Goal: Communication & Community: Answer question/provide support

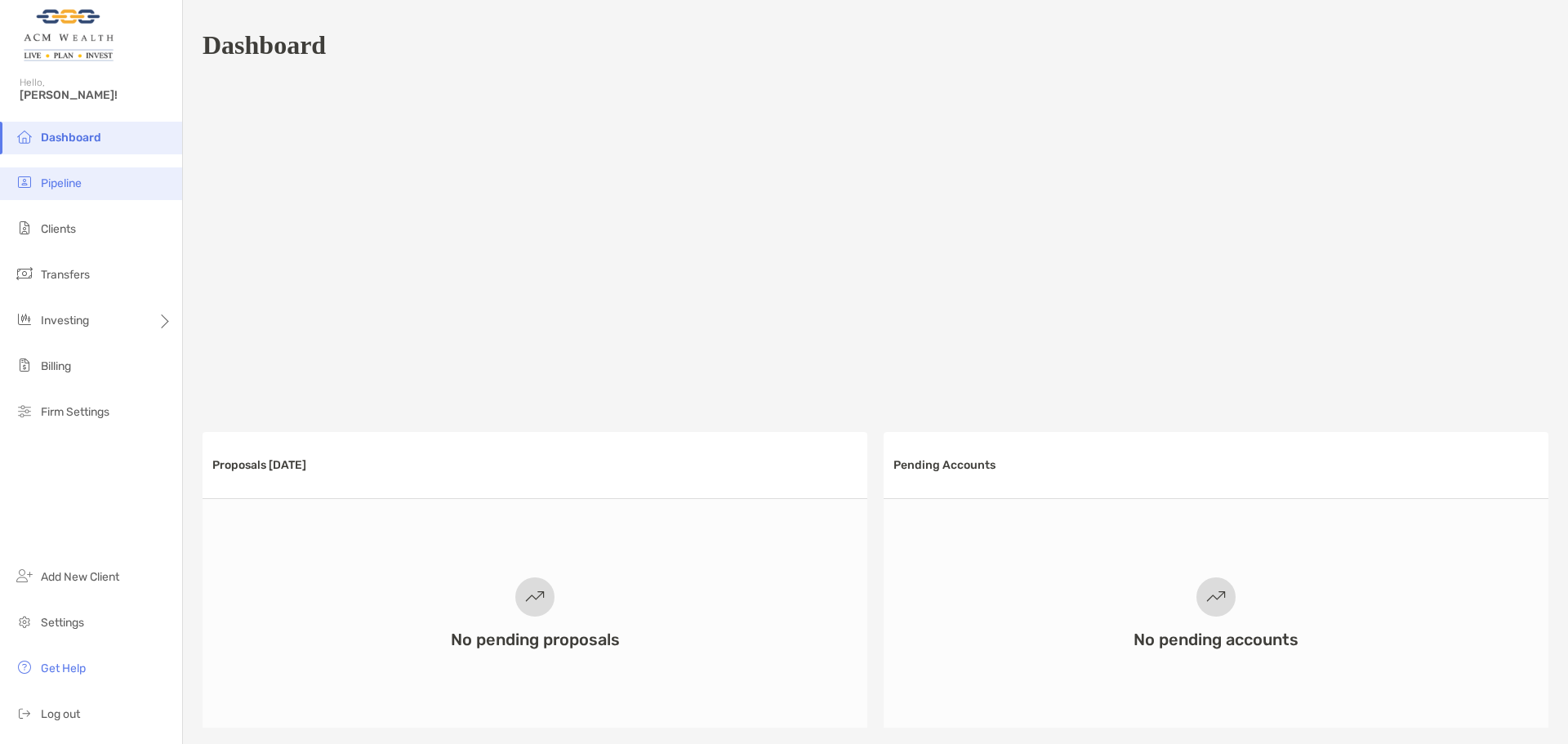
click at [107, 183] on li "Pipeline" at bounding box center [91, 183] width 183 height 32
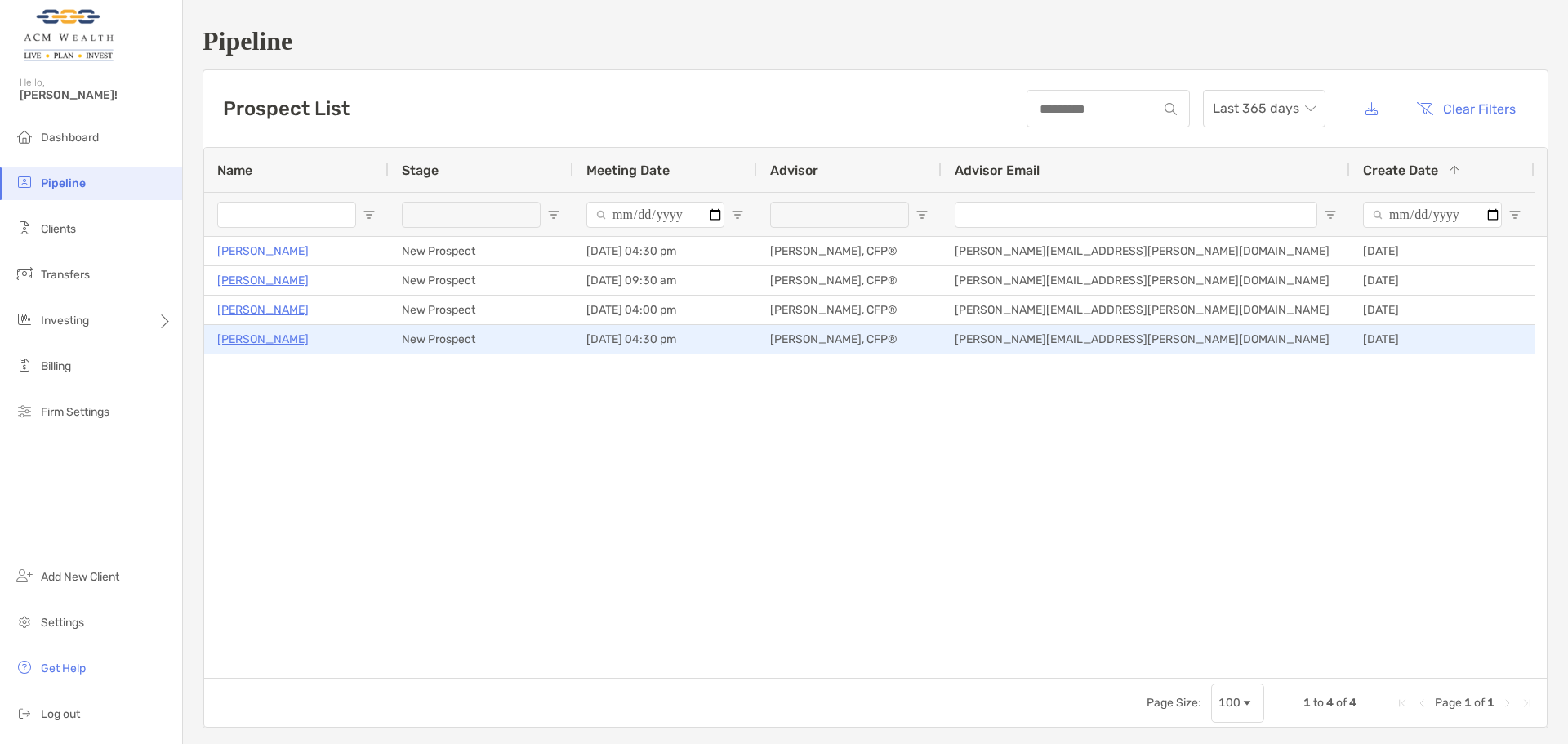
click at [245, 332] on p "[PERSON_NAME]" at bounding box center [263, 339] width 92 height 21
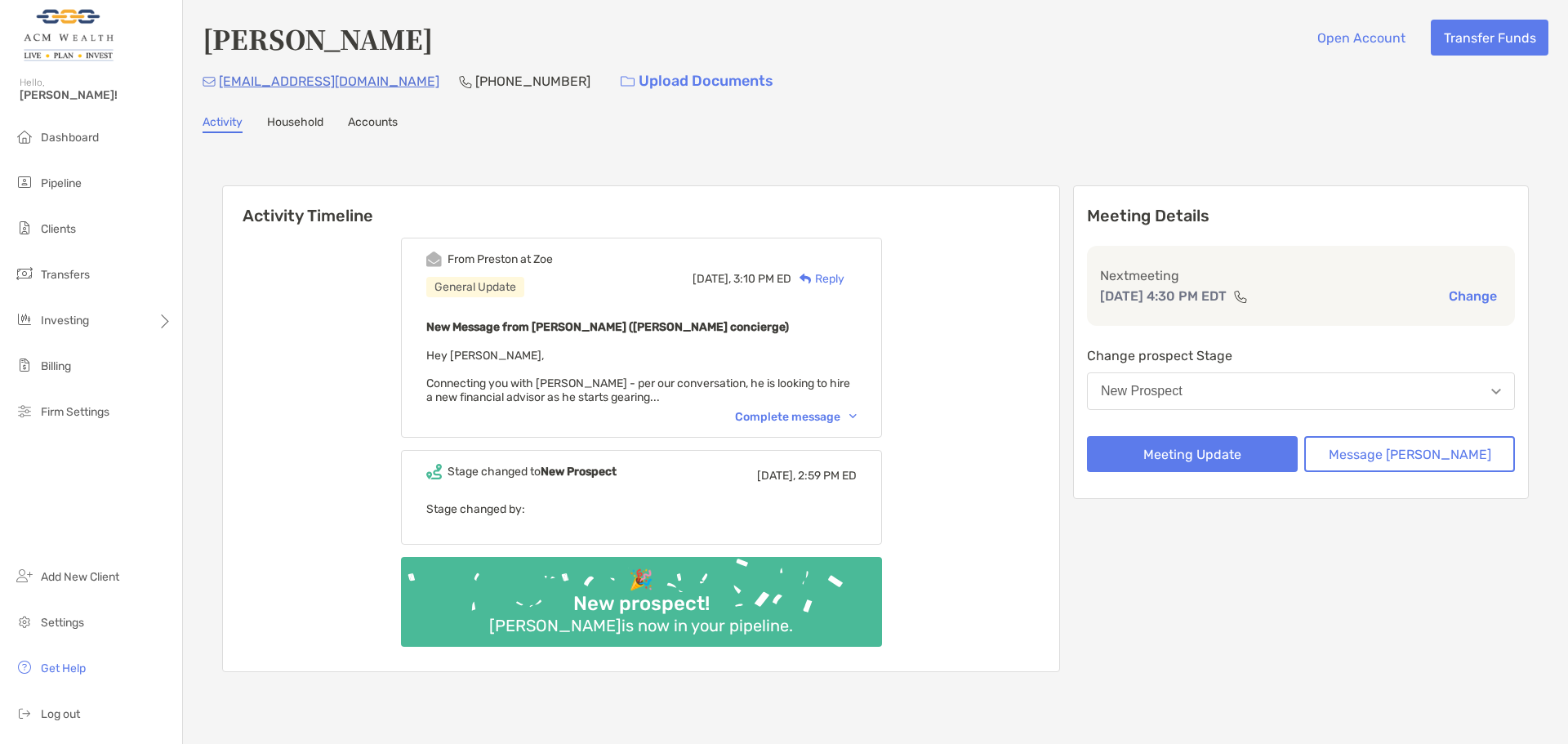
click at [818, 412] on div "Complete message" at bounding box center [796, 416] width 121 height 13
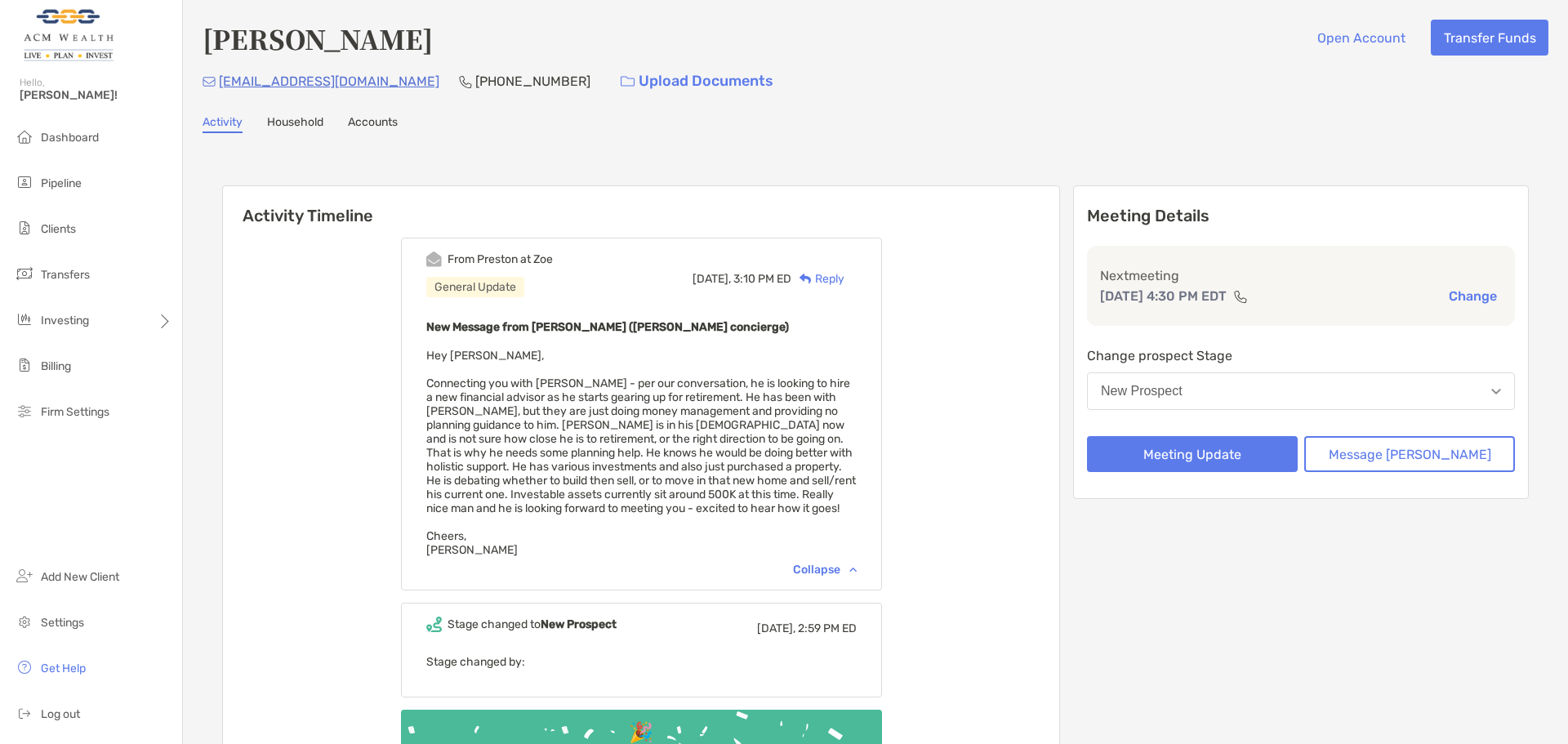
click at [831, 266] on div "Today, 3:10 PM ED Reply" at bounding box center [774, 279] width 165 height 54
click at [833, 285] on div "Reply" at bounding box center [817, 279] width 53 height 17
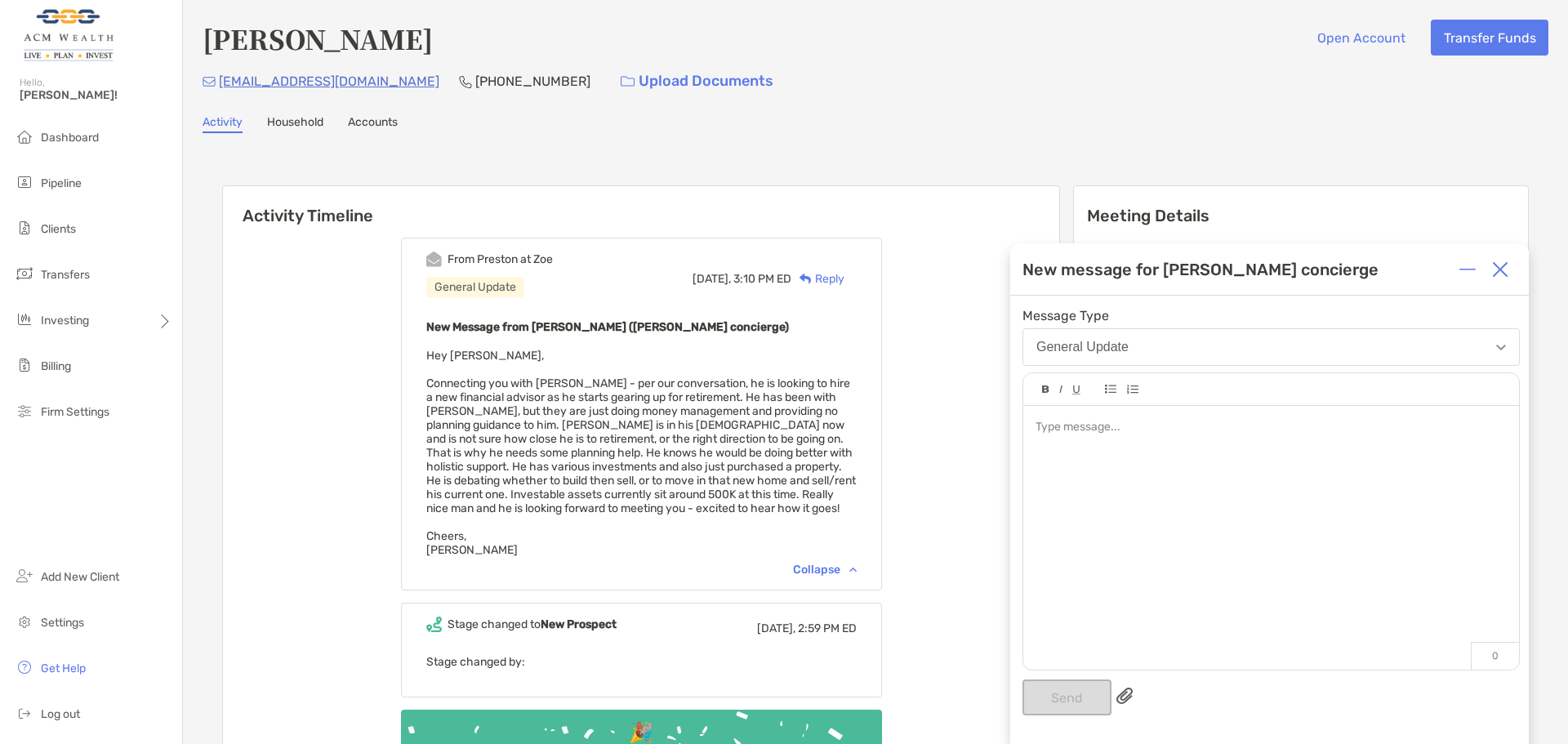
click at [1109, 486] on div at bounding box center [1270, 529] width 495 height 247
click at [1075, 697] on button "Send" at bounding box center [1066, 697] width 89 height 36
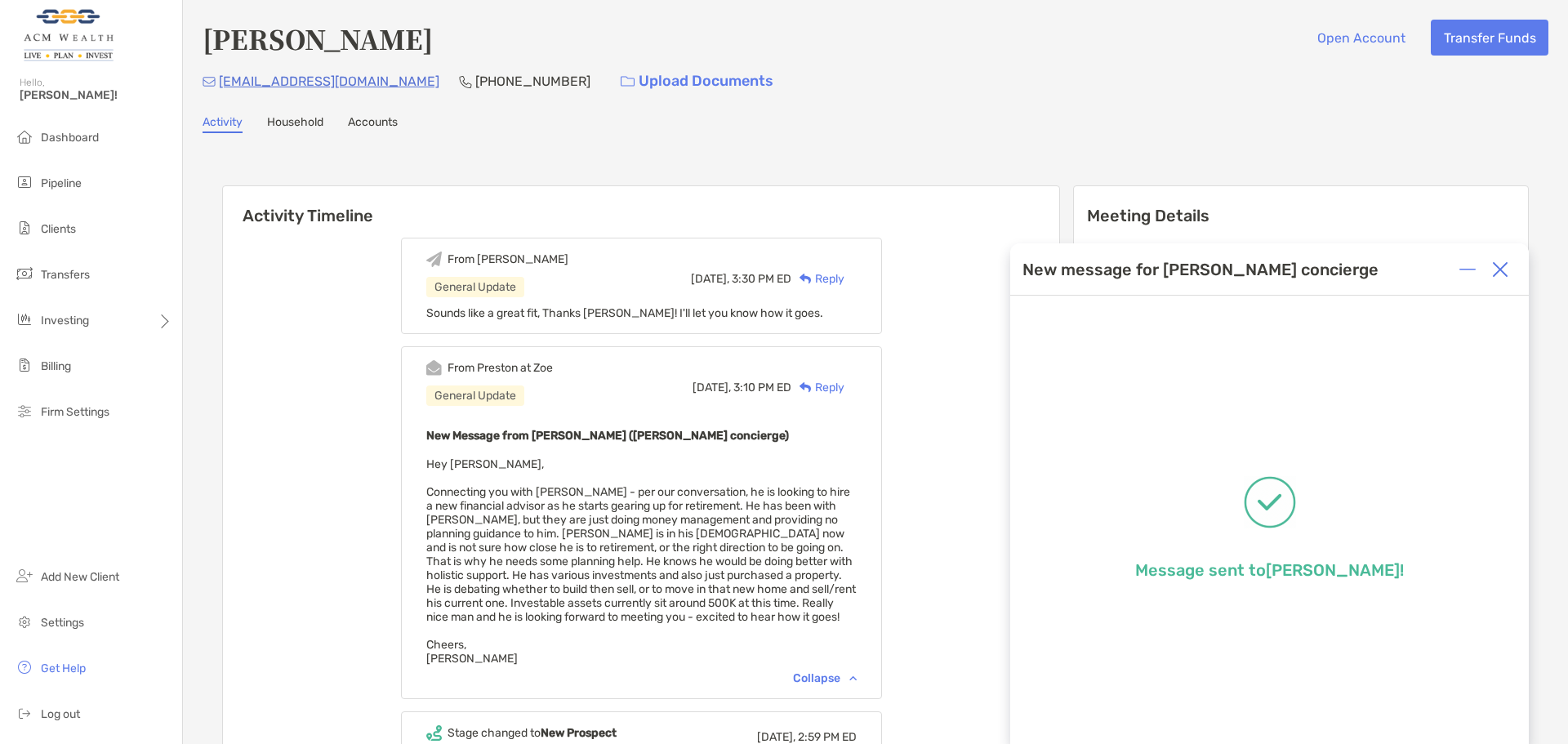
click at [1501, 272] on img at bounding box center [1501, 270] width 16 height 16
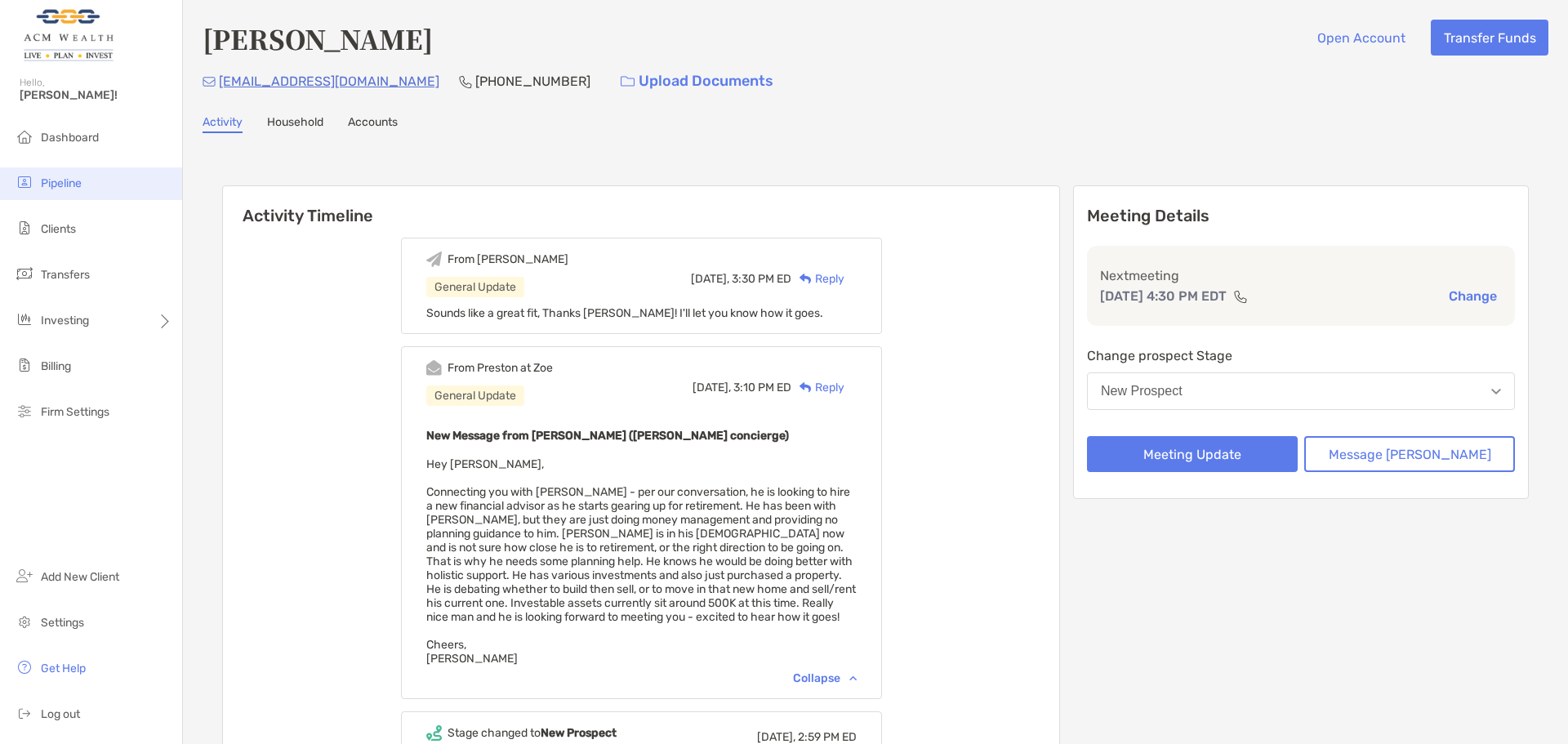
click at [58, 182] on span "Pipeline" at bounding box center [60, 182] width 40 height 13
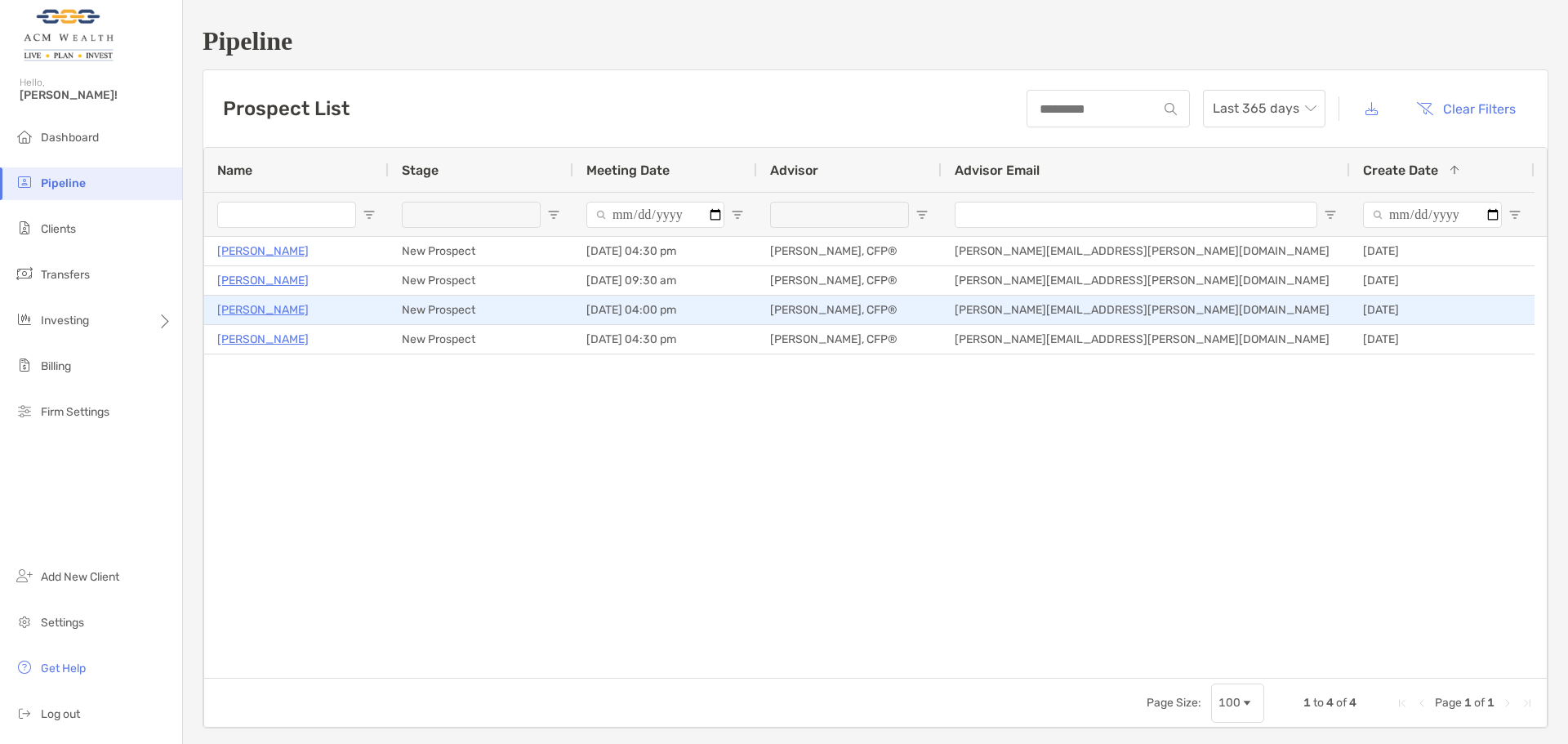
click at [242, 298] on div "[PERSON_NAME]" at bounding box center [297, 310] width 158 height 27
click at [242, 307] on p "[PERSON_NAME]" at bounding box center [263, 309] width 92 height 21
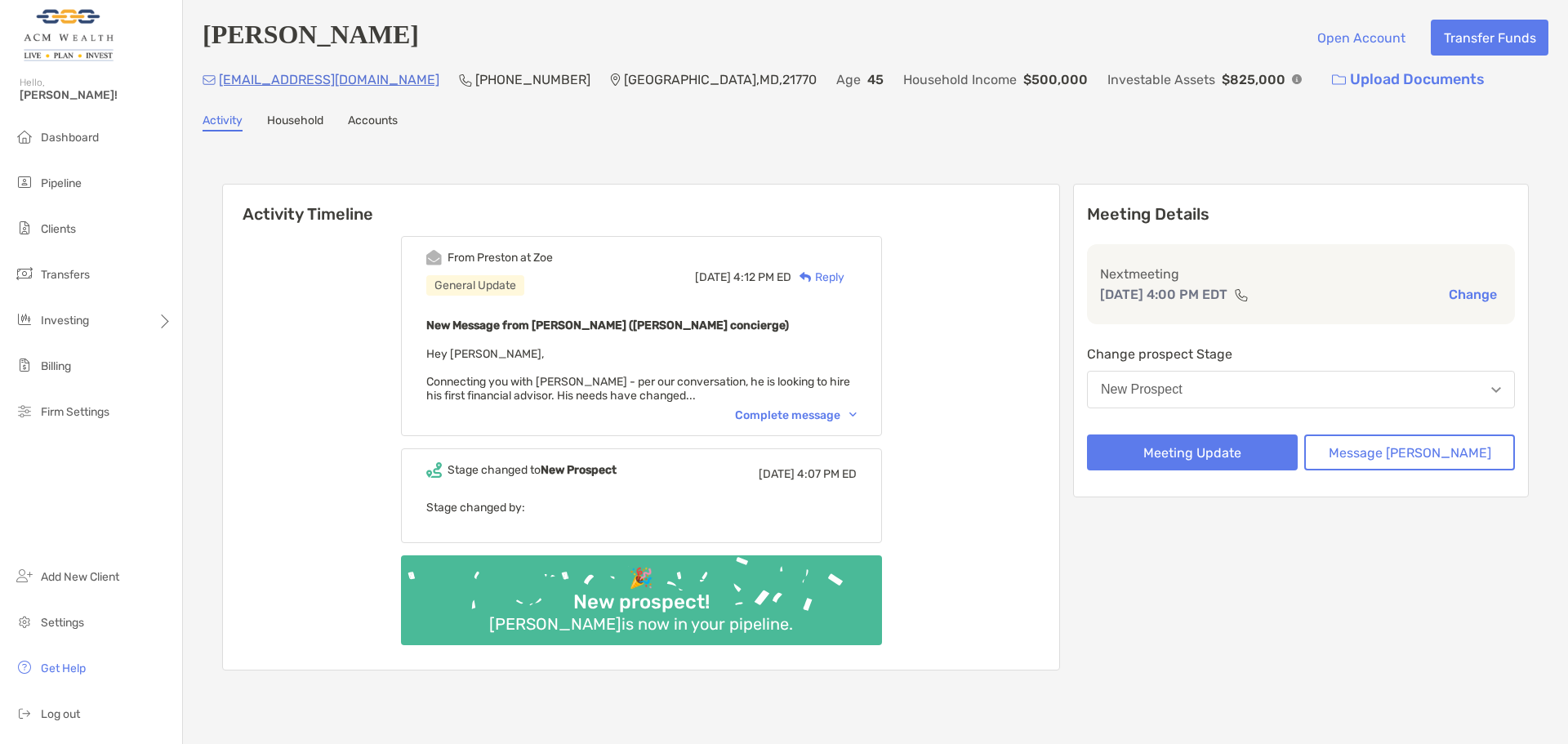
click at [820, 418] on div "Complete message" at bounding box center [796, 414] width 121 height 13
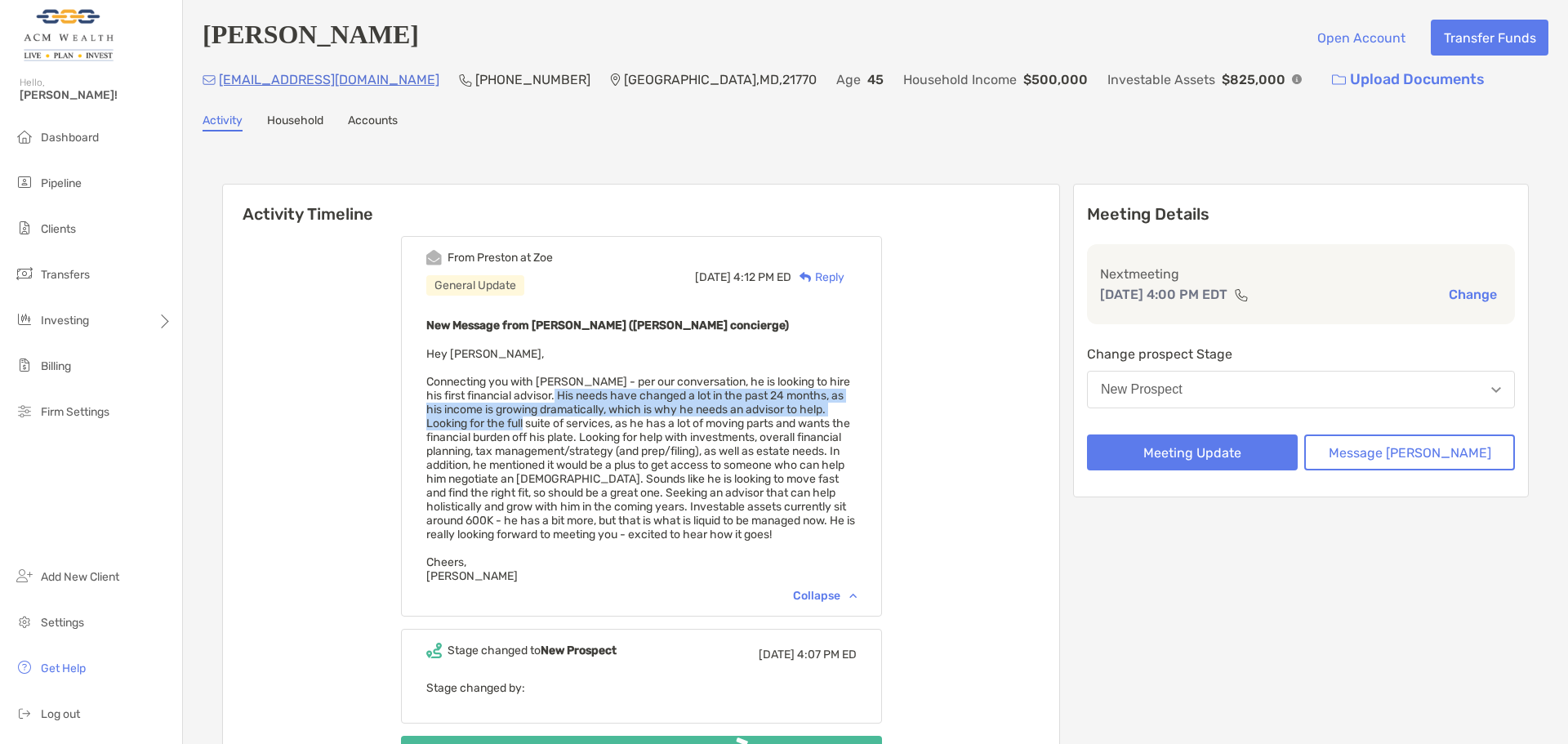
drag, startPoint x: 580, startPoint y: 403, endPoint x: 584, endPoint y: 422, distance: 19.4
click at [584, 422] on span "Hey [PERSON_NAME], Connecting you with [PERSON_NAME] - per our conversation, he…" at bounding box center [640, 465] width 429 height 236
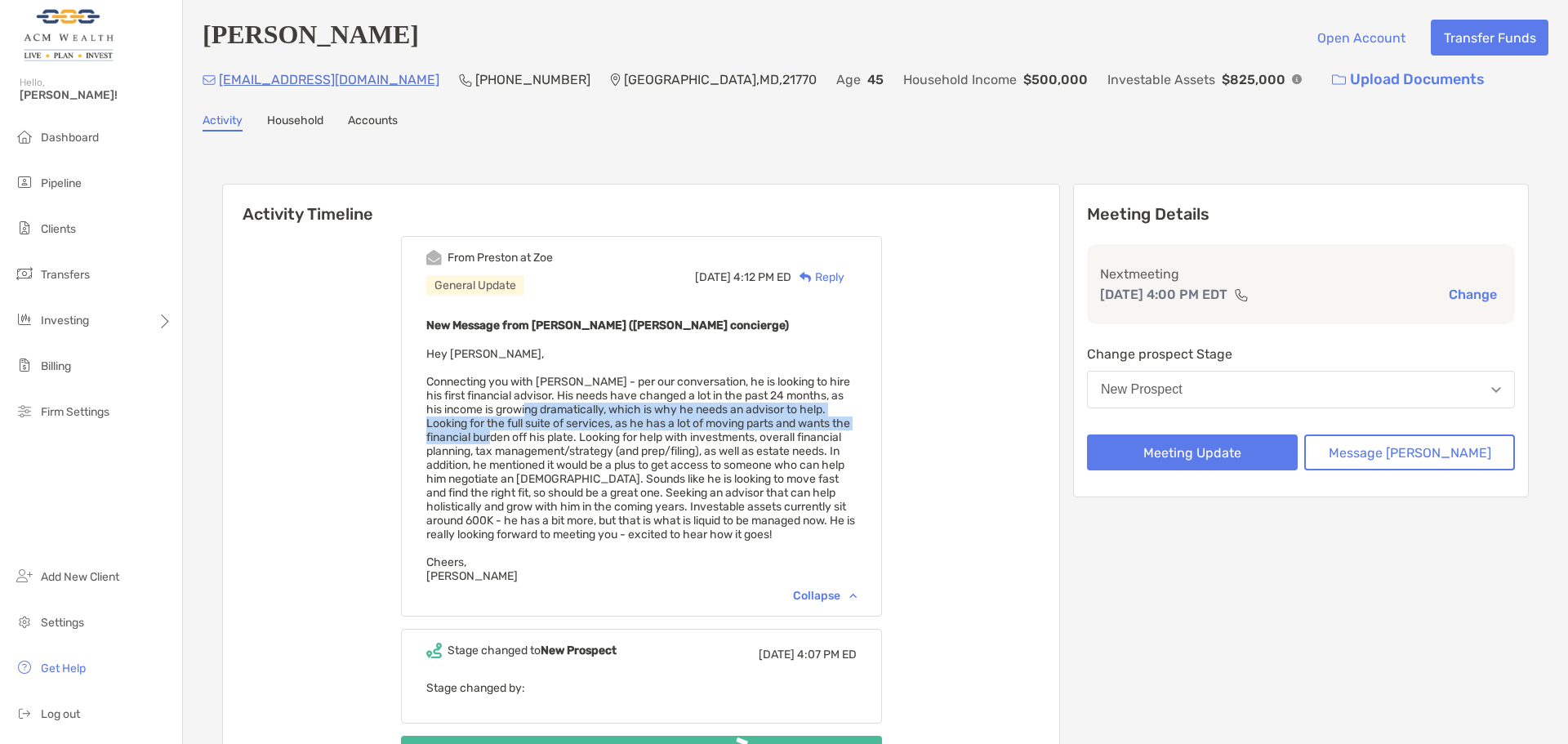
drag, startPoint x: 574, startPoint y: 406, endPoint x: 575, endPoint y: 435, distance: 29.0
click at [575, 435] on span "Hey [PERSON_NAME], Connecting you with [PERSON_NAME] - per our conversation, he…" at bounding box center [640, 465] width 429 height 236
drag, startPoint x: 585, startPoint y: 423, endPoint x: 582, endPoint y: 450, distance: 27.2
click at [582, 450] on span "Hey [PERSON_NAME], Connecting you with [PERSON_NAME] - per our conversation, he…" at bounding box center [640, 465] width 429 height 236
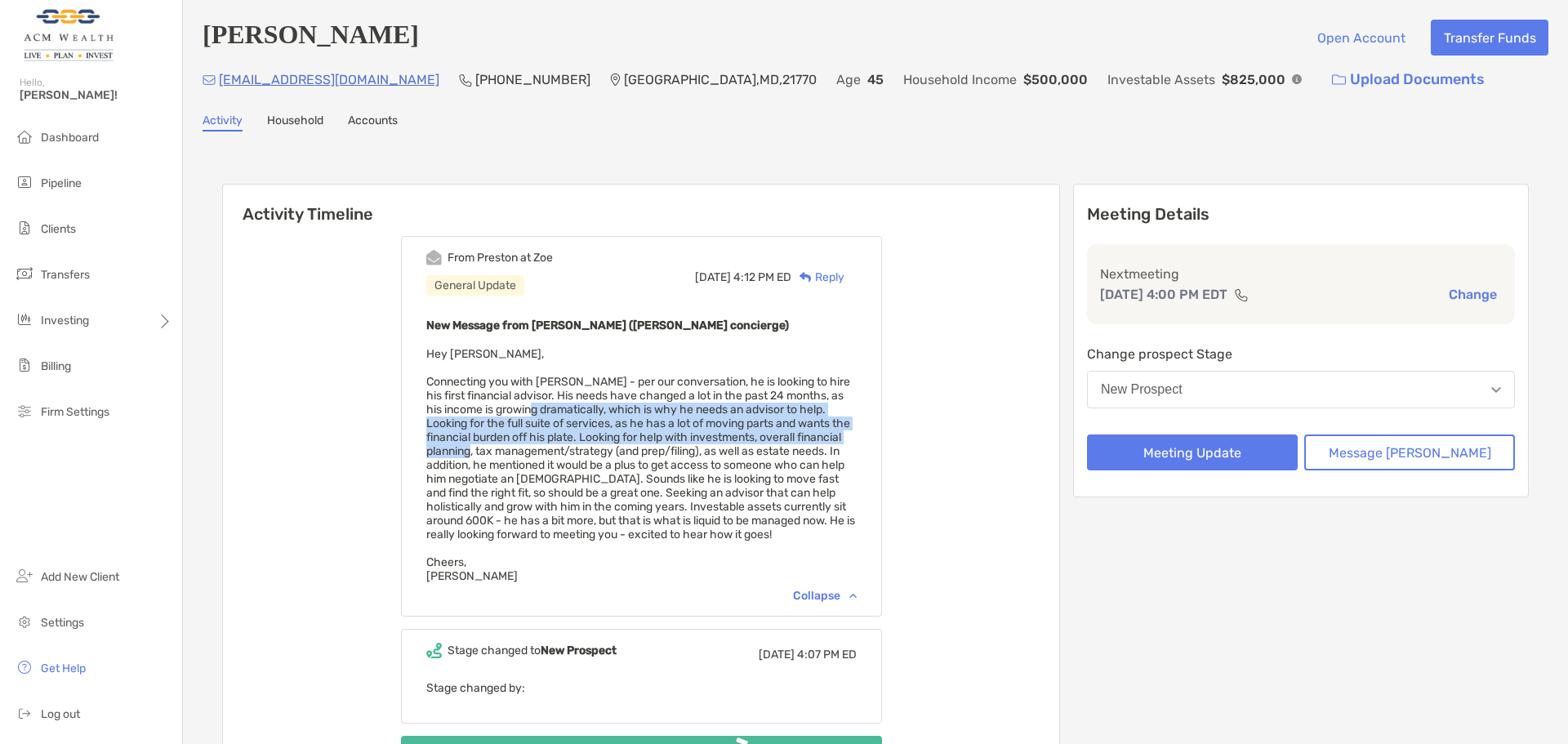
click at [582, 450] on span "Hey [PERSON_NAME], Connecting you with [PERSON_NAME] - per our conversation, he…" at bounding box center [640, 465] width 429 height 236
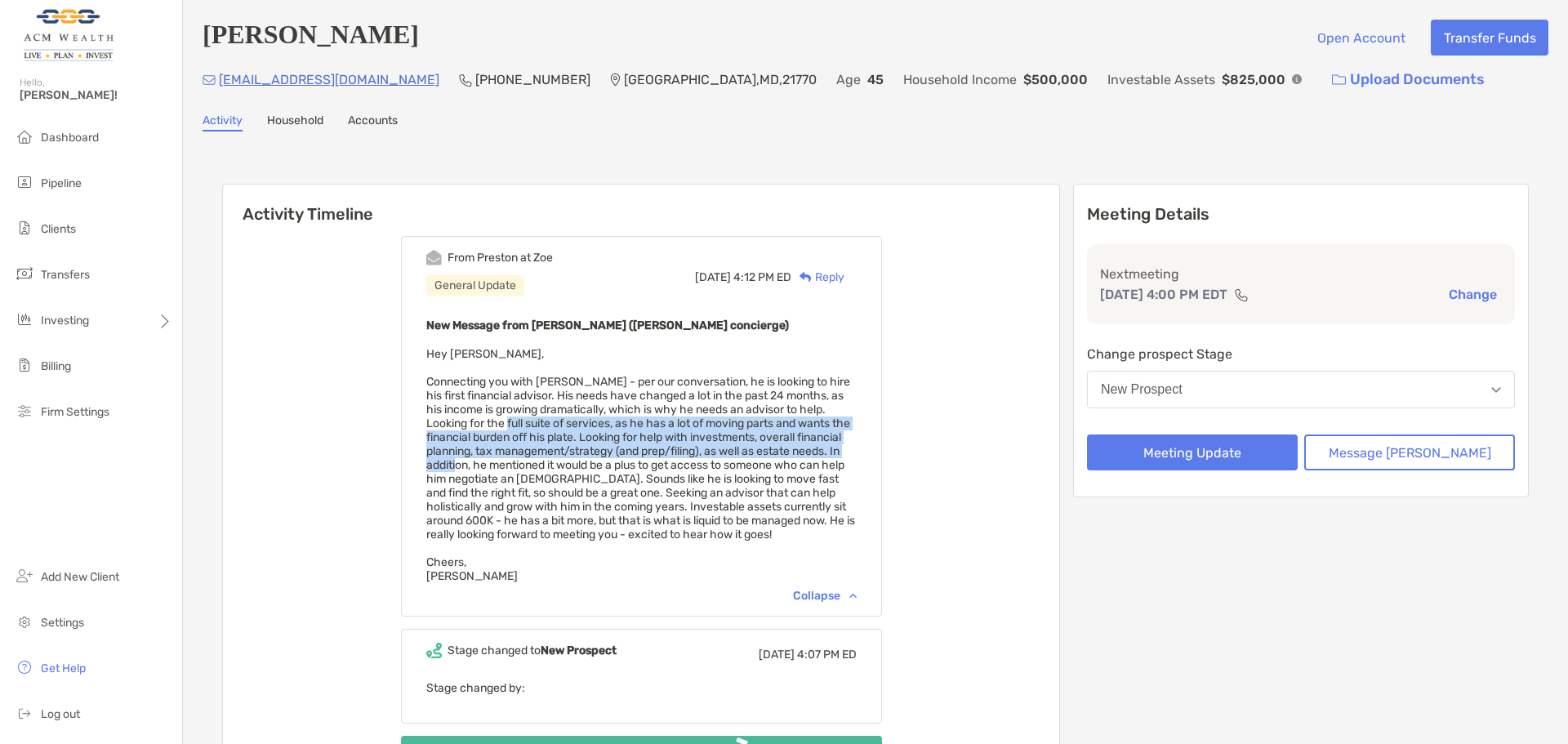
drag, startPoint x: 566, startPoint y: 429, endPoint x: 568, endPoint y: 468, distance: 39.1
click at [568, 468] on span "Hey Felipe, Connecting you with Aaron - per our conversation, he is looking to …" at bounding box center [640, 465] width 429 height 236
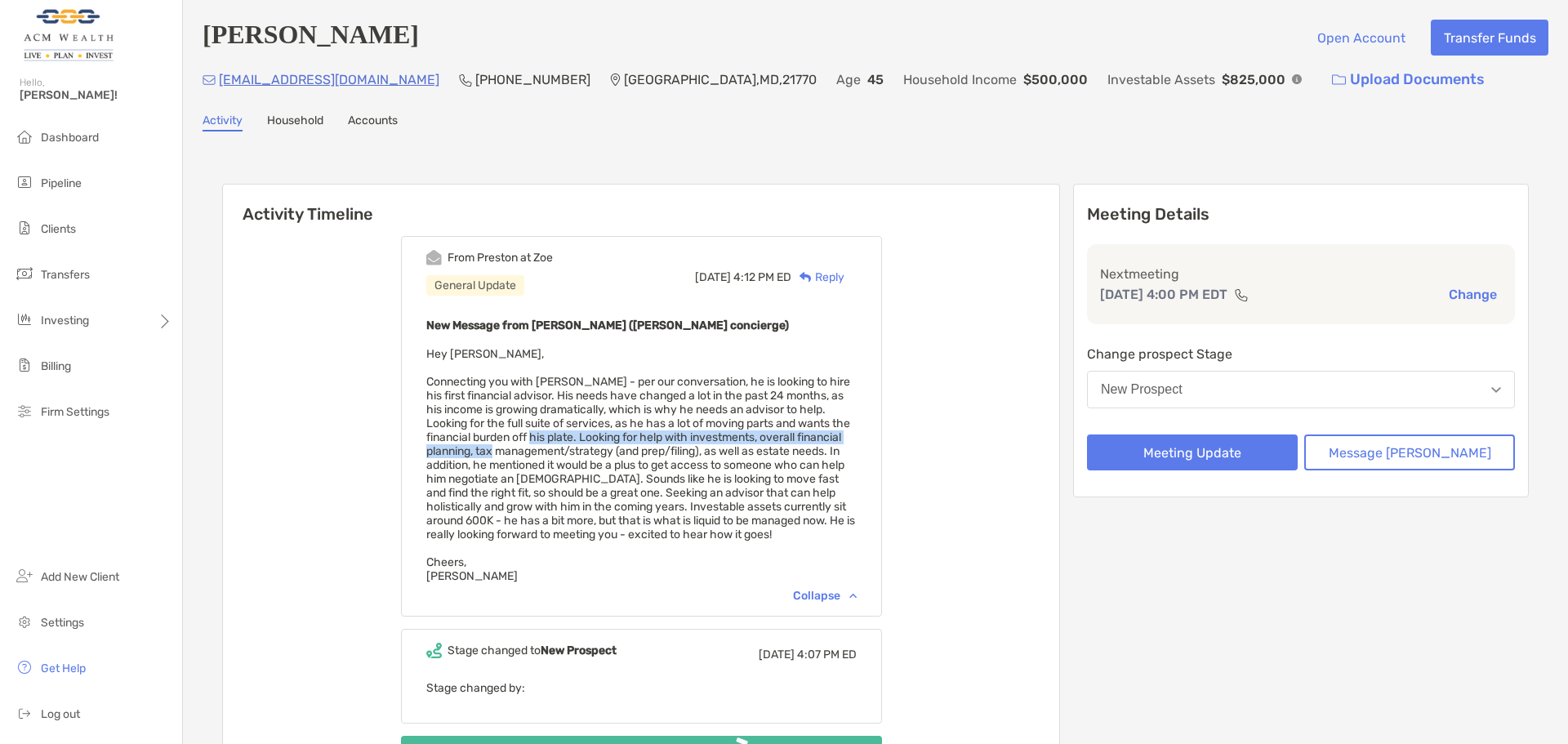
drag, startPoint x: 610, startPoint y: 437, endPoint x: 616, endPoint y: 451, distance: 15.2
click at [616, 451] on span "Hey Felipe, Connecting you with Aaron - per our conversation, he is looking to …" at bounding box center [640, 465] width 429 height 236
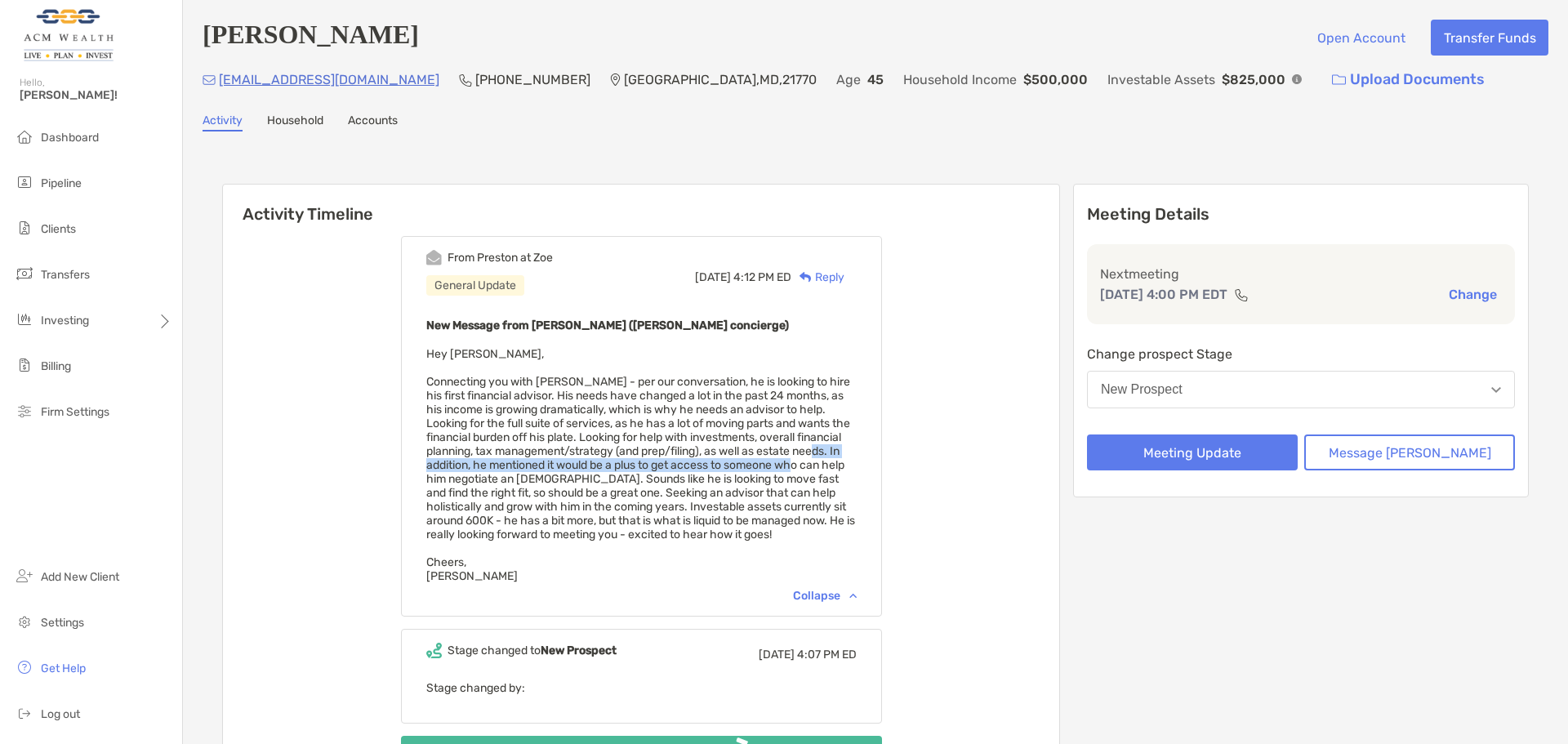
drag, startPoint x: 504, startPoint y: 468, endPoint x: 504, endPoint y: 483, distance: 15.0
click at [504, 483] on span "Hey Felipe, Connecting you with Aaron - per our conversation, he is looking to …" at bounding box center [640, 465] width 429 height 236
click at [551, 448] on span "Hey Felipe, Connecting you with Aaron - per our conversation, he is looking to …" at bounding box center [640, 465] width 429 height 236
drag, startPoint x: 530, startPoint y: 467, endPoint x: 531, endPoint y: 490, distance: 23.0
click at [531, 490] on span "Hey Felipe, Connecting you with Aaron - per our conversation, he is looking to …" at bounding box center [640, 465] width 429 height 236
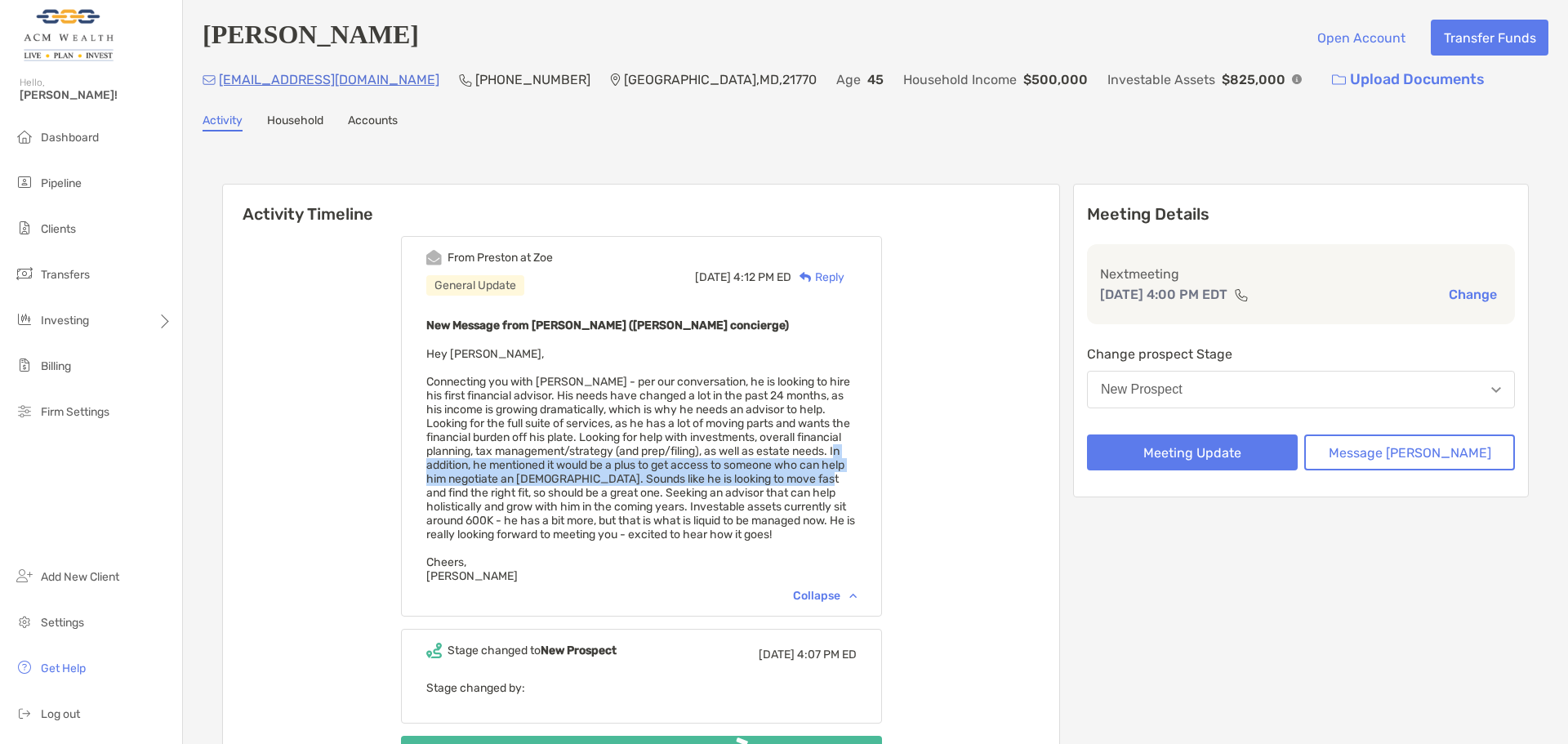
click at [533, 492] on span "Hey Felipe, Connecting you with Aaron - per our conversation, he is looking to …" at bounding box center [640, 465] width 429 height 236
click at [544, 471] on span "Hey Felipe, Connecting you with Aaron - per our conversation, he is looking to …" at bounding box center [640, 465] width 429 height 236
drag, startPoint x: 497, startPoint y: 464, endPoint x: 738, endPoint y: 474, distance: 241.2
click at [738, 474] on span "Hey Felipe, Connecting you with Aaron - per our conversation, he is looking to …" at bounding box center [640, 465] width 429 height 236
drag, startPoint x: 744, startPoint y: 476, endPoint x: 735, endPoint y: 495, distance: 21.0
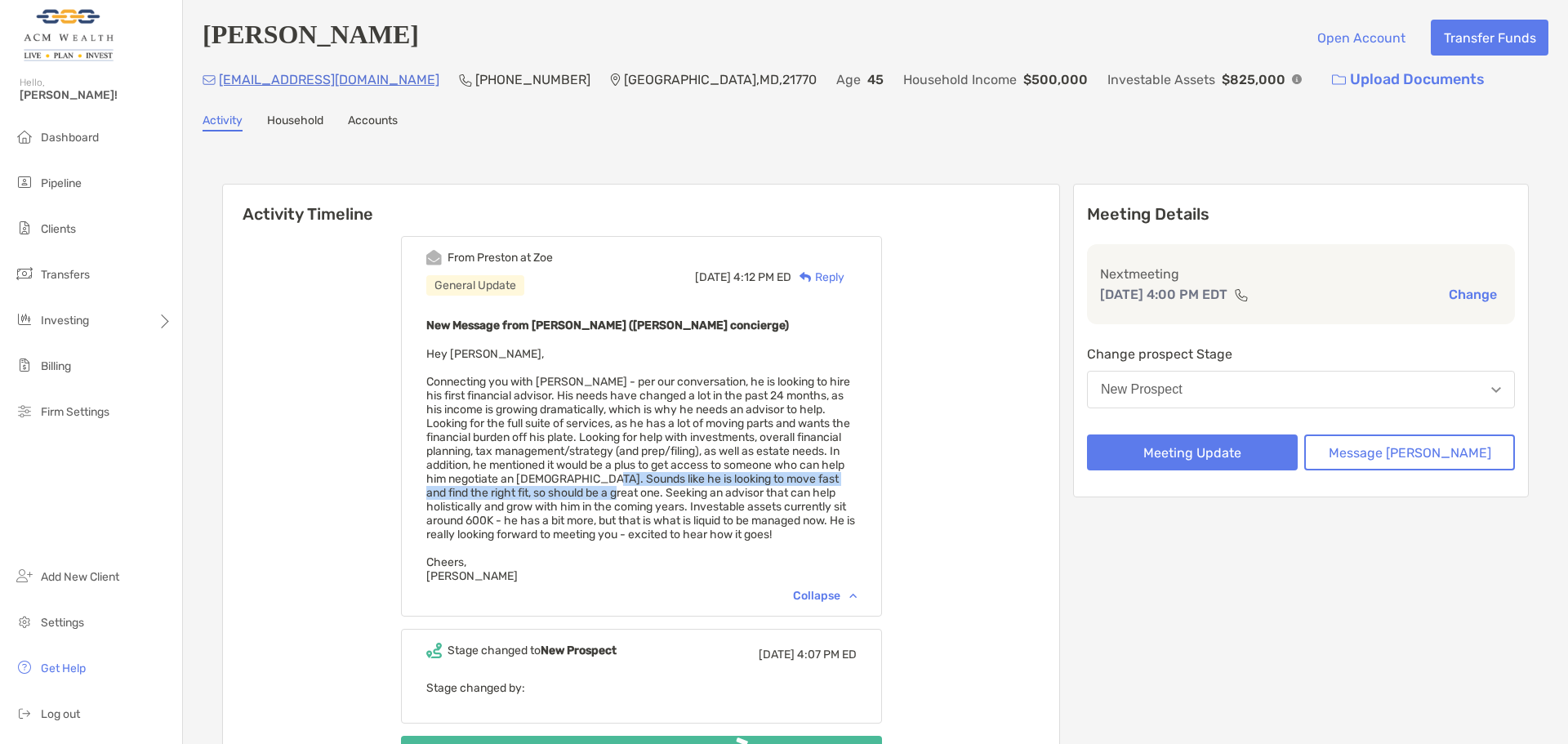
click at [735, 495] on span "Hey Felipe, Connecting you with Aaron - per our conversation, he is looking to …" at bounding box center [640, 465] width 429 height 236
click at [746, 497] on span "Hey Felipe, Connecting you with Aaron - per our conversation, he is looking to …" at bounding box center [640, 465] width 429 height 236
drag, startPoint x: 767, startPoint y: 492, endPoint x: 772, endPoint y: 513, distance: 21.6
click at [772, 513] on span "Hey Felipe, Connecting you with Aaron - per our conversation, he is looking to …" at bounding box center [640, 465] width 429 height 236
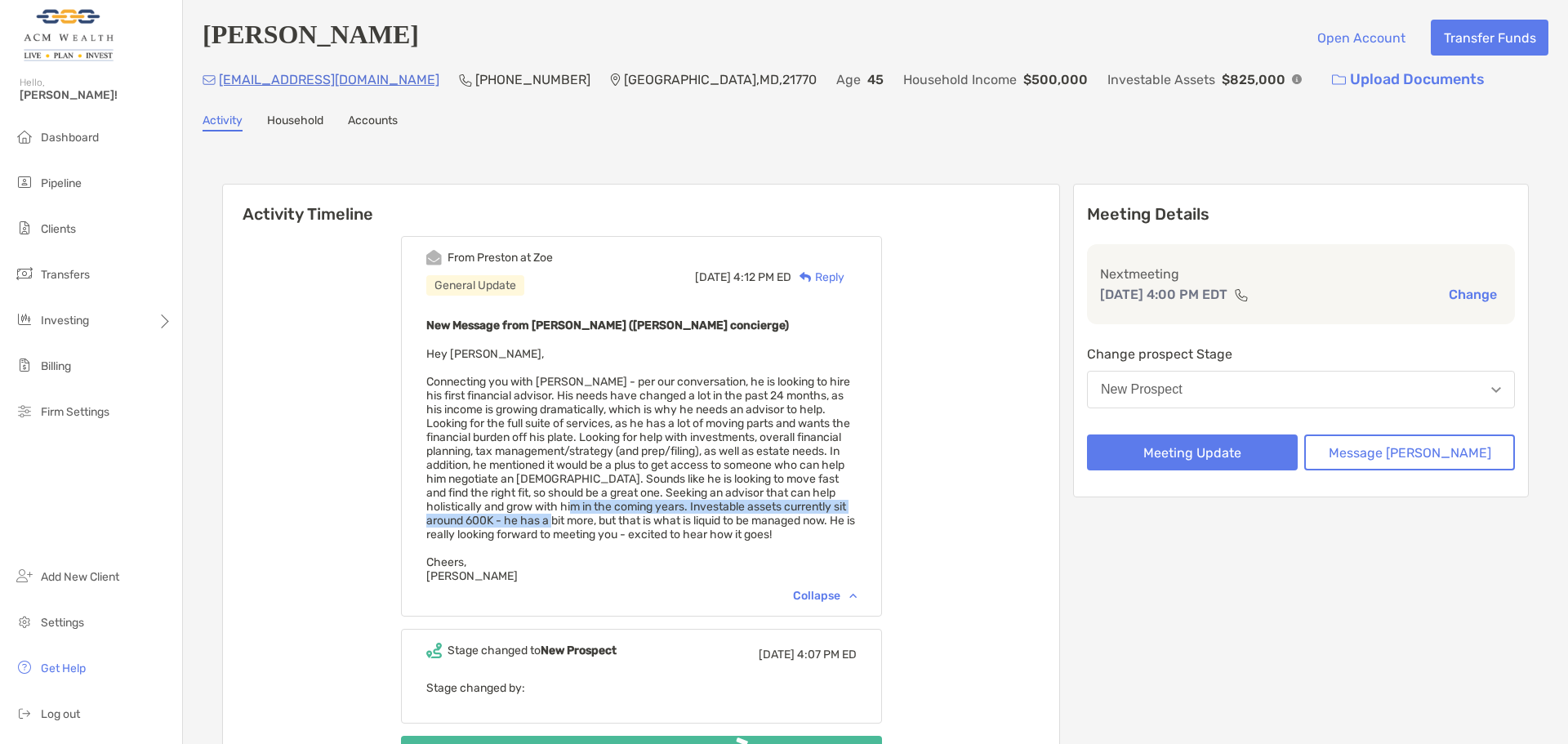
drag, startPoint x: 677, startPoint y: 511, endPoint x: 676, endPoint y: 525, distance: 14.0
click at [676, 525] on span "Hey Felipe, Connecting you with Aaron - per our conversation, he is looking to …" at bounding box center [640, 465] width 429 height 236
drag, startPoint x: 557, startPoint y: 524, endPoint x: 563, endPoint y: 531, distance: 9.2
click at [562, 531] on span "Hey Felipe, Connecting you with Aaron - per our conversation, he is looking to …" at bounding box center [640, 465] width 429 height 236
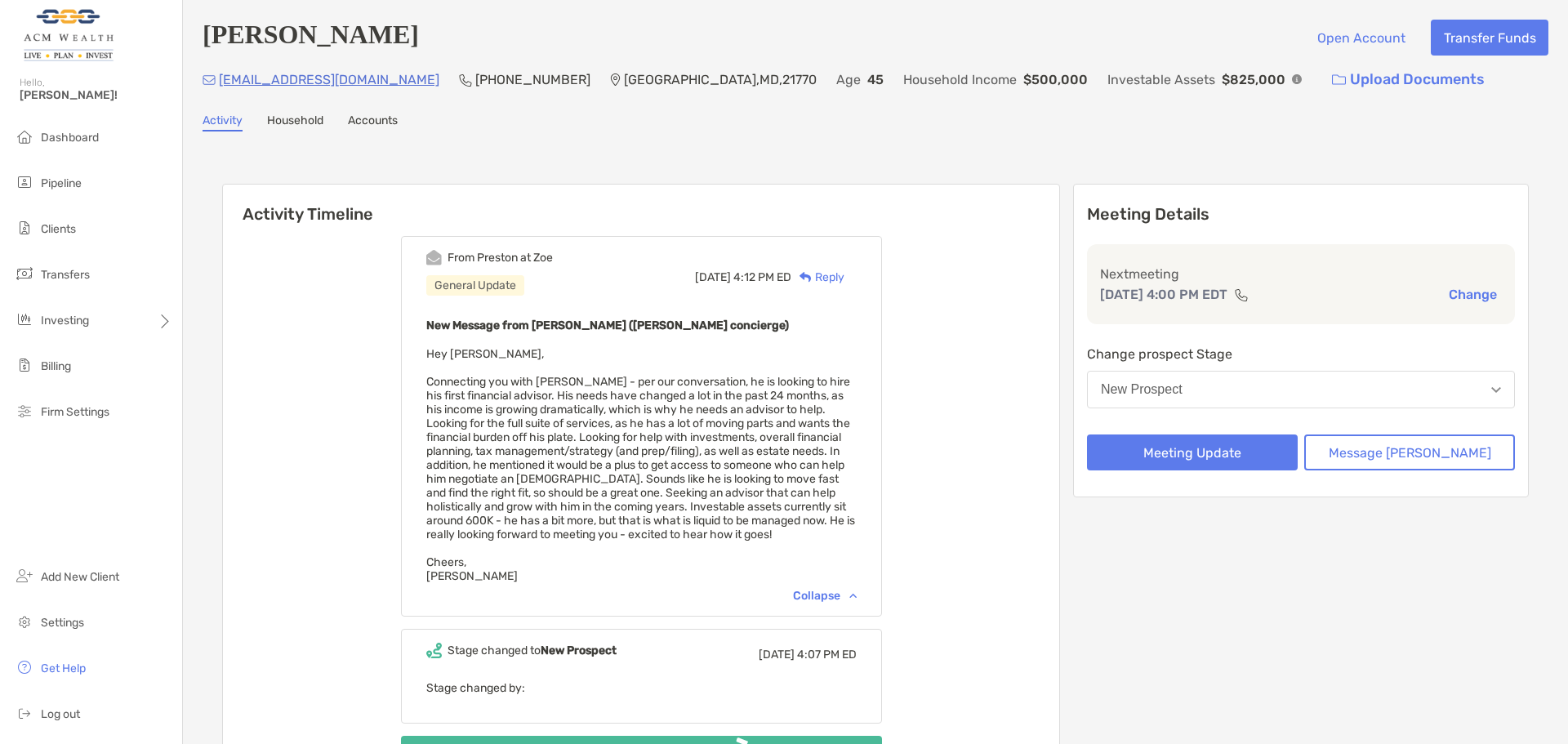
drag, startPoint x: 563, startPoint y: 531, endPoint x: 635, endPoint y: 530, distance: 72.0
click at [566, 531] on span "Hey Felipe, Connecting you with Aaron - per our conversation, he is looking to …" at bounding box center [640, 465] width 429 height 236
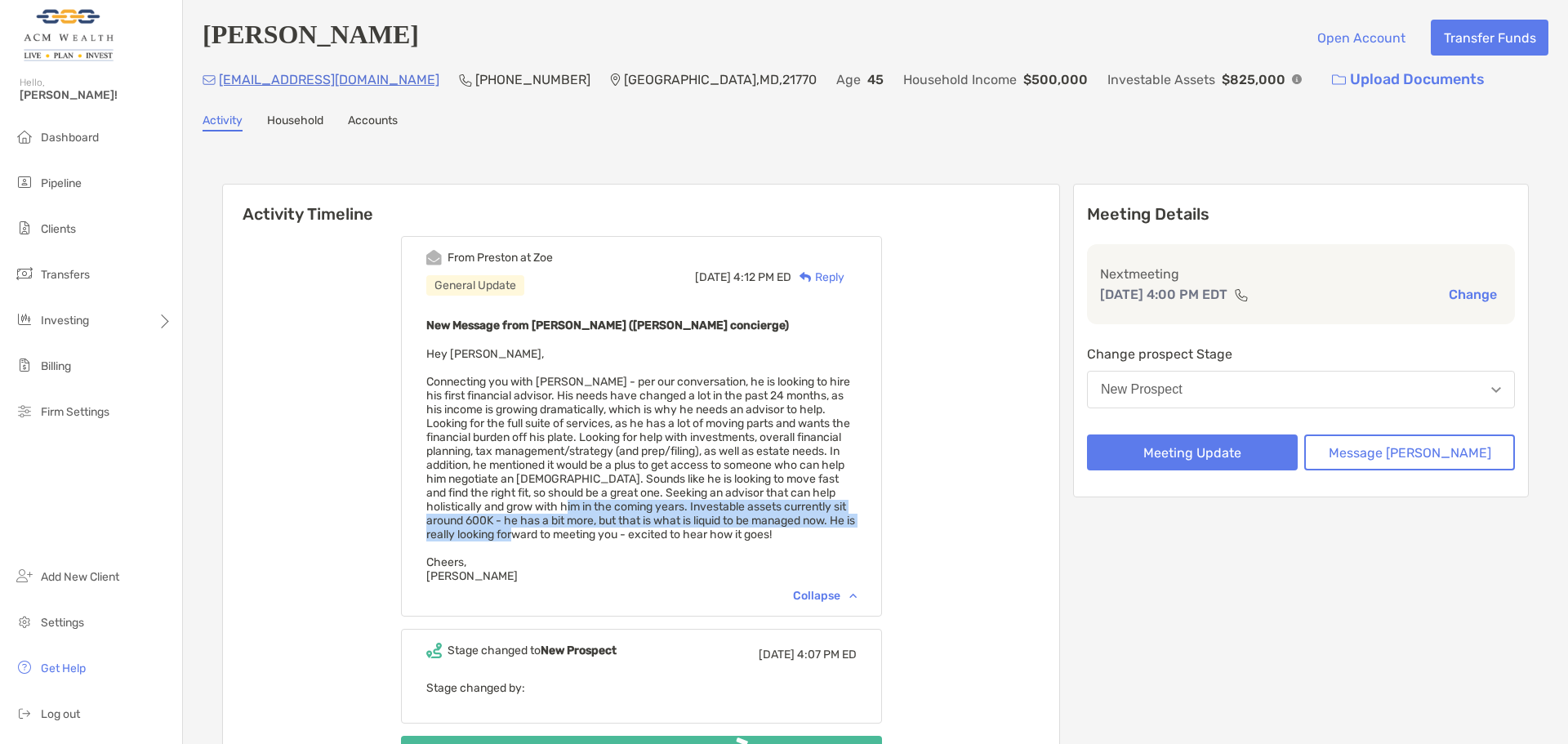
drag, startPoint x: 677, startPoint y: 523, endPoint x: 673, endPoint y: 513, distance: 10.8
click at [673, 513] on span "Hey Felipe, Connecting you with Aaron - per our conversation, he is looking to …" at bounding box center [640, 465] width 429 height 236
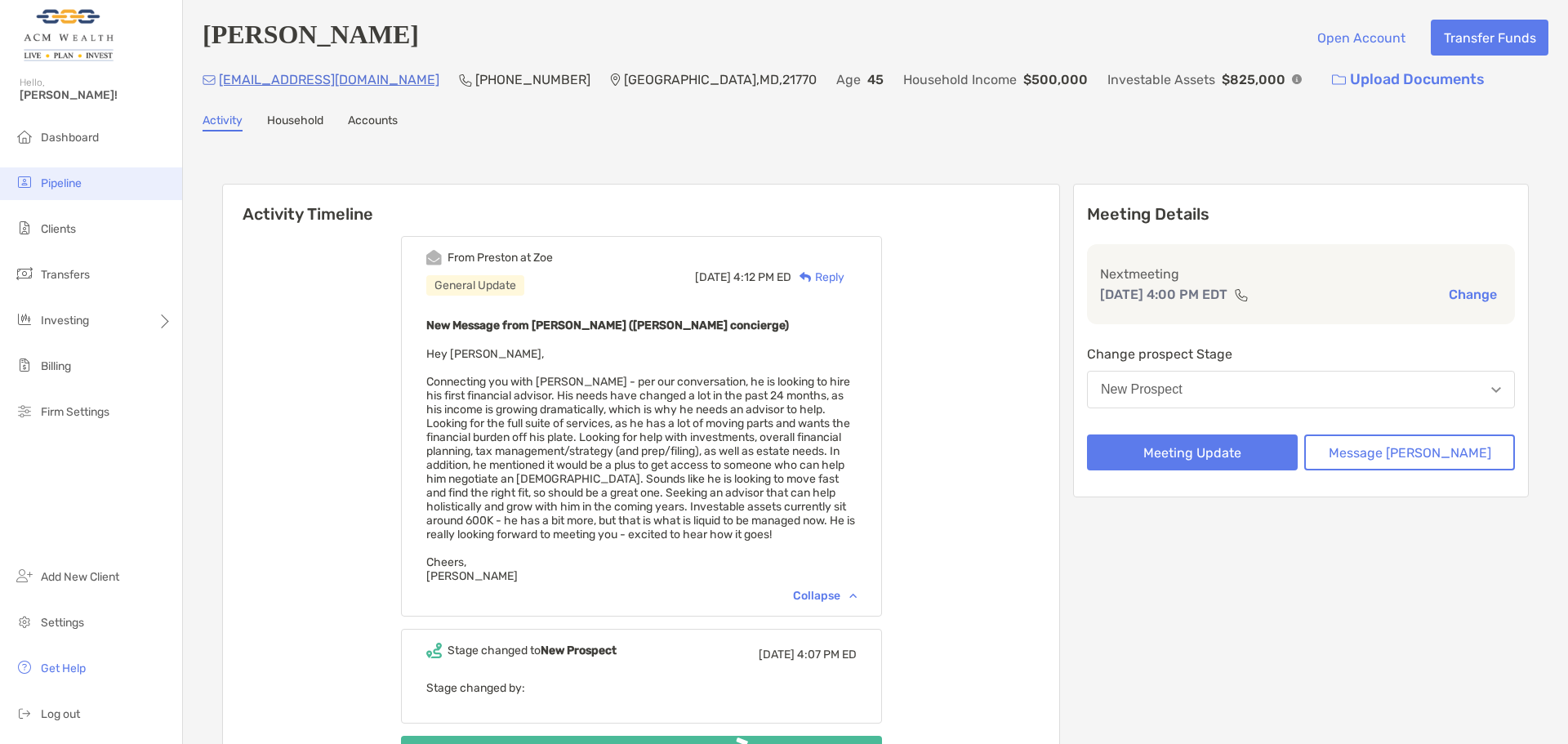
click at [62, 177] on span "Pipeline" at bounding box center [60, 182] width 40 height 13
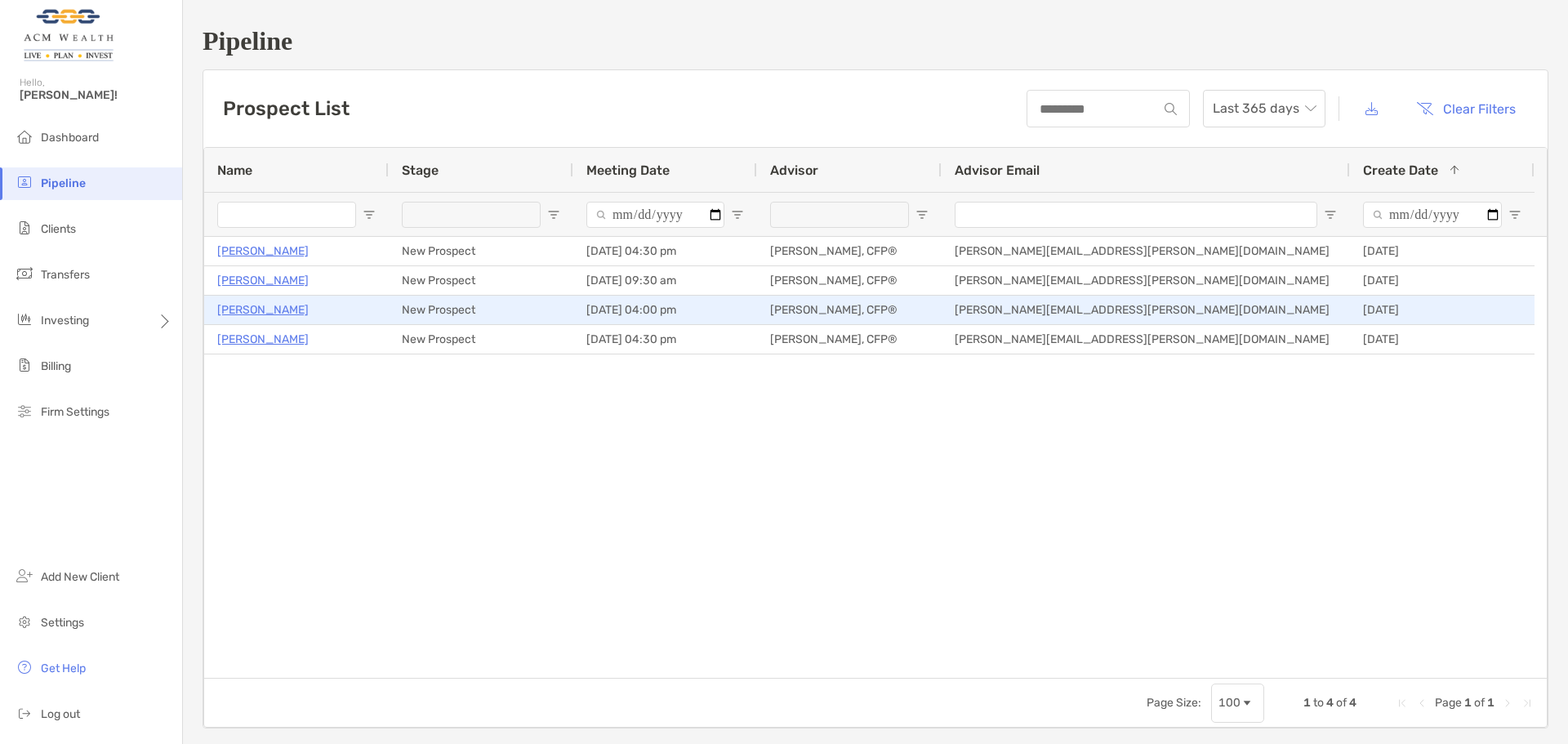
click at [249, 306] on p "[PERSON_NAME]" at bounding box center [263, 309] width 92 height 21
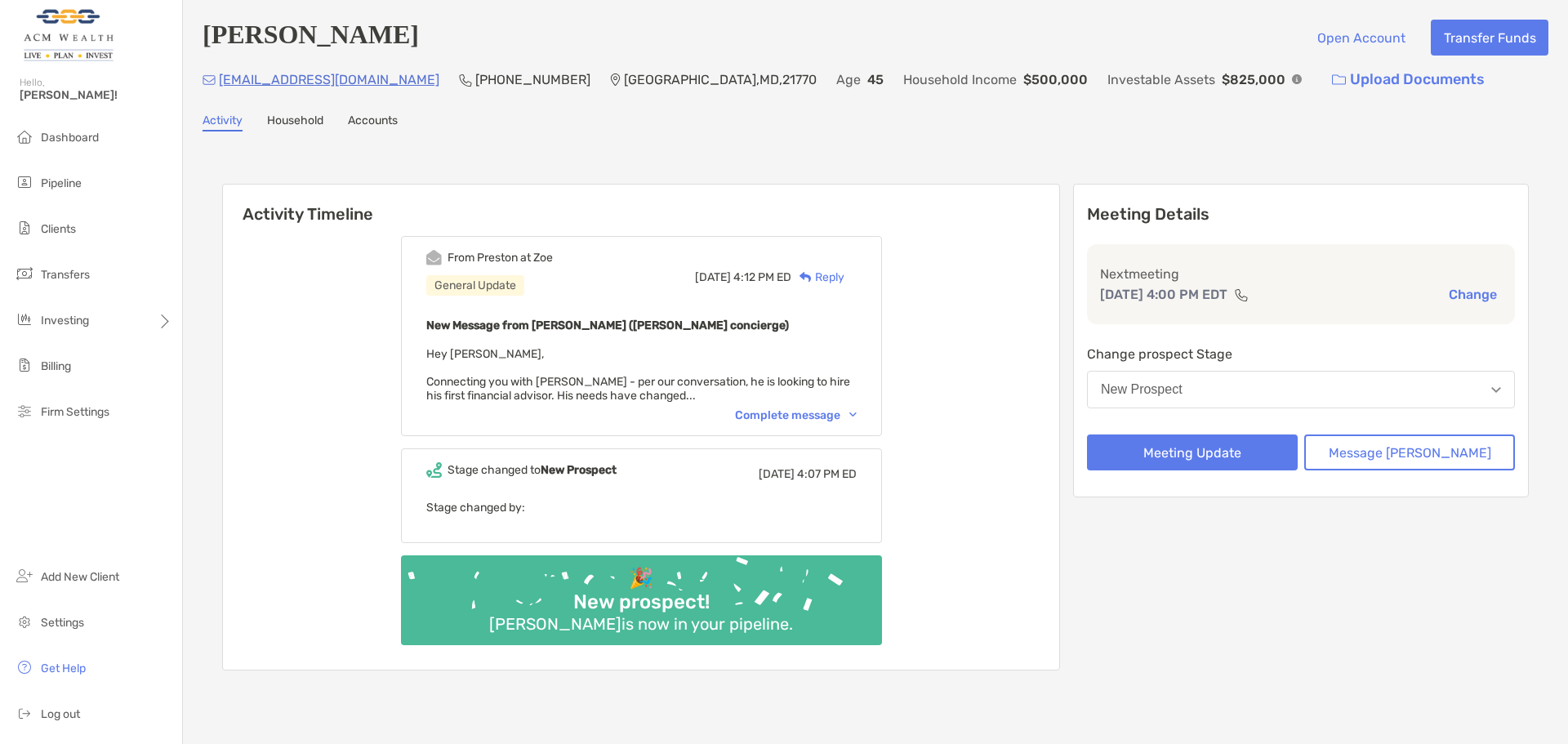
drag, startPoint x: 328, startPoint y: 87, endPoint x: 265, endPoint y: 102, distance: 64.8
click at [265, 102] on div "Aaron Norris Open Account Transfer Funds norris0311usmc@gmail.com (240) 308-325…" at bounding box center [875, 365] width 1385 height 730
click at [284, 84] on p "norris0311usmc@gmail.com" at bounding box center [328, 79] width 220 height 21
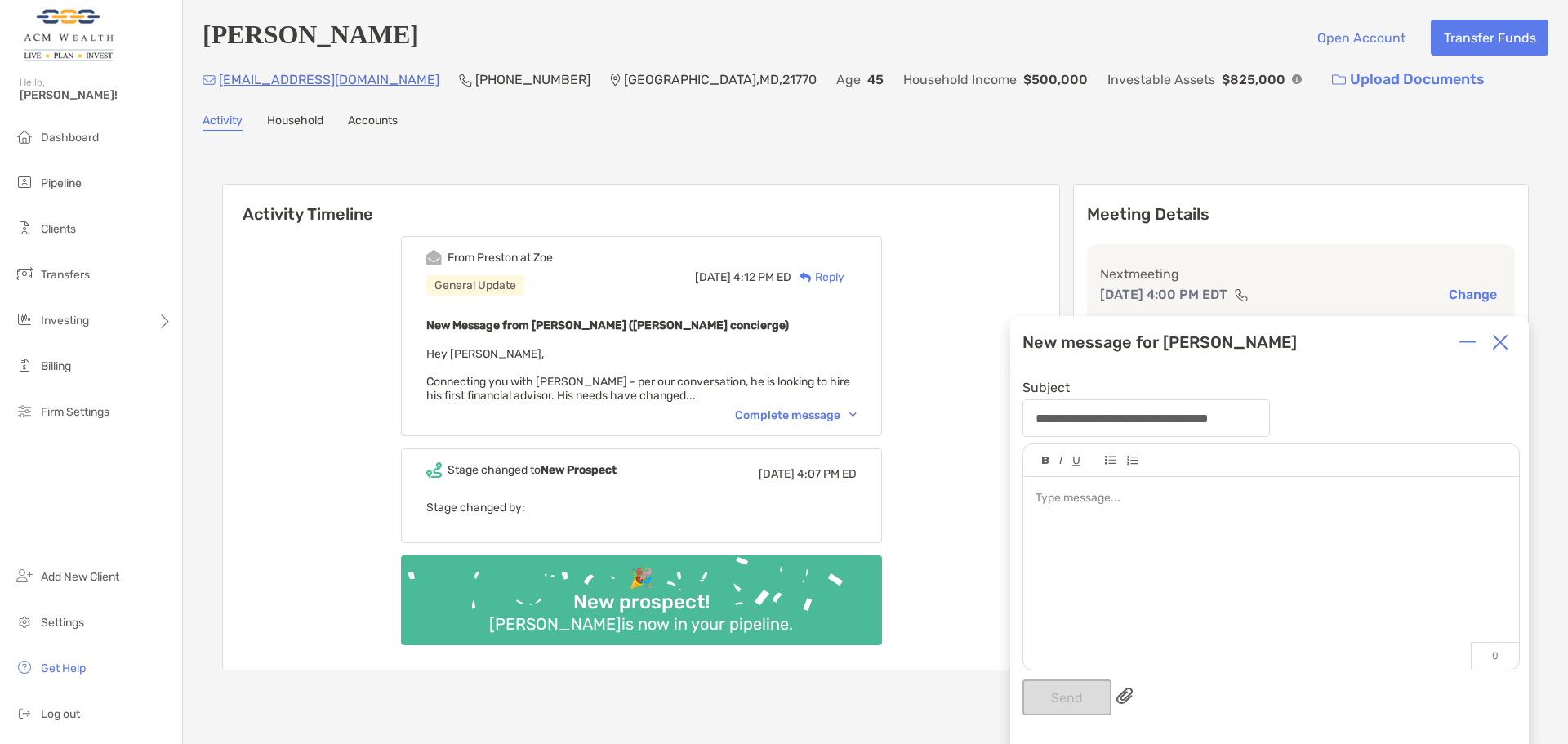
click at [1501, 342] on img at bounding box center [1501, 342] width 16 height 16
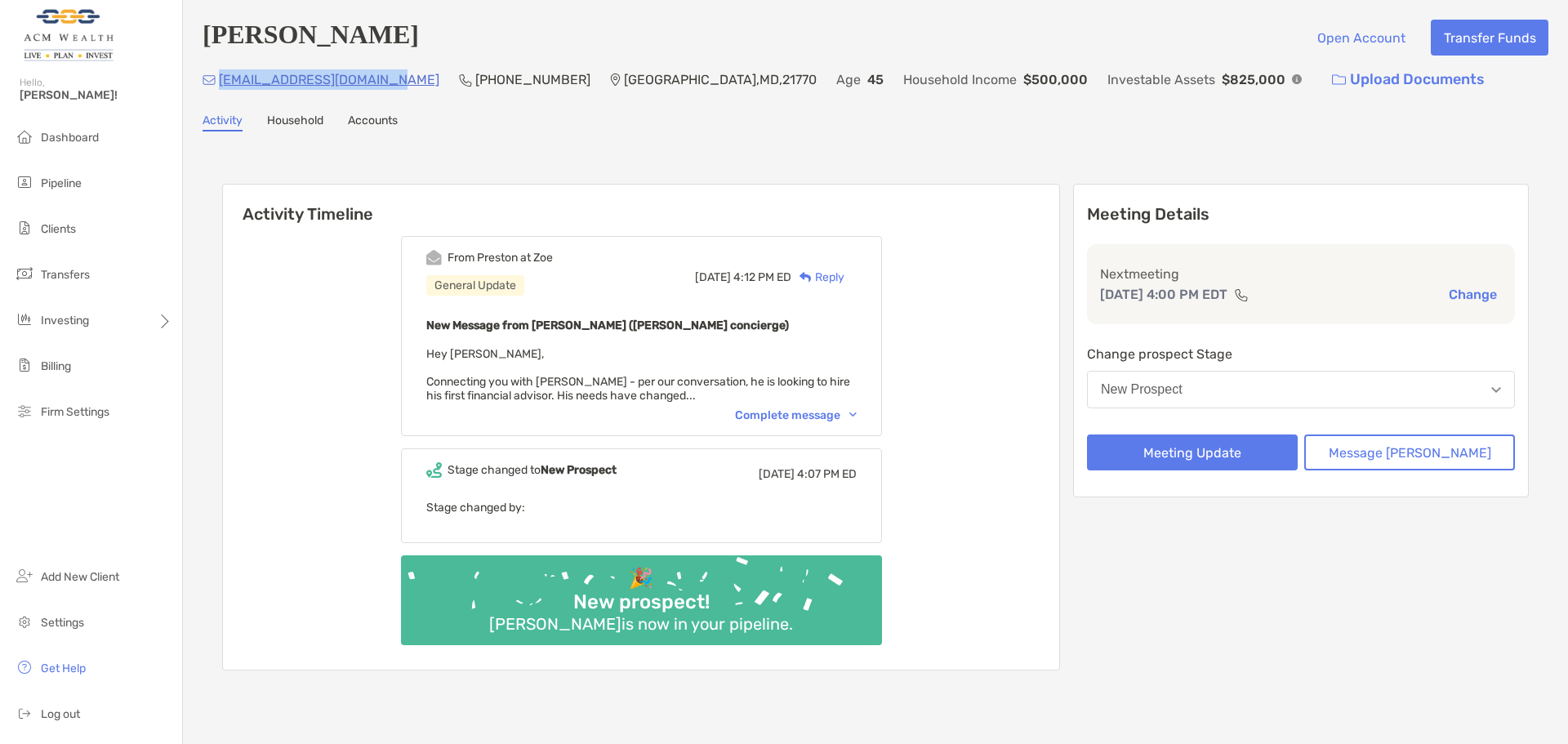
drag, startPoint x: 396, startPoint y: 81, endPoint x: 218, endPoint y: 92, distance: 178.3
click at [218, 92] on div "norris0311usmc@gmail.com (240) 308-3252 Monrovia , MD , 21770 Age 45 Household …" at bounding box center [875, 79] width 1346 height 35
copy p "norris0311usmc@gmail.com"
click at [662, 135] on div "Aaron Norris Open Account Transfer Funds norris0311usmc@gmail.com (240) 308-325…" at bounding box center [875, 365] width 1385 height 730
click at [793, 413] on div "Complete message" at bounding box center [796, 414] width 121 height 13
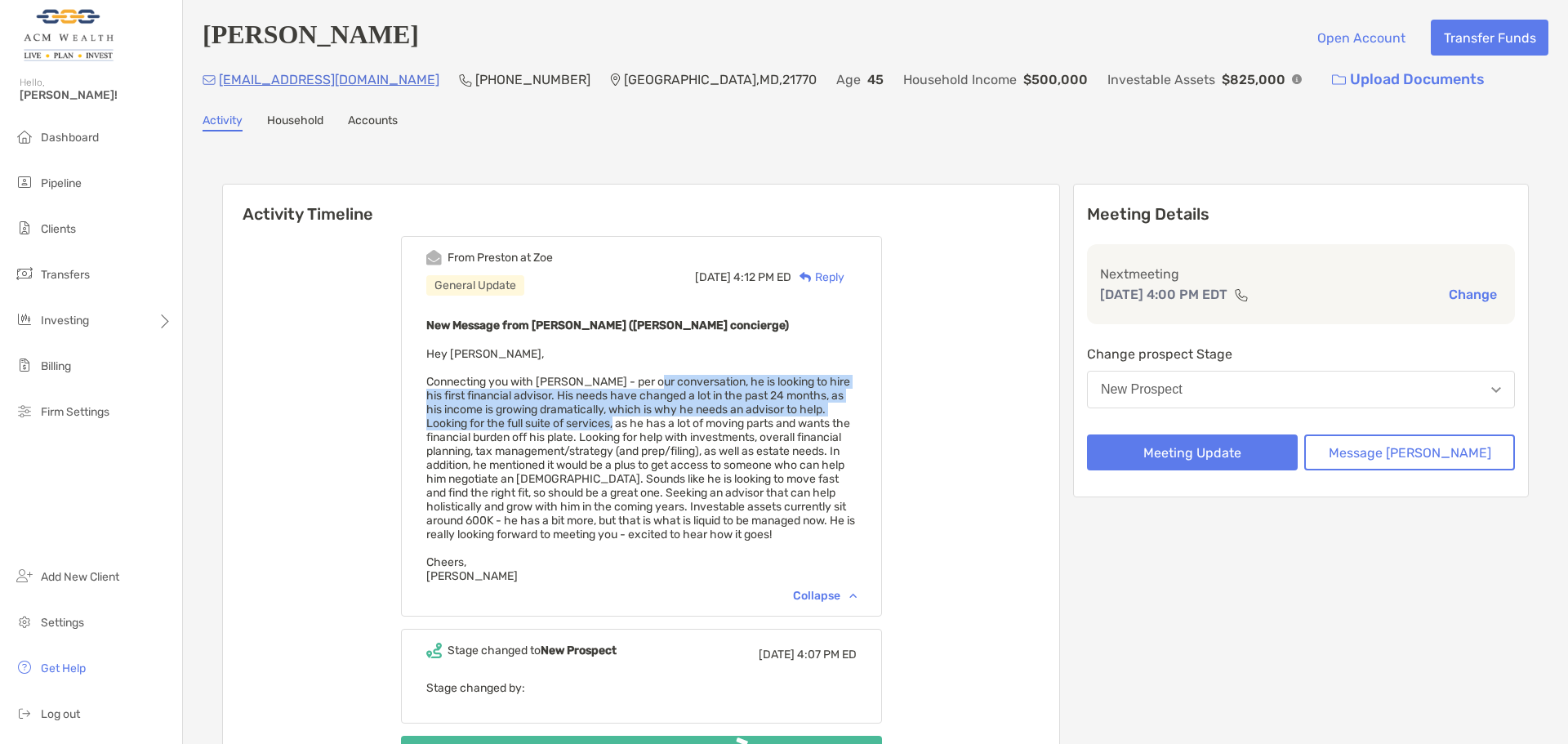
drag, startPoint x: 672, startPoint y: 389, endPoint x: 681, endPoint y: 428, distance: 40.0
click at [681, 428] on span "Hey Felipe, Connecting you with Aaron - per our conversation, he is looking to …" at bounding box center [640, 465] width 429 height 236
drag, startPoint x: 796, startPoint y: 389, endPoint x: 802, endPoint y: 409, distance: 20.9
click at [802, 409] on span "Hey Felipe, Connecting you with Aaron - per our conversation, he is looking to …" at bounding box center [640, 465] width 429 height 236
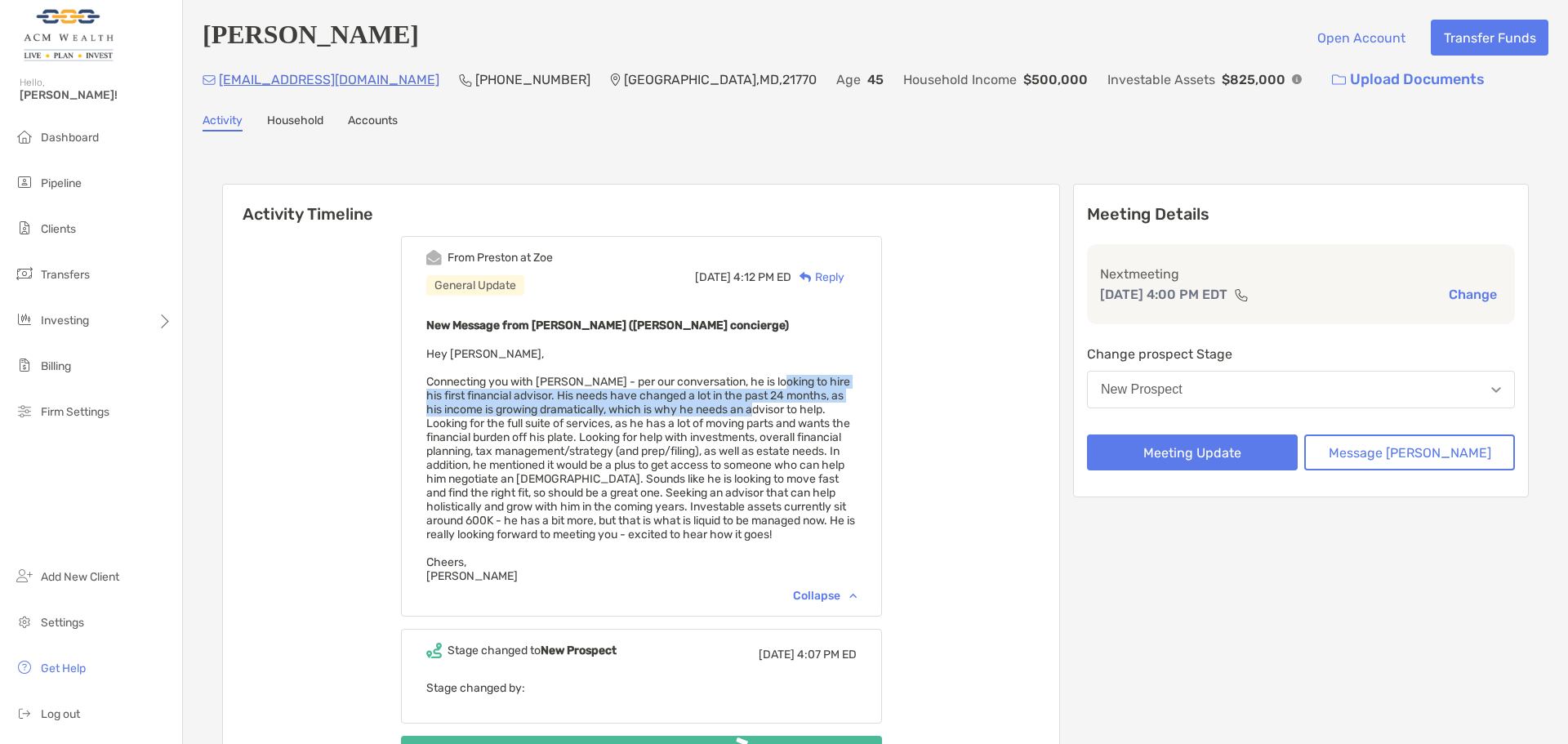
click at [802, 409] on span "Hey Felipe, Connecting you with Aaron - per our conversation, he is looking to …" at bounding box center [640, 465] width 429 height 236
click at [804, 416] on span "Hey Felipe, Connecting you with Aaron - per our conversation, he is looking to …" at bounding box center [640, 465] width 429 height 236
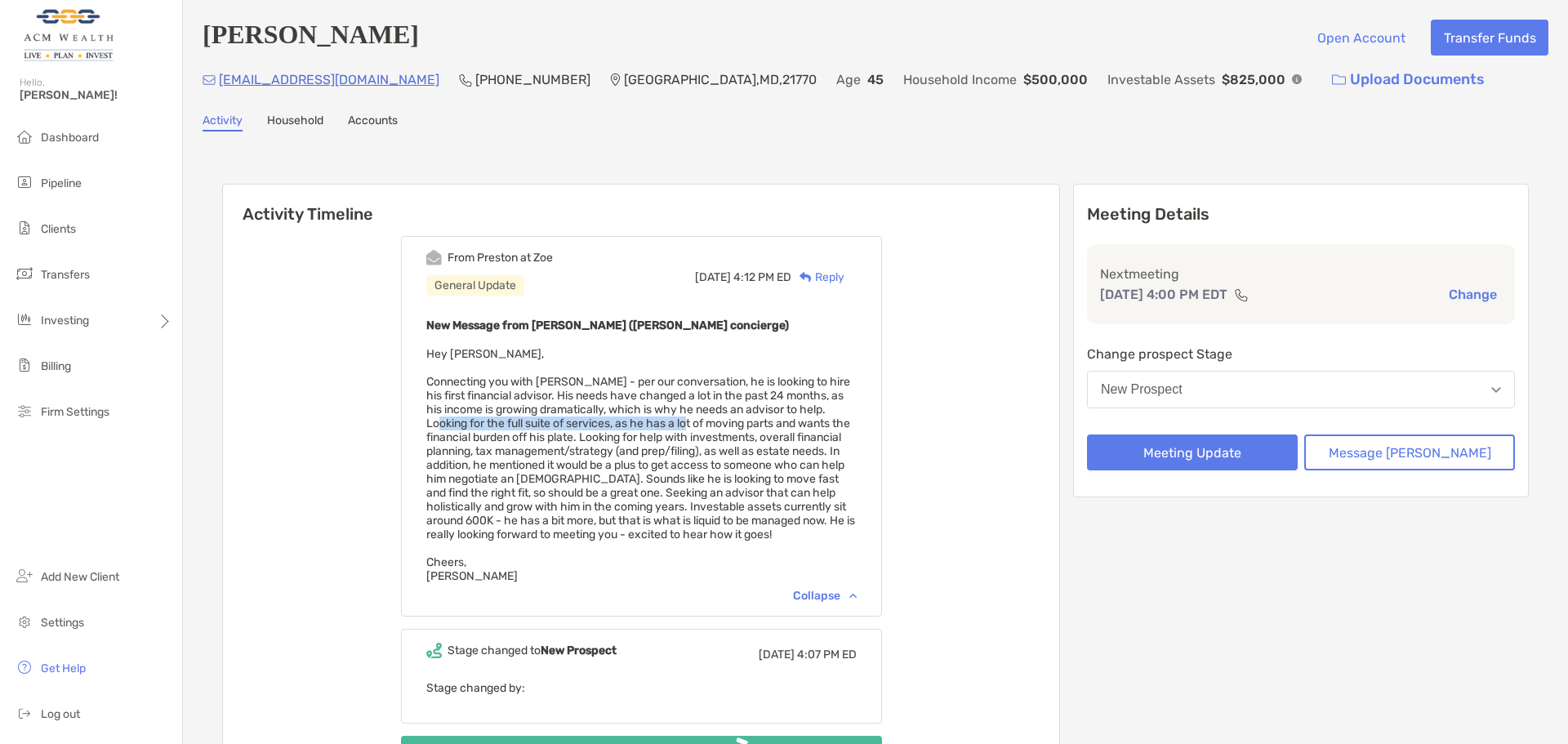
drag, startPoint x: 500, startPoint y: 421, endPoint x: 753, endPoint y: 423, distance: 253.0
click at [753, 423] on span "Hey Felipe, Connecting you with Aaron - per our conversation, he is looking to …" at bounding box center [640, 465] width 429 height 236
drag, startPoint x: 697, startPoint y: 423, endPoint x: 704, endPoint y: 442, distance: 20.2
click at [704, 442] on span "Hey Felipe, Connecting you with Aaron - per our conversation, he is looking to …" at bounding box center [640, 465] width 429 height 236
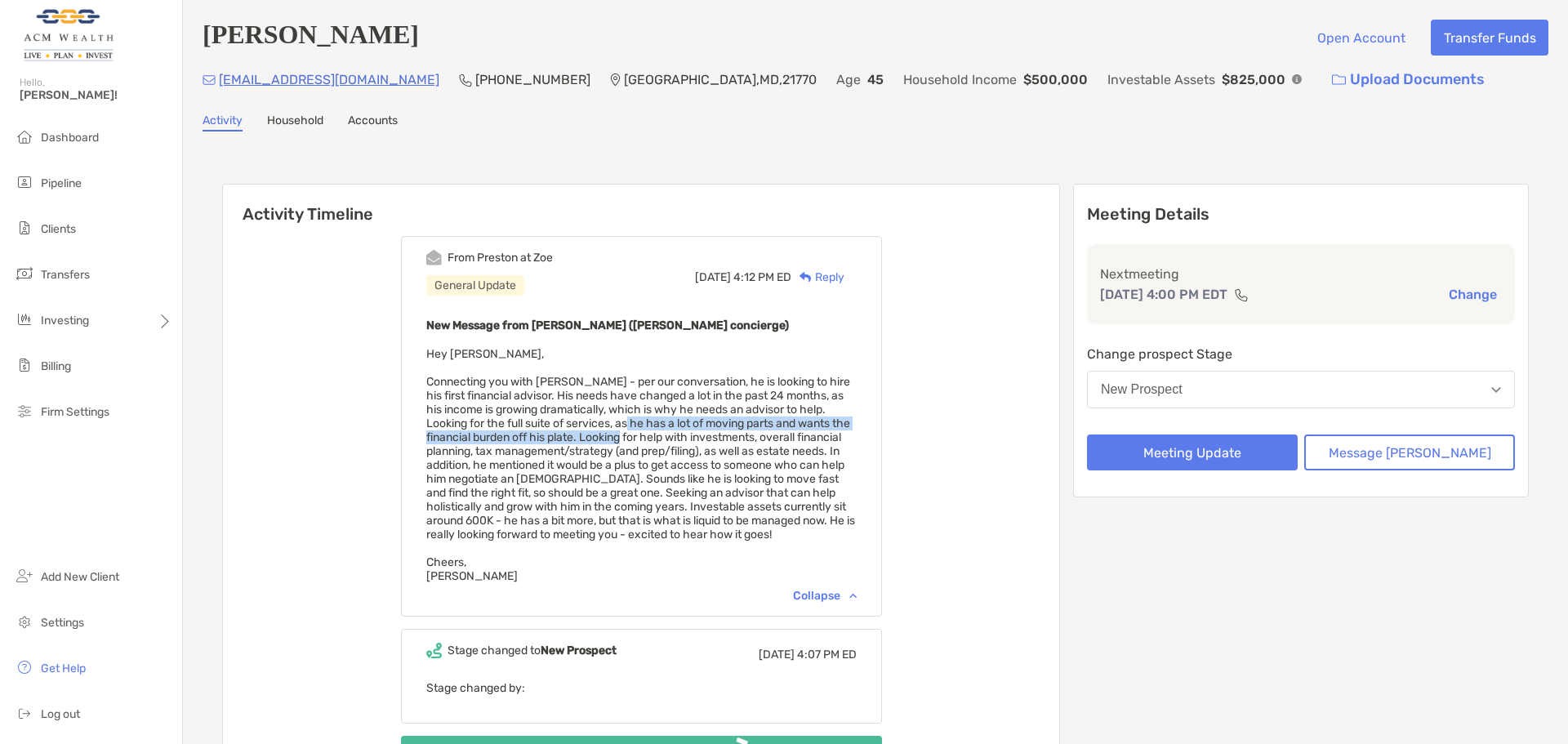
click at [704, 442] on span "Hey Felipe, Connecting you with Aaron - per our conversation, he is looking to …" at bounding box center [640, 465] width 429 height 236
drag, startPoint x: 627, startPoint y: 438, endPoint x: 856, endPoint y: 440, distance: 229.0
click at [856, 440] on div "New Message from Preston Buhrmaster (Zoe concierge) Hey Felipe, Cheers, Preston" at bounding box center [641, 449] width 431 height 268
drag, startPoint x: 651, startPoint y: 441, endPoint x: 831, endPoint y: 452, distance: 180.3
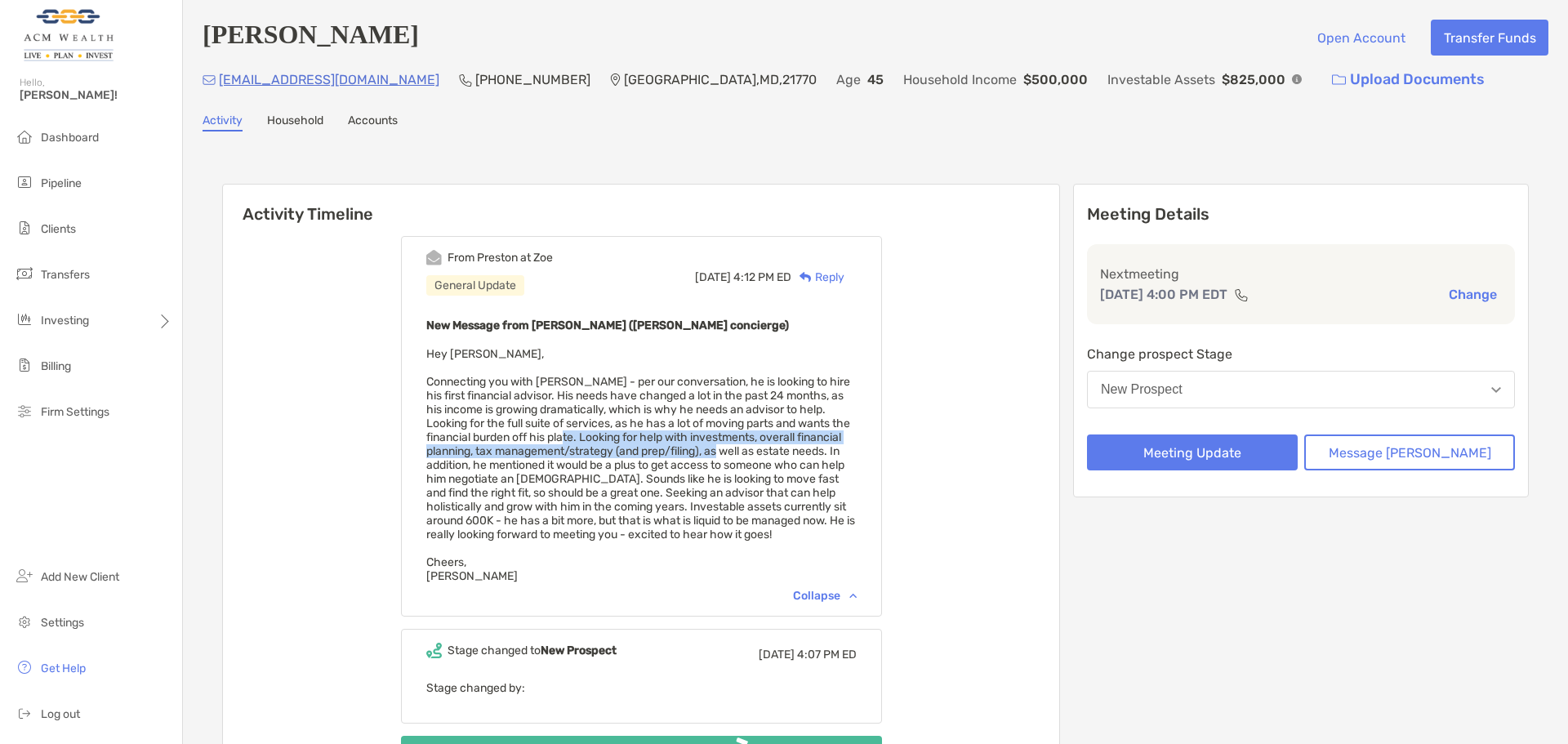
click at [831, 452] on span "Hey Felipe, Connecting you with Aaron - per our conversation, he is looking to …" at bounding box center [640, 465] width 429 height 236
drag, startPoint x: 557, startPoint y: 452, endPoint x: 789, endPoint y: 452, distance: 232.0
click at [789, 452] on span "Hey Felipe, Connecting you with Aaron - per our conversation, he is looking to …" at bounding box center [640, 465] width 429 height 236
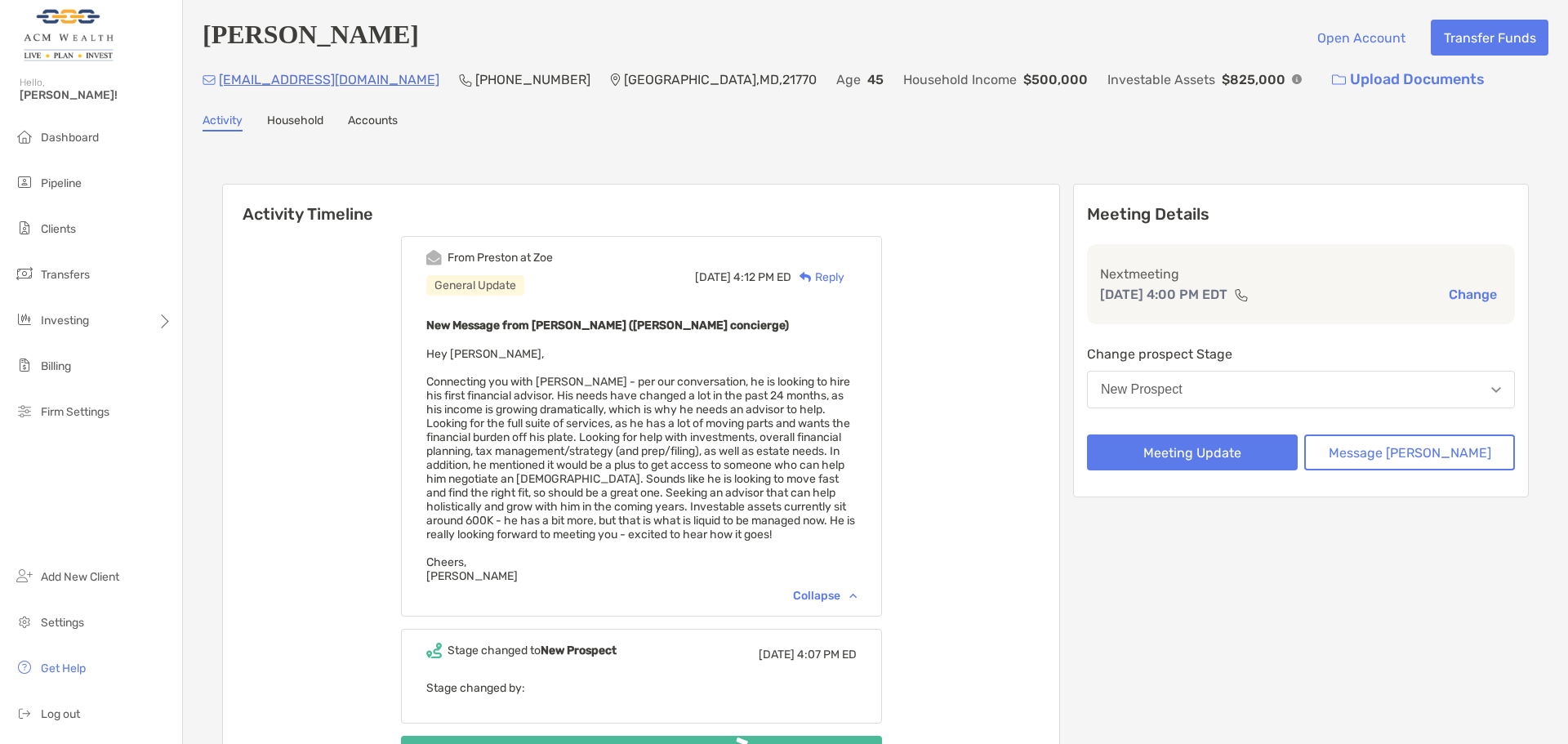
click at [781, 456] on span "Hey Felipe, Connecting you with Aaron - per our conversation, he is looking to …" at bounding box center [640, 465] width 429 height 236
drag, startPoint x: 789, startPoint y: 454, endPoint x: 683, endPoint y: 459, distance: 106.1
click at [683, 459] on span "Hey Felipe, Connecting you with Aaron - per our conversation, he is looking to …" at bounding box center [640, 465] width 429 height 236
drag, startPoint x: 795, startPoint y: 459, endPoint x: 795, endPoint y: 472, distance: 13.0
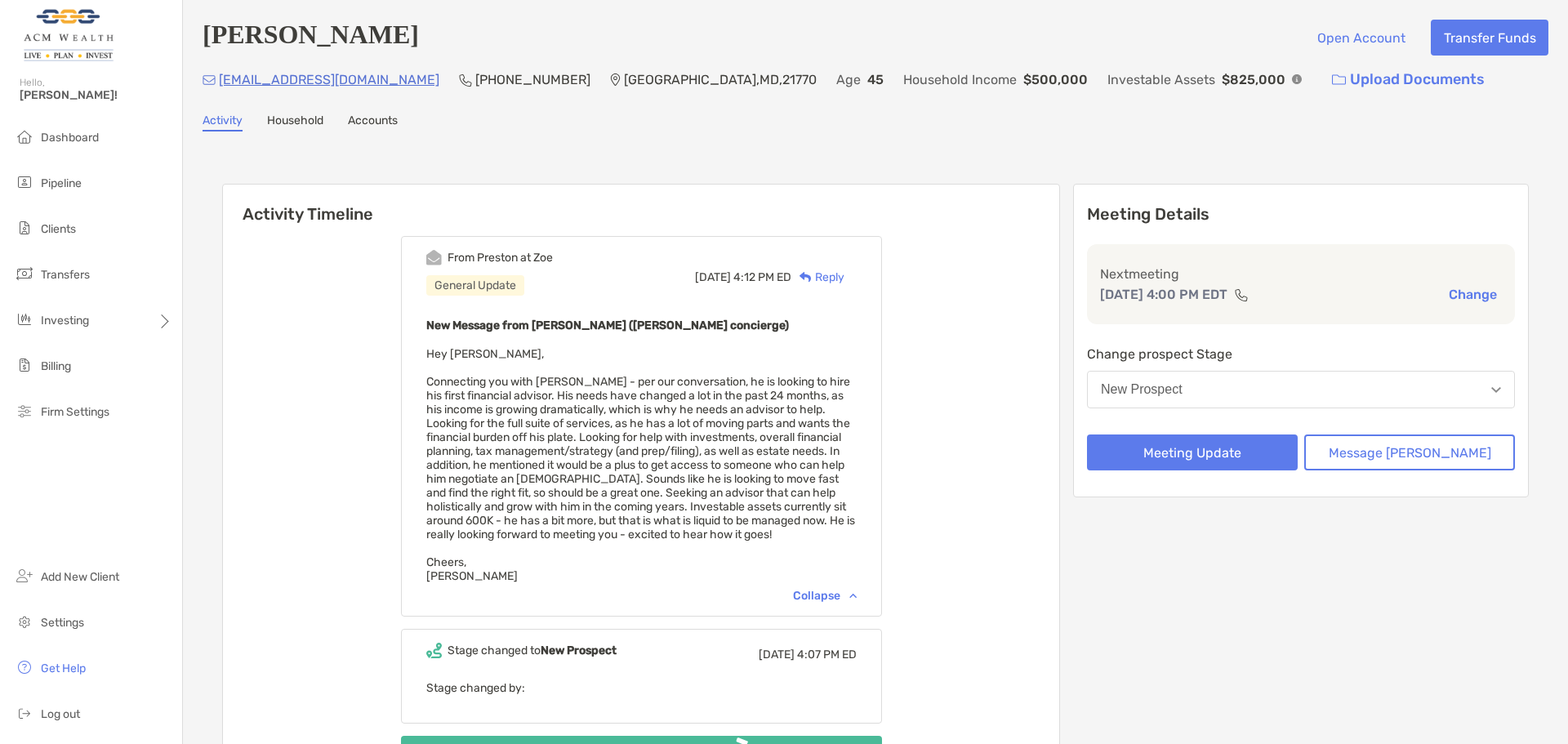
click at [795, 472] on span "Hey Felipe, Connecting you with Aaron - per our conversation, he is looking to …" at bounding box center [640, 465] width 429 height 236
drag, startPoint x: 553, startPoint y: 465, endPoint x: 849, endPoint y: 468, distance: 296.0
click at [849, 468] on span "Hey Felipe, Connecting you with Aaron - per our conversation, he is looking to …" at bounding box center [640, 465] width 429 height 236
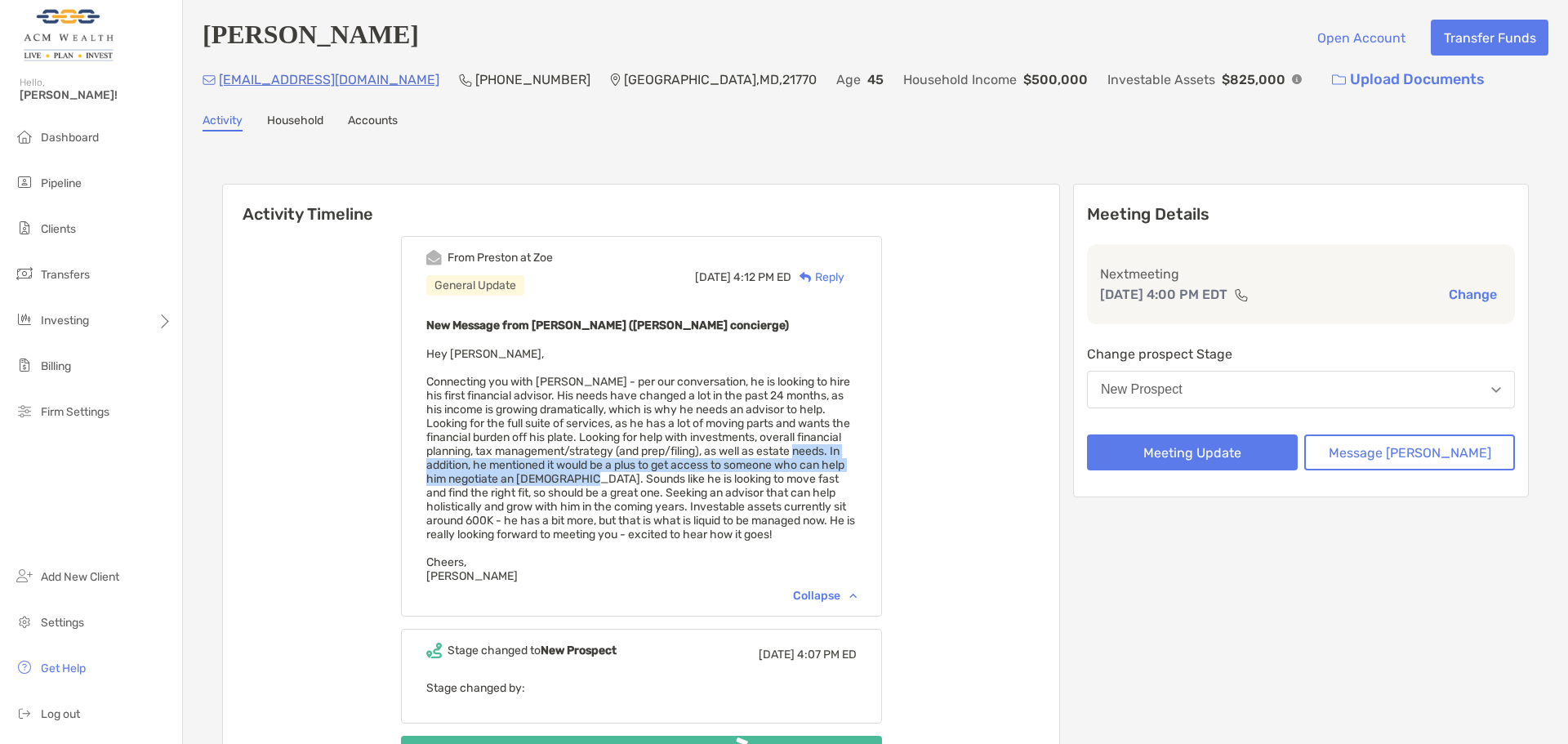
drag, startPoint x: 673, startPoint y: 468, endPoint x: 491, endPoint y: 470, distance: 182.0
click at [491, 470] on span "Hey Felipe, Connecting you with Aaron - per our conversation, he is looking to …" at bounding box center [640, 465] width 429 height 236
click at [560, 483] on span "Hey Felipe, Connecting you with Aaron - per our conversation, he is looking to …" at bounding box center [640, 465] width 429 height 236
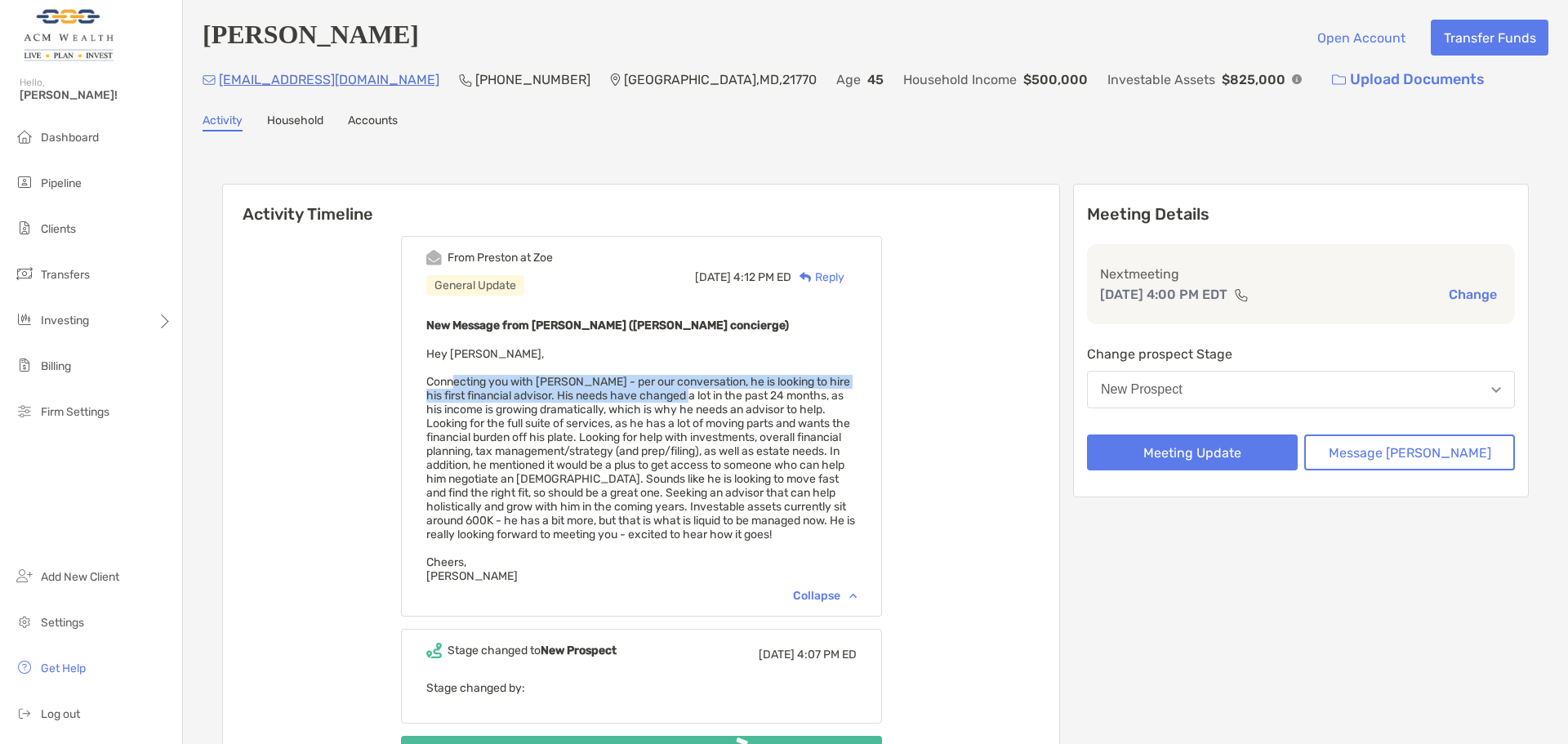
drag, startPoint x: 474, startPoint y: 379, endPoint x: 707, endPoint y: 391, distance: 233.3
click at [707, 391] on span "Hey Felipe, Connecting you with Aaron - per our conversation, he is looking to …" at bounding box center [640, 465] width 429 height 236
drag, startPoint x: 658, startPoint y: 492, endPoint x: 666, endPoint y: 492, distance: 8.0
click at [658, 492] on span "Hey Felipe, Connecting you with Aaron - per our conversation, he is looking to …" at bounding box center [640, 465] width 429 height 236
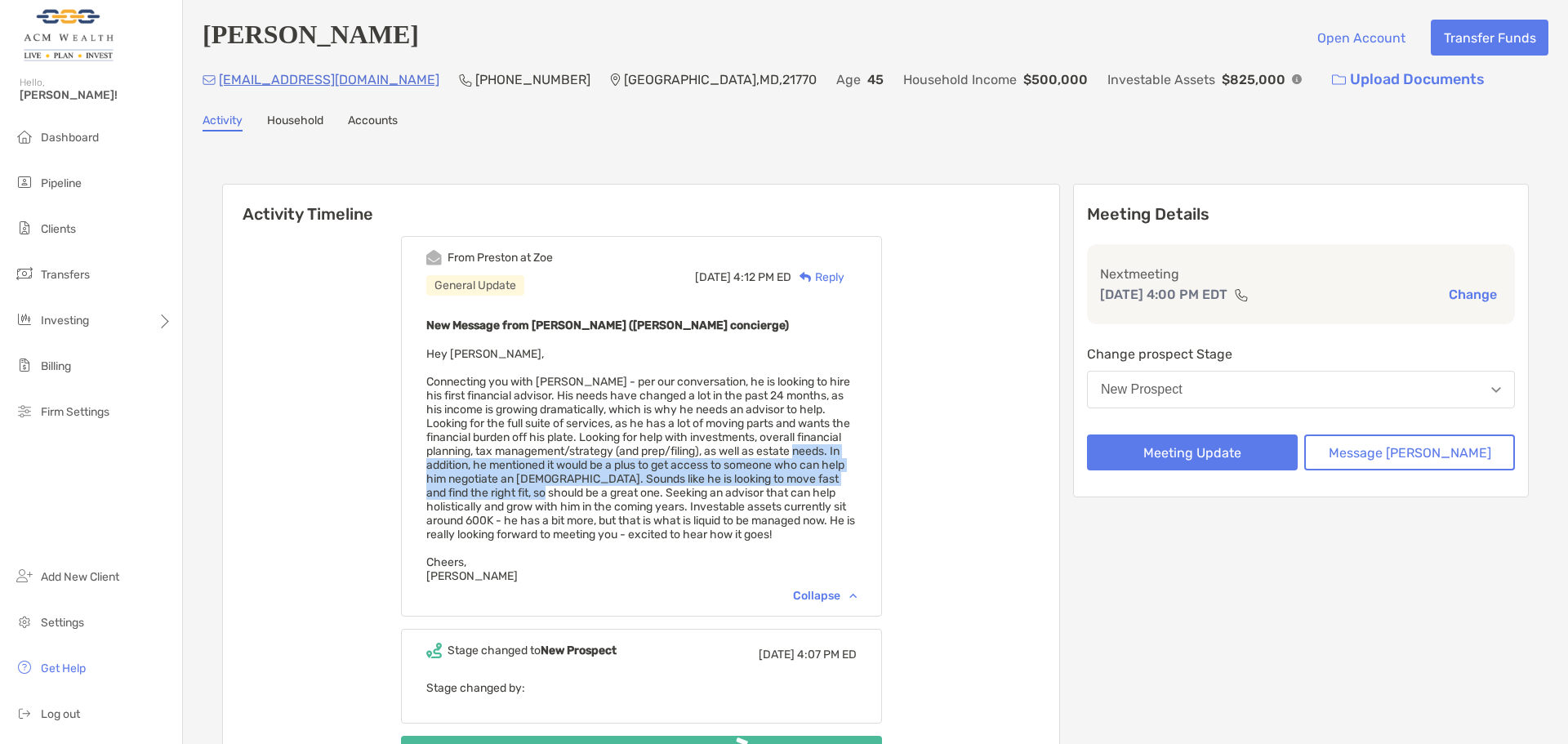
drag, startPoint x: 491, startPoint y: 468, endPoint x: 665, endPoint y: 492, distance: 175.6
click at [665, 492] on span "Hey Felipe, Connecting you with Aaron - per our conversation, he is looking to …" at bounding box center [640, 465] width 429 height 236
click at [665, 491] on span "Hey Felipe, Connecting you with Aaron - per our conversation, he is looking to …" at bounding box center [640, 465] width 429 height 236
drag, startPoint x: 723, startPoint y: 477, endPoint x: 655, endPoint y: 498, distance: 71.2
click at [655, 498] on span "Hey Felipe, Connecting you with Aaron - per our conversation, he is looking to …" at bounding box center [640, 465] width 429 height 236
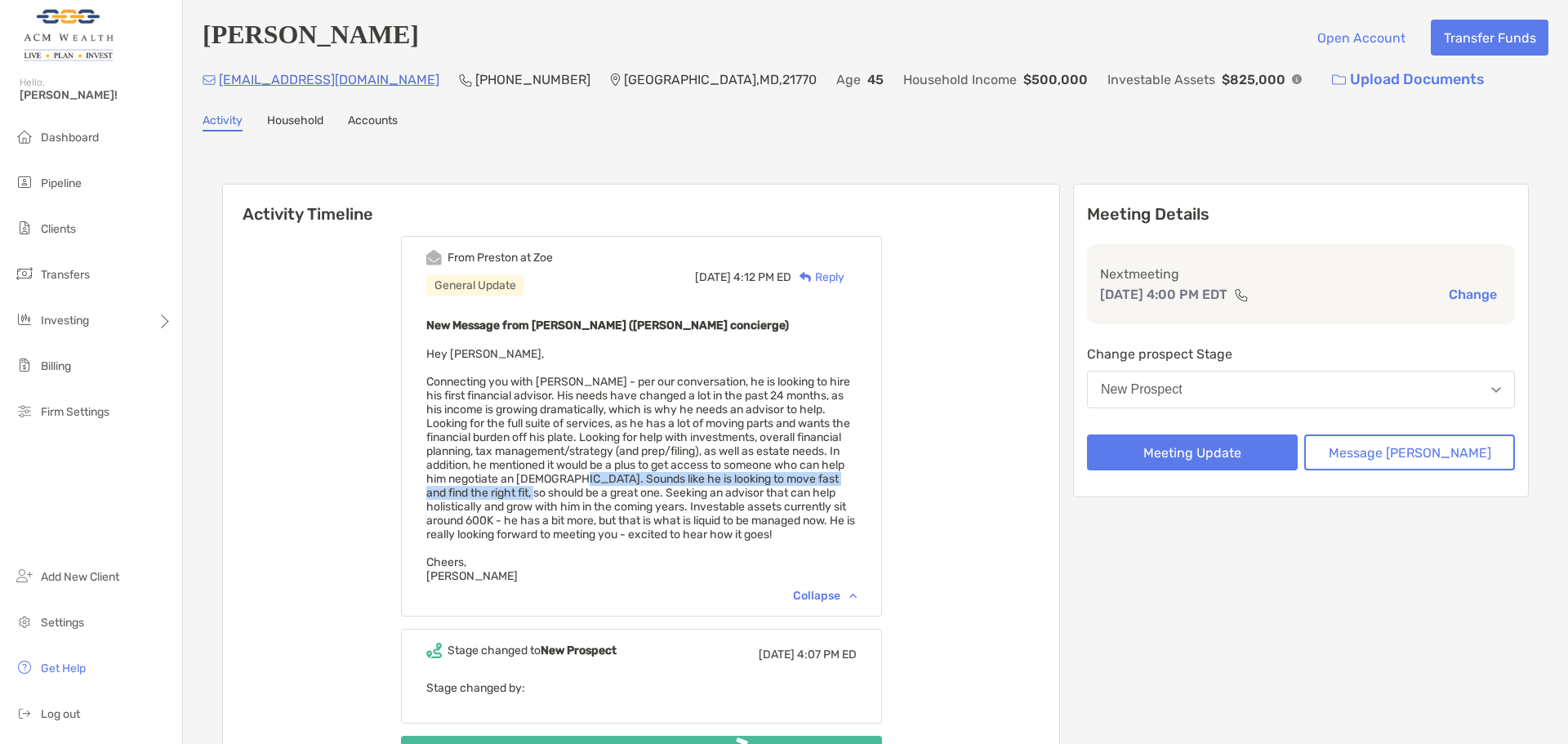
click at [655, 498] on span "Hey Felipe, Connecting you with Aaron - per our conversation, he is looking to …" at bounding box center [640, 465] width 429 height 236
drag, startPoint x: 583, startPoint y: 518, endPoint x: 762, endPoint y: 492, distance: 180.9
click at [762, 492] on span "Hey Felipe, Connecting you with Aaron - per our conversation, he is looking to …" at bounding box center [640, 465] width 429 height 236
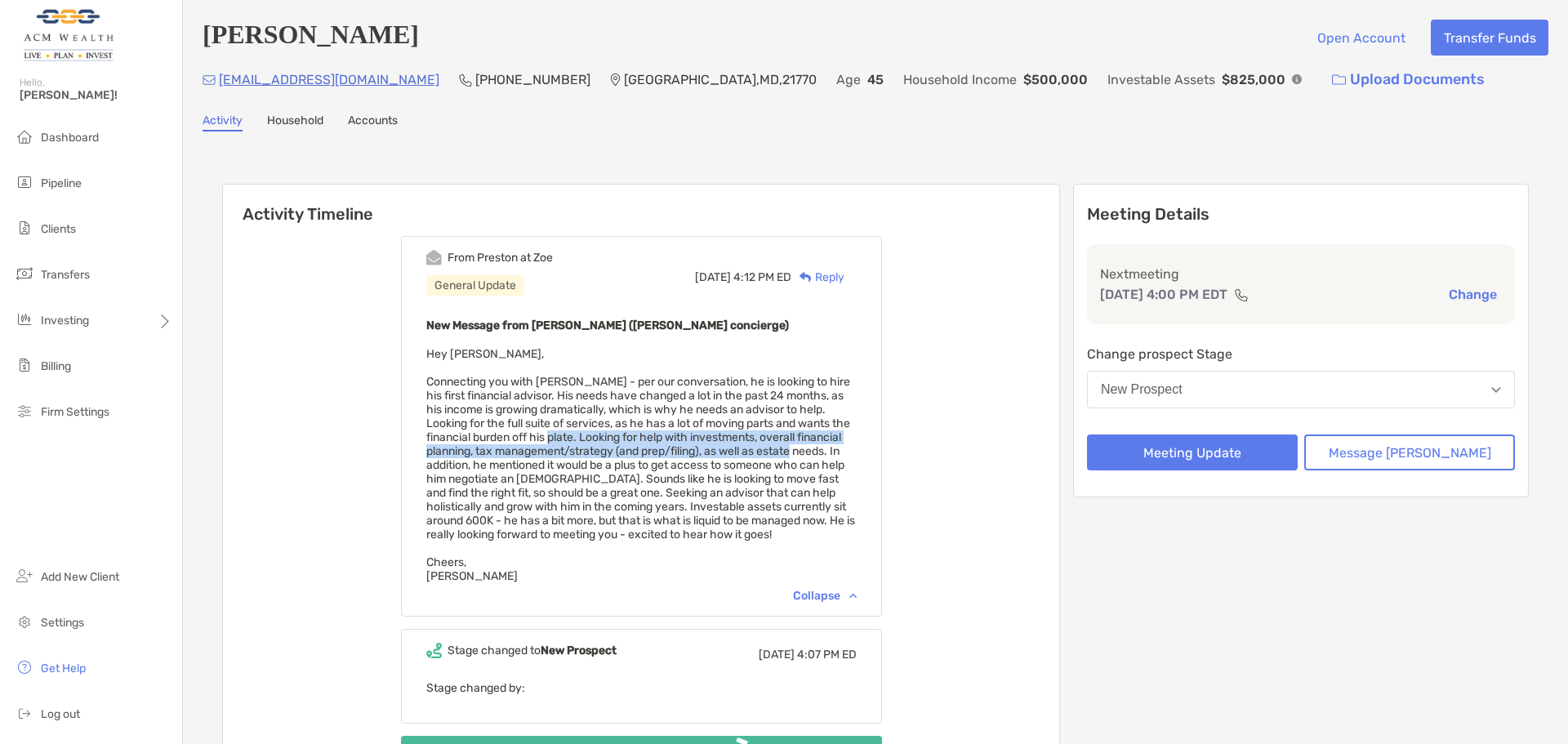
drag, startPoint x: 629, startPoint y: 437, endPoint x: 486, endPoint y: 469, distance: 146.5
click at [486, 469] on span "Hey Felipe, Connecting you with Aaron - per our conversation, he is looking to …" at bounding box center [640, 465] width 429 height 236
click at [606, 459] on span "Hey Felipe, Connecting you with Aaron - per our conversation, he is looking to …" at bounding box center [640, 465] width 429 height 236
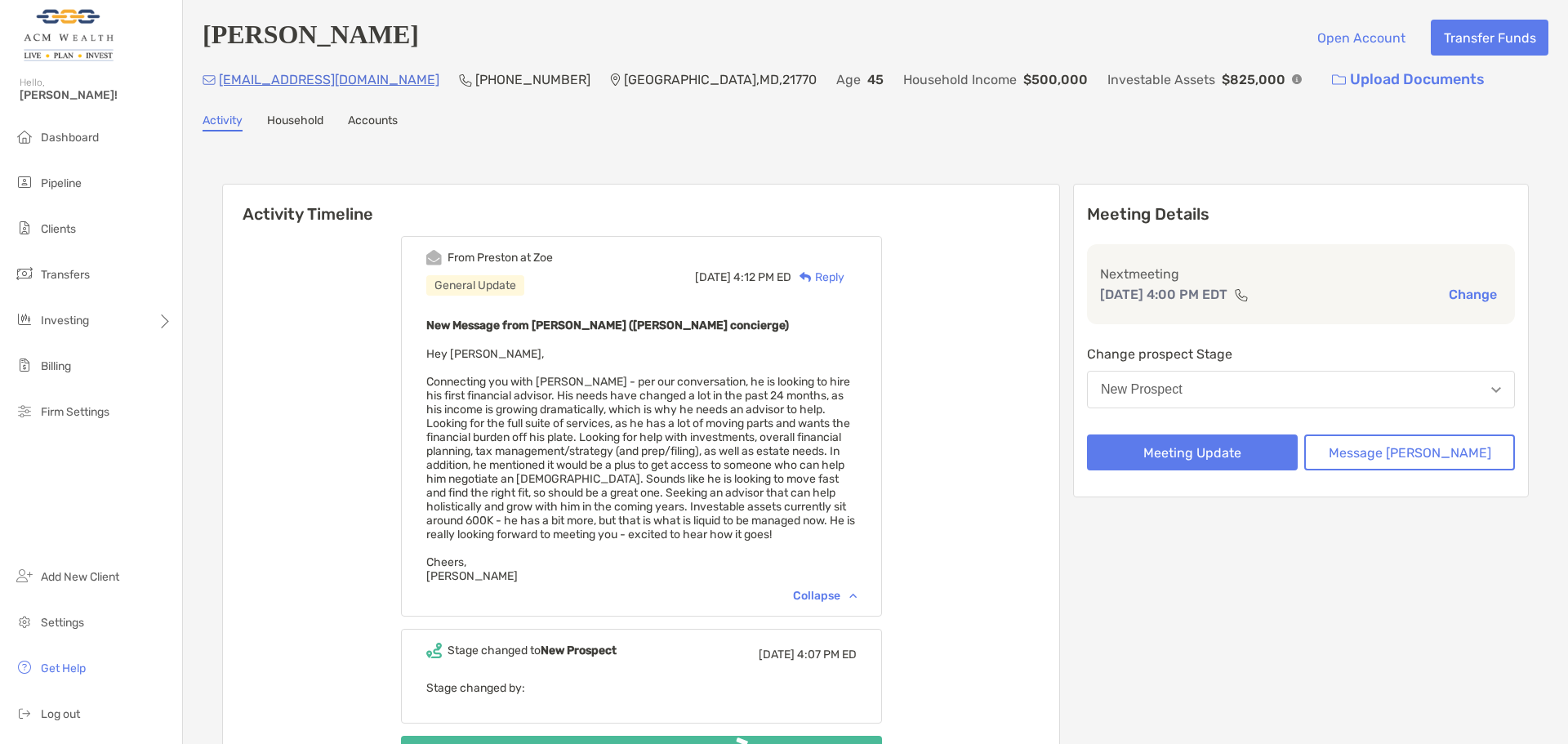
click at [1261, 389] on button "New Prospect" at bounding box center [1301, 389] width 428 height 38
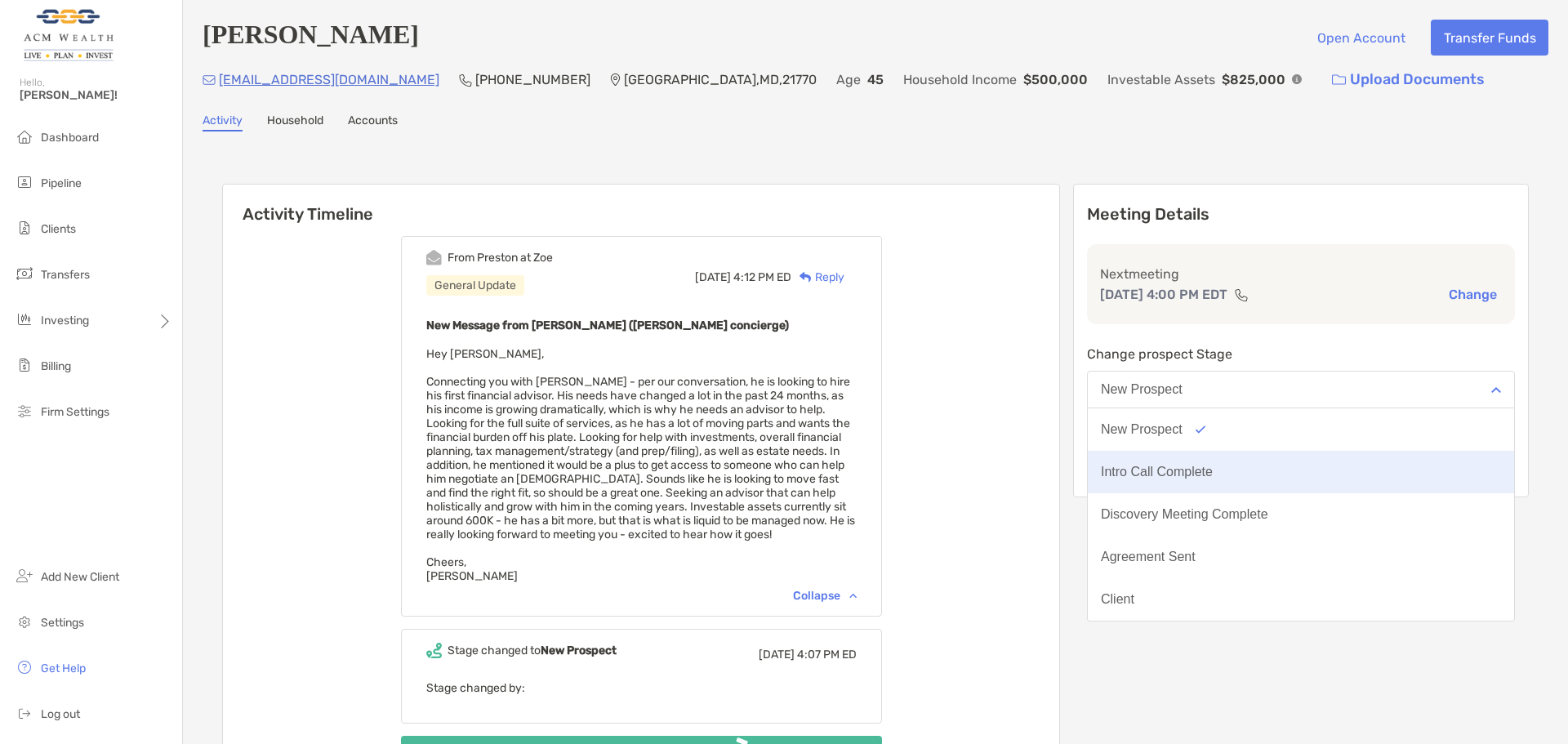
click at [1207, 470] on div "Intro Call Complete" at bounding box center [1157, 472] width 111 height 14
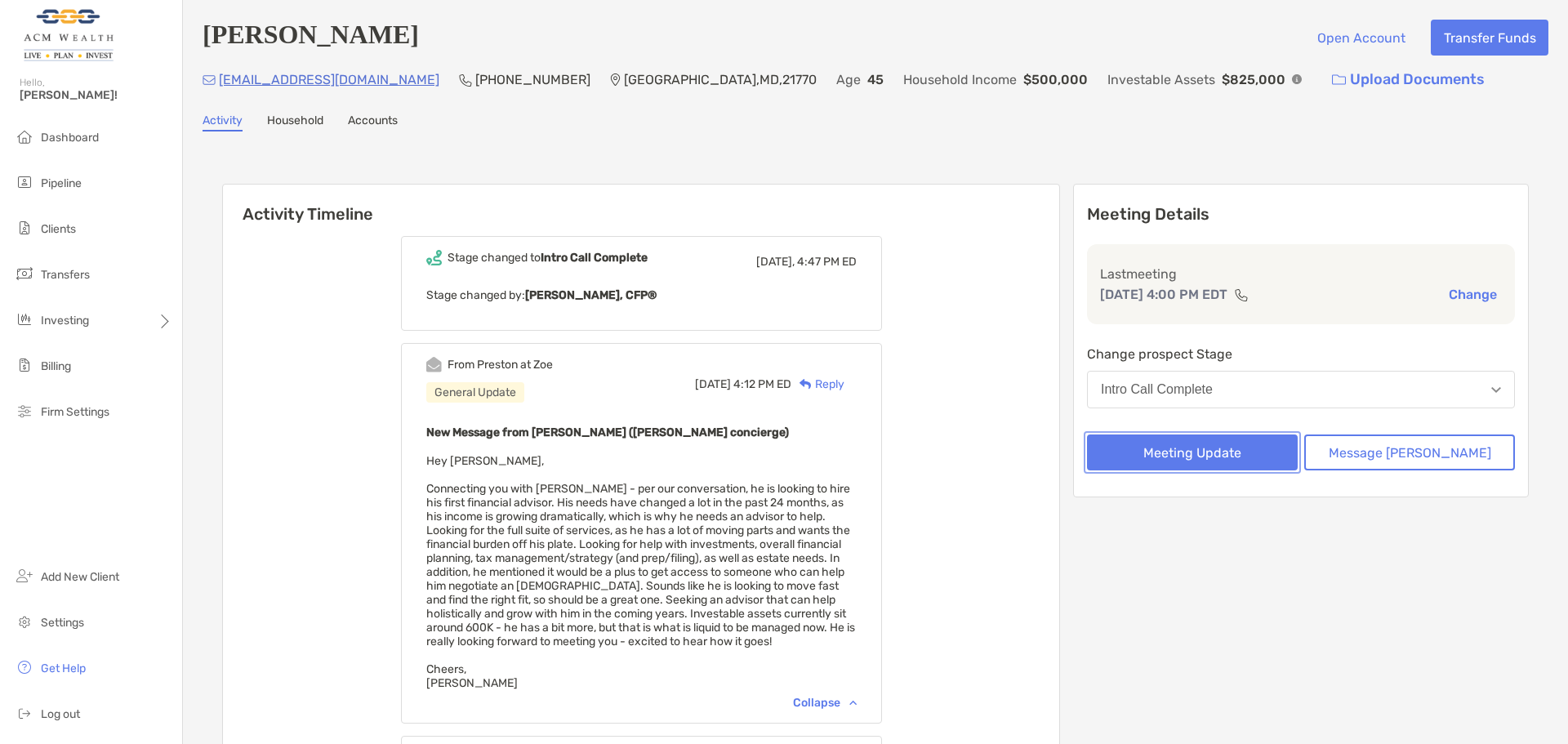
click at [1221, 465] on button "Meeting Update" at bounding box center [1192, 452] width 210 height 36
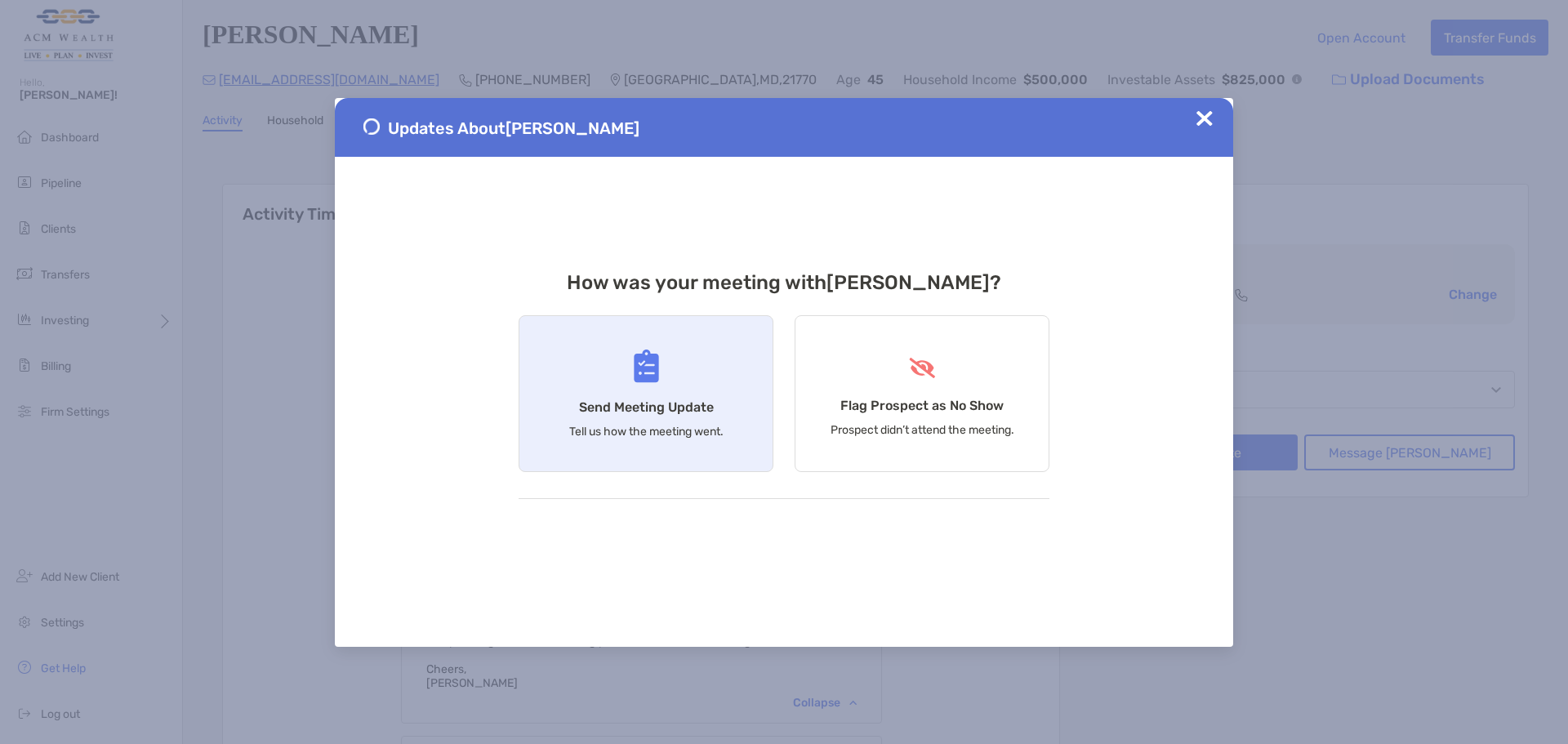
click at [694, 380] on div "Send Meeting Update Tell us how the meeting went." at bounding box center [646, 394] width 254 height 156
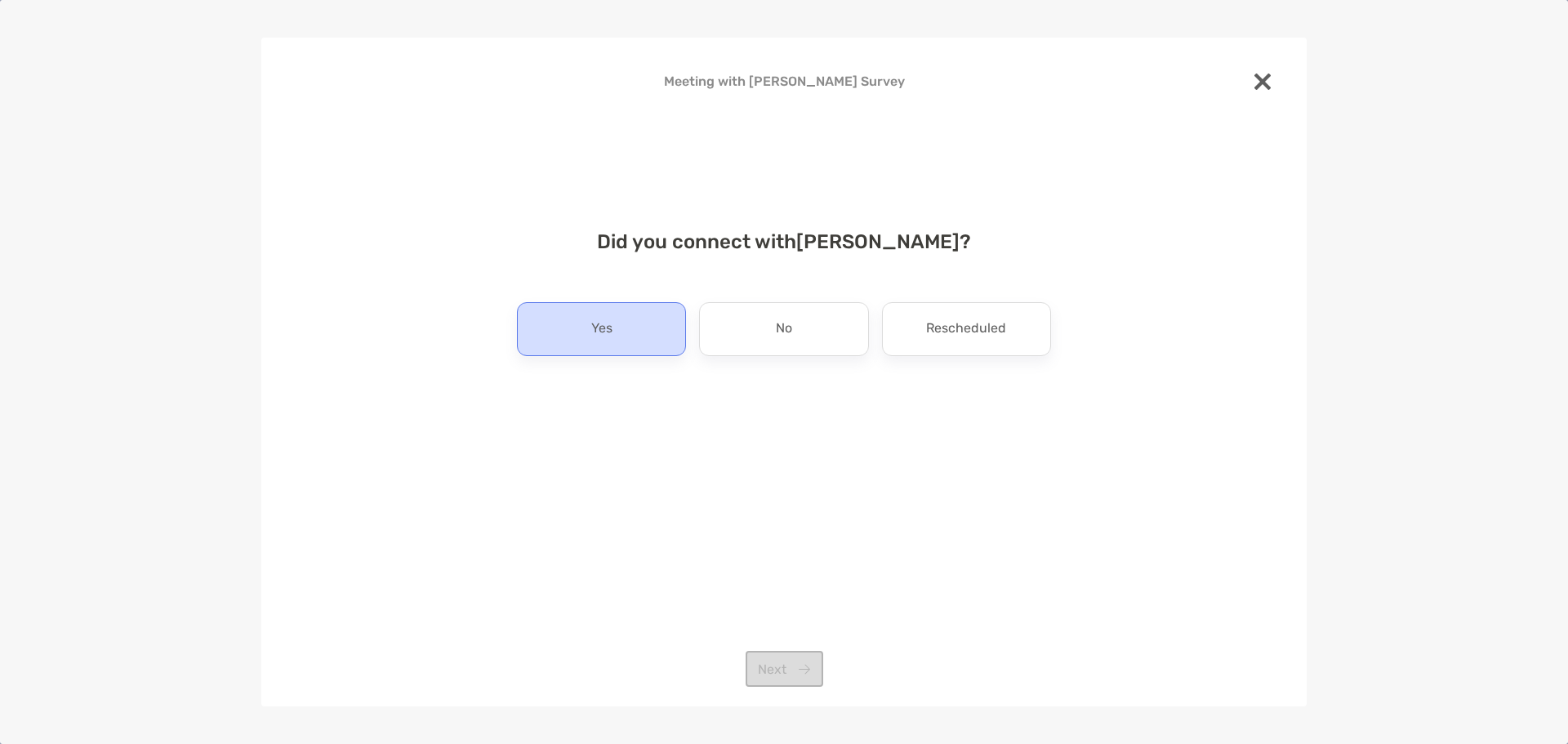
click at [637, 337] on div "Yes" at bounding box center [601, 329] width 169 height 54
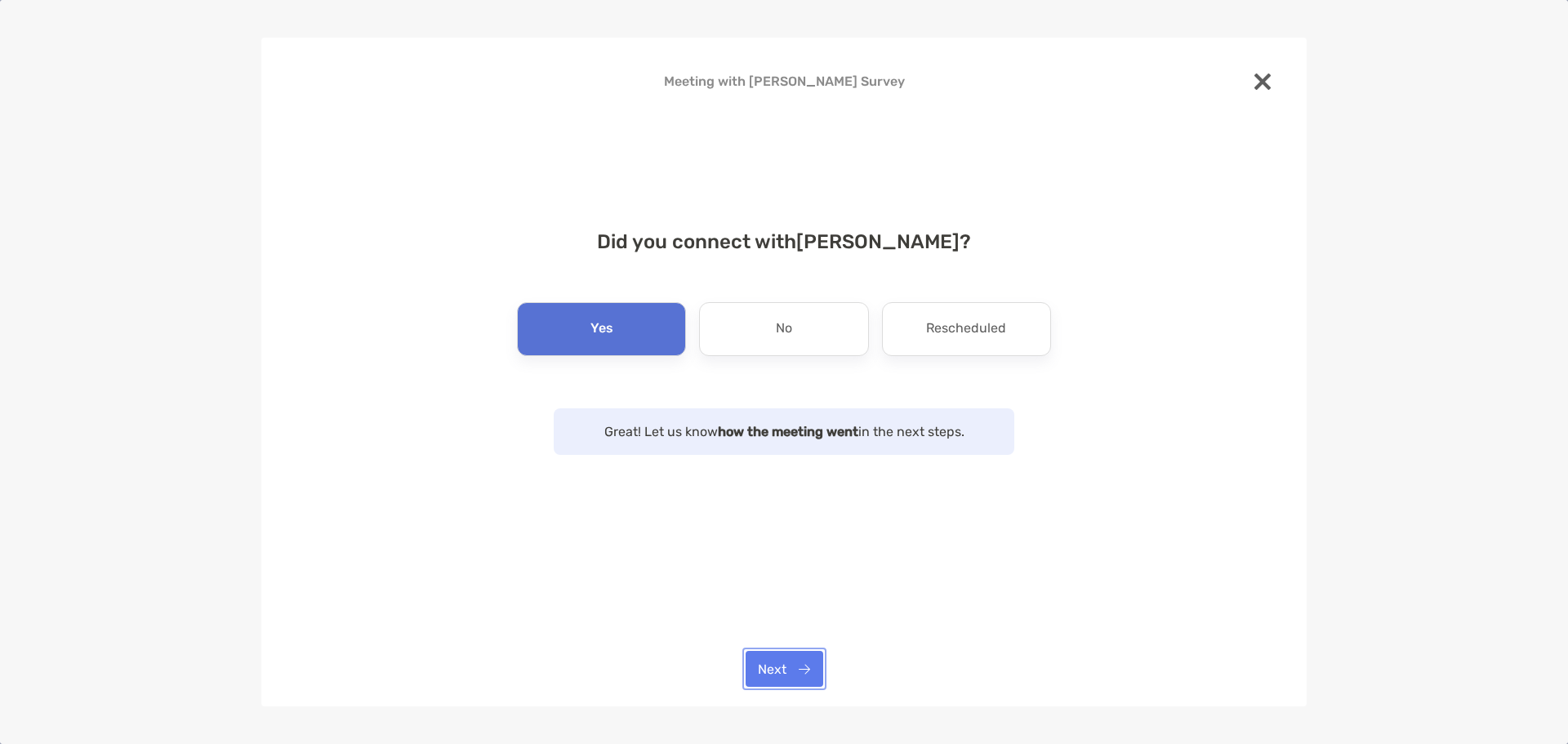
click at [797, 666] on button "Next" at bounding box center [784, 669] width 77 height 36
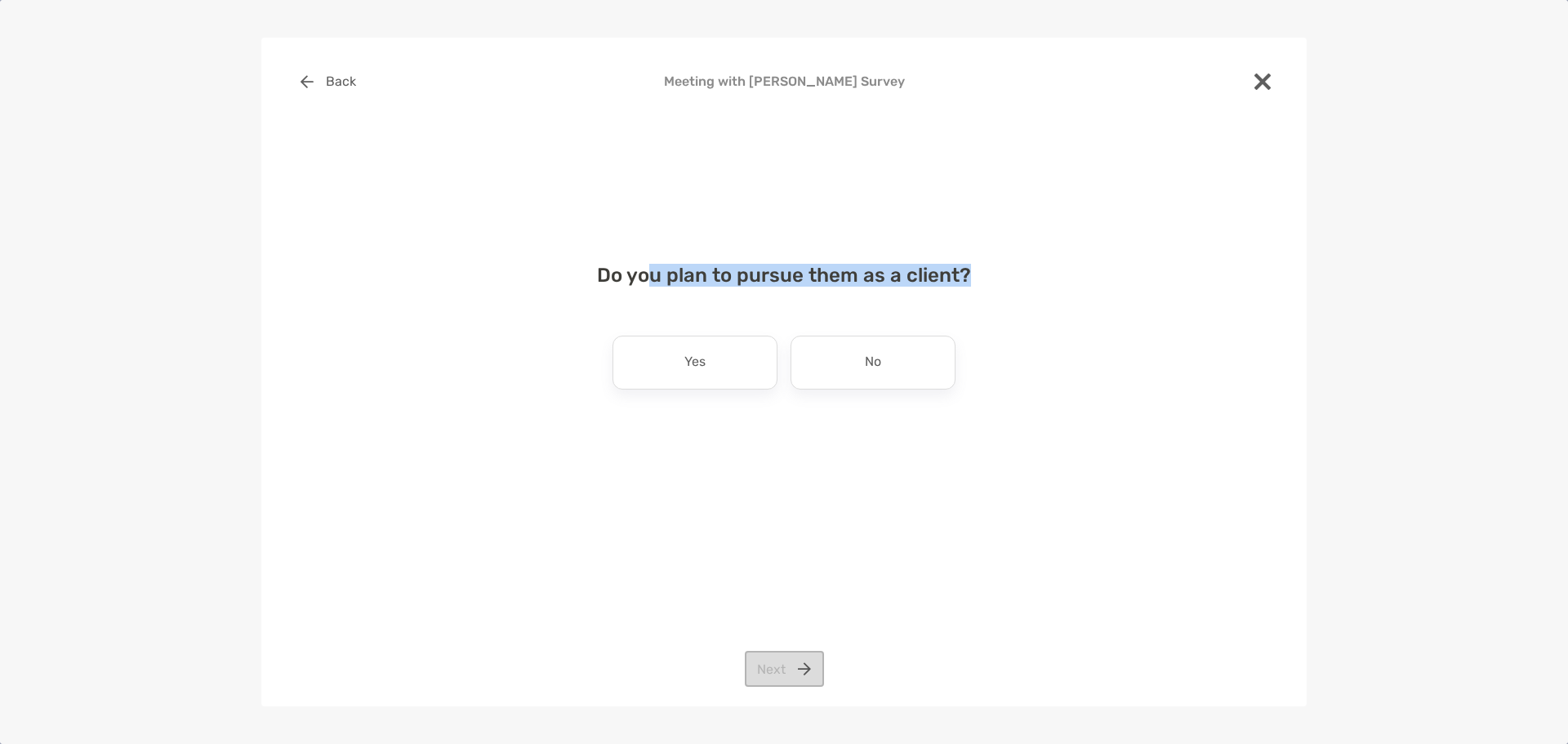
drag, startPoint x: 646, startPoint y: 279, endPoint x: 1057, endPoint y: 284, distance: 411.0
click at [1057, 284] on h4 "Do you plan to pursue them as a client?" at bounding box center [784, 274] width 993 height 22
click at [732, 358] on div "Yes" at bounding box center [695, 362] width 165 height 54
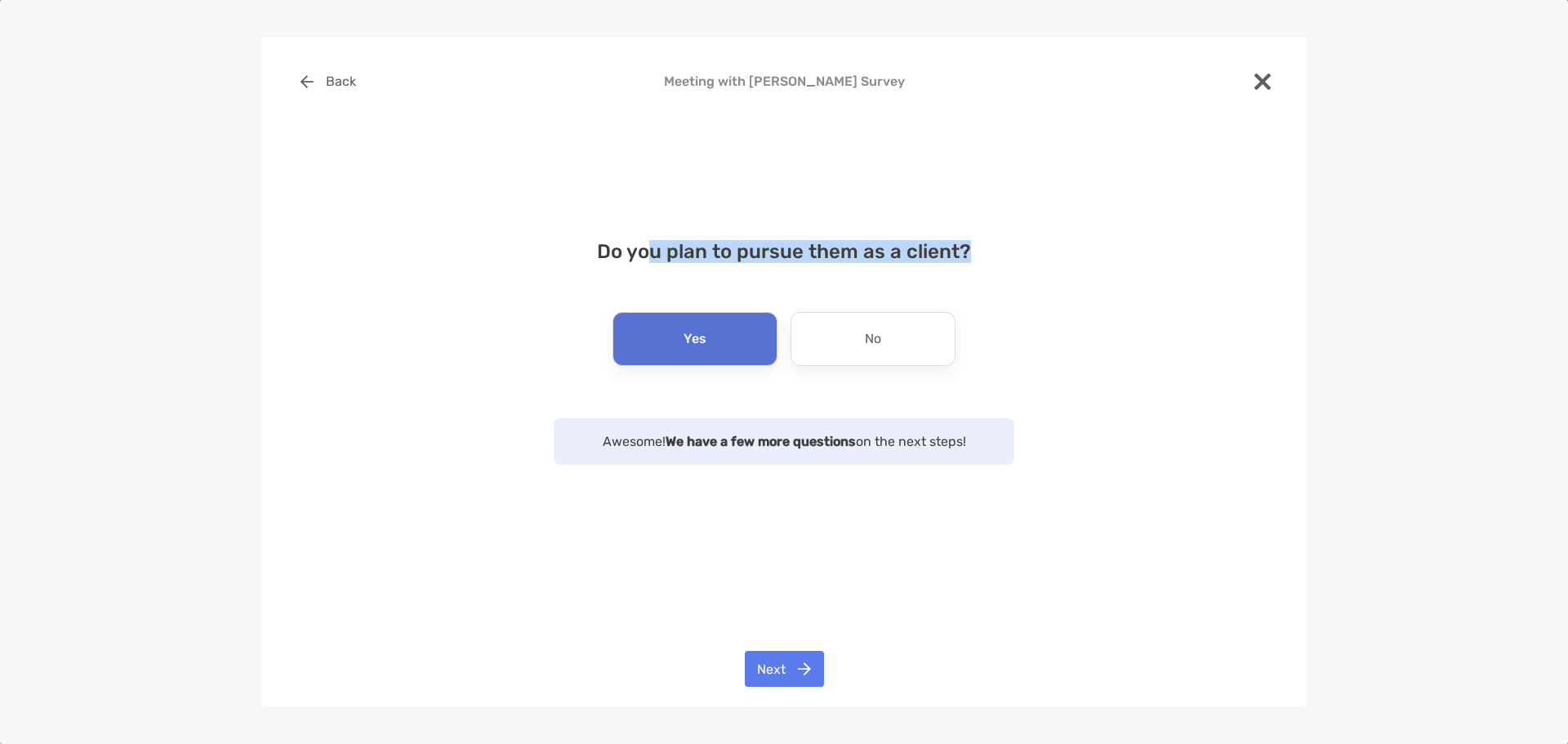
click at [1178, 262] on h4 "Do you plan to pursue them as a client?" at bounding box center [784, 251] width 993 height 22
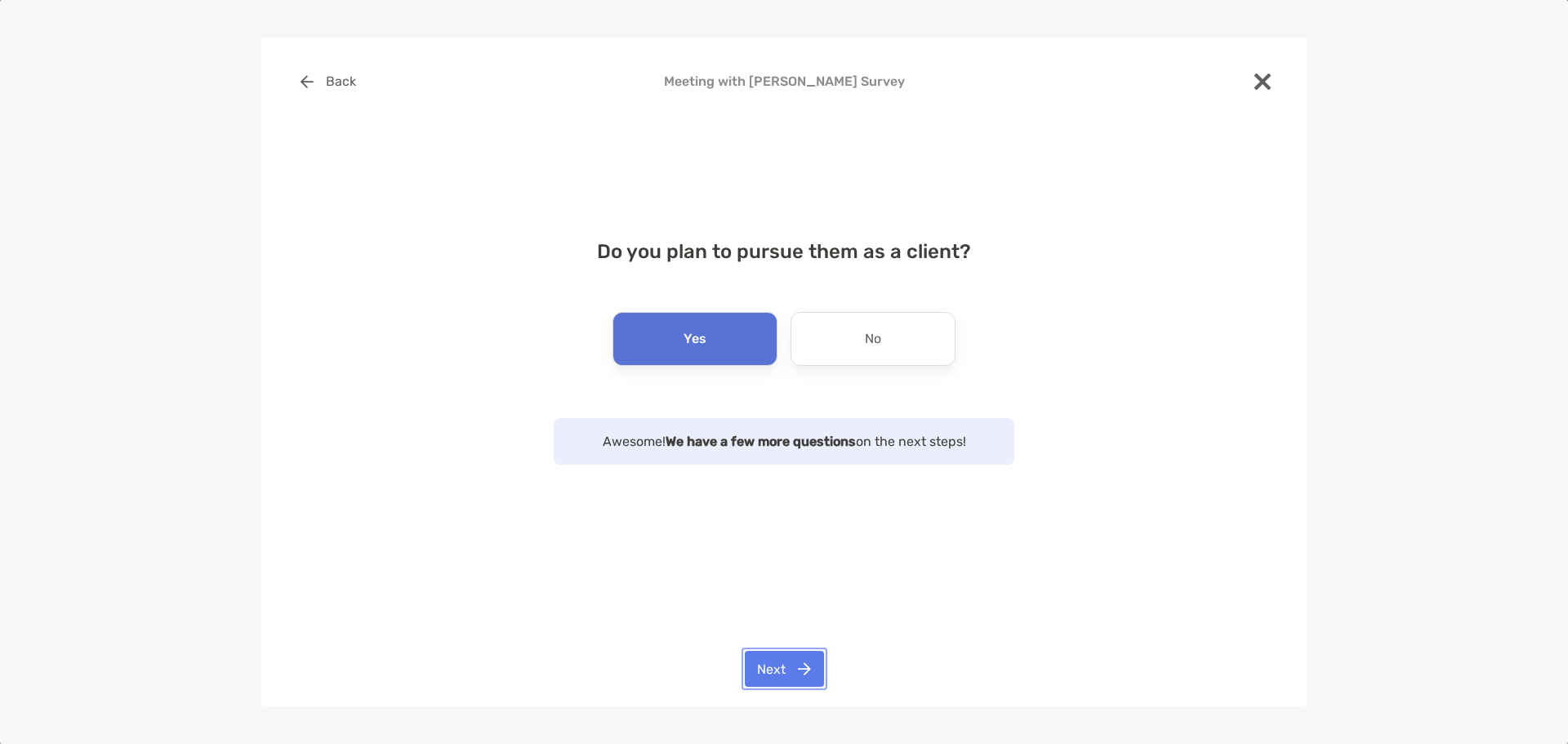
click at [780, 668] on button "Next" at bounding box center [785, 669] width 79 height 36
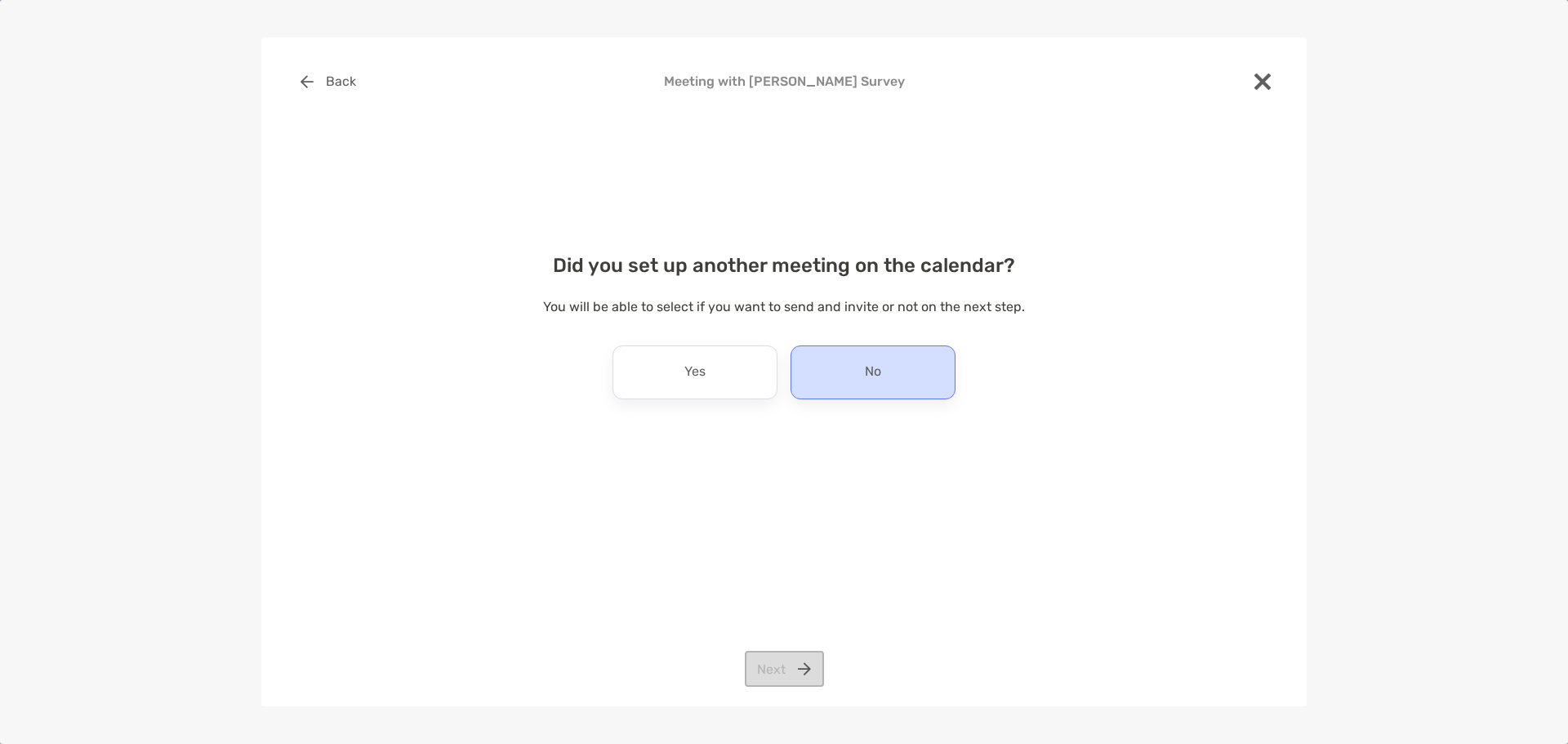
click at [917, 374] on div "No" at bounding box center [873, 372] width 165 height 54
click at [775, 655] on button "Next" at bounding box center [785, 669] width 79 height 36
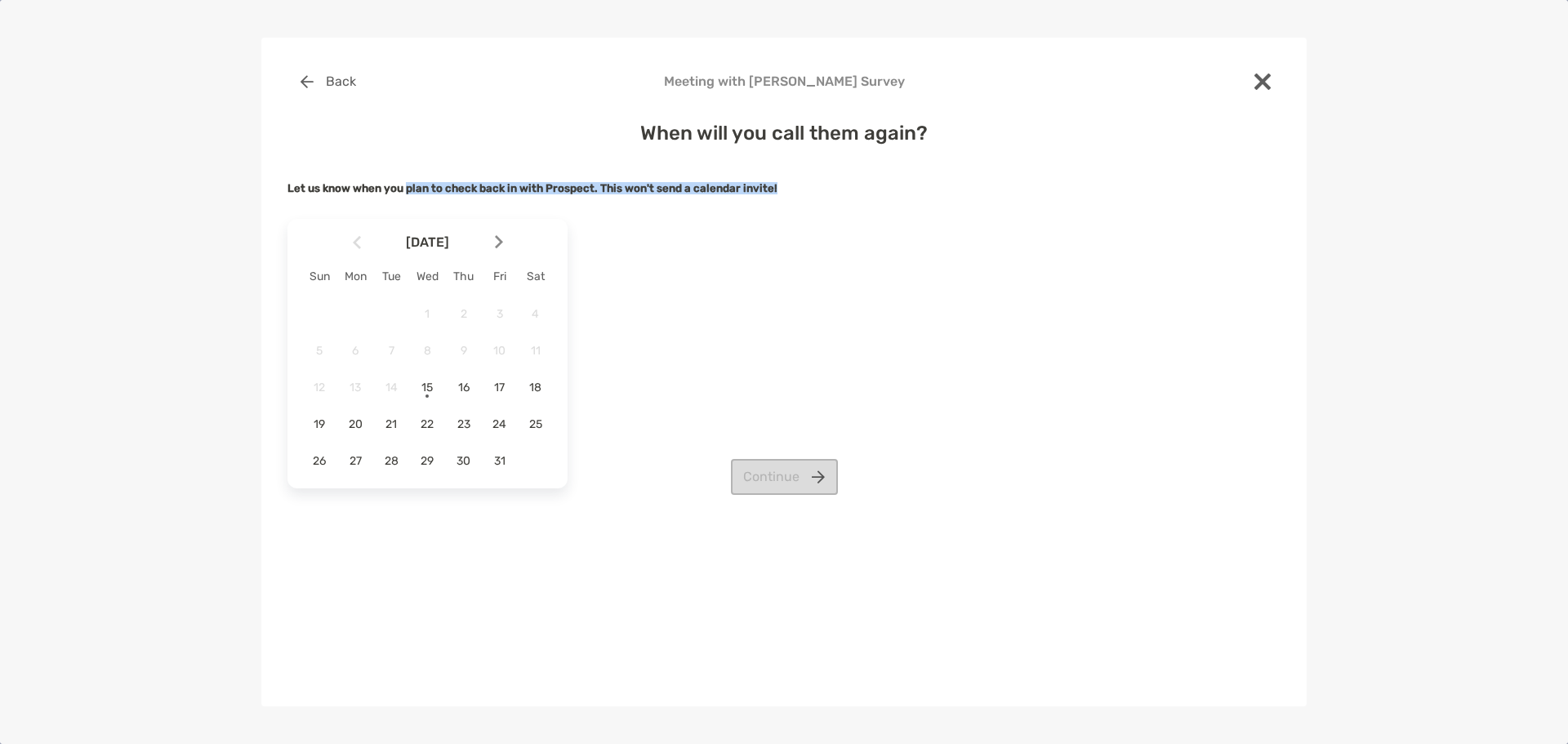
drag, startPoint x: 411, startPoint y: 183, endPoint x: 779, endPoint y: 190, distance: 368.1
click at [779, 190] on h5 "Let us know when you plan to check back in with Prospect. This won't send a cal…" at bounding box center [784, 189] width 993 height 13
click at [392, 423] on span "21" at bounding box center [391, 423] width 28 height 13
click at [776, 477] on button "Continue" at bounding box center [784, 477] width 107 height 36
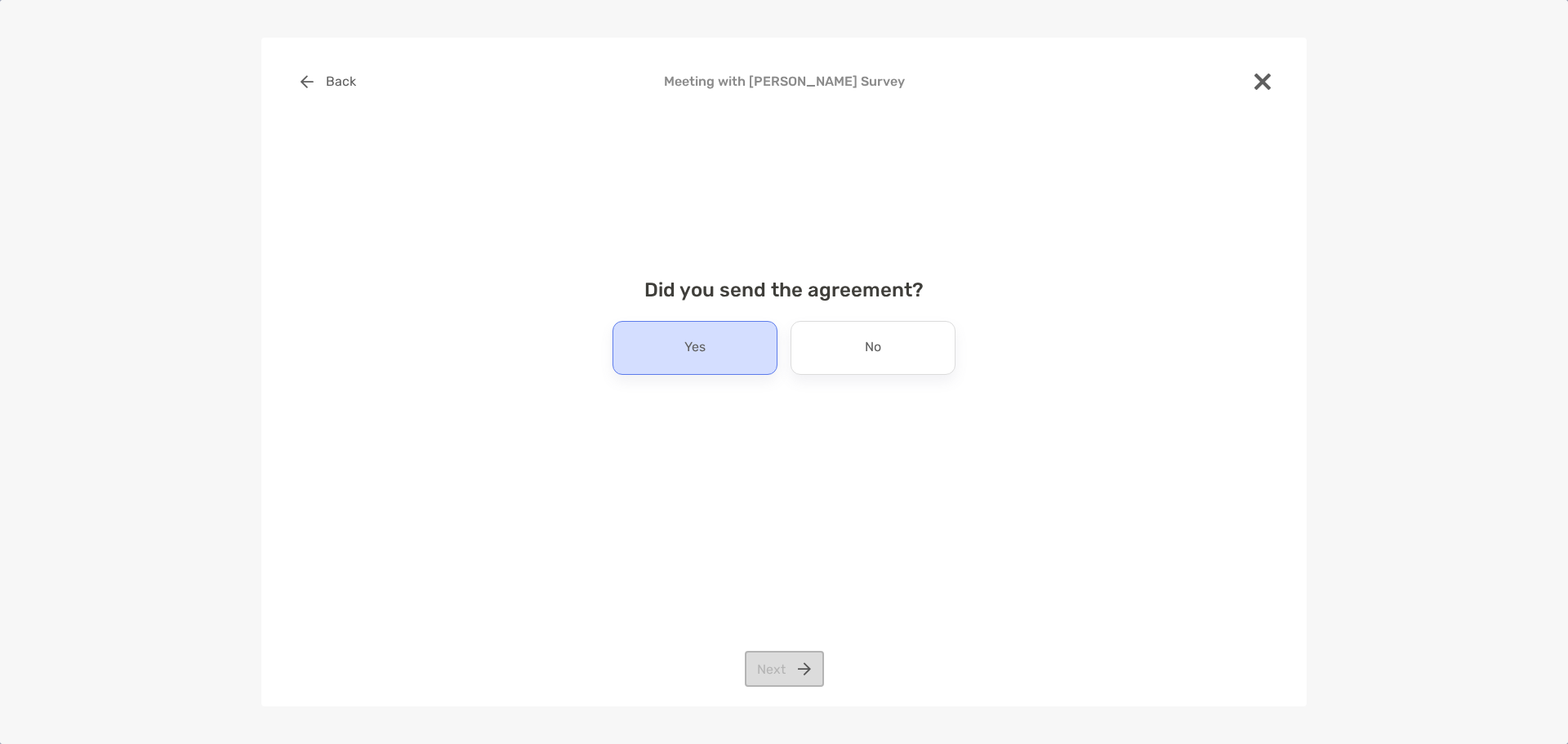
click at [735, 364] on div "Yes" at bounding box center [695, 348] width 165 height 54
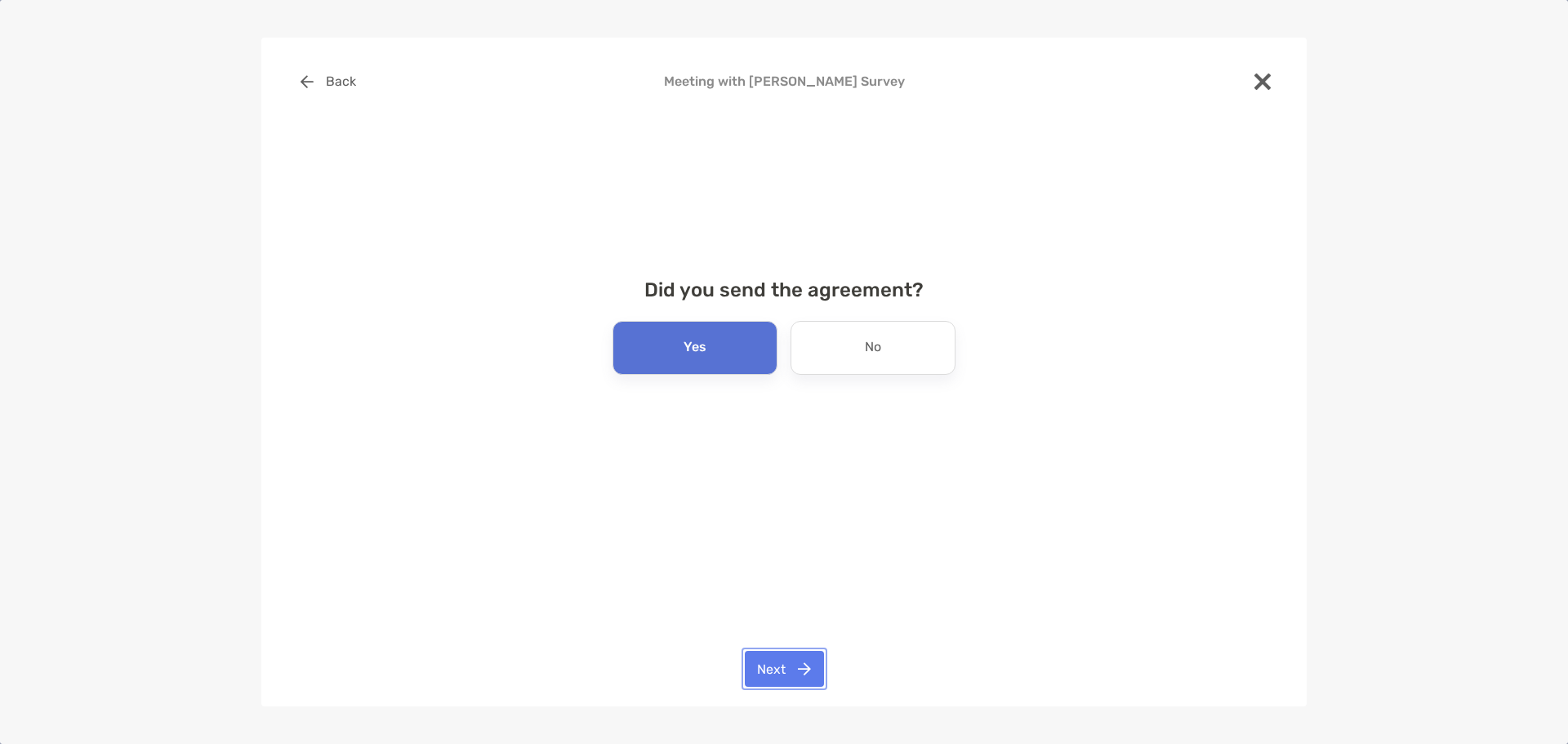
click at [781, 659] on button "Next" at bounding box center [785, 669] width 79 height 36
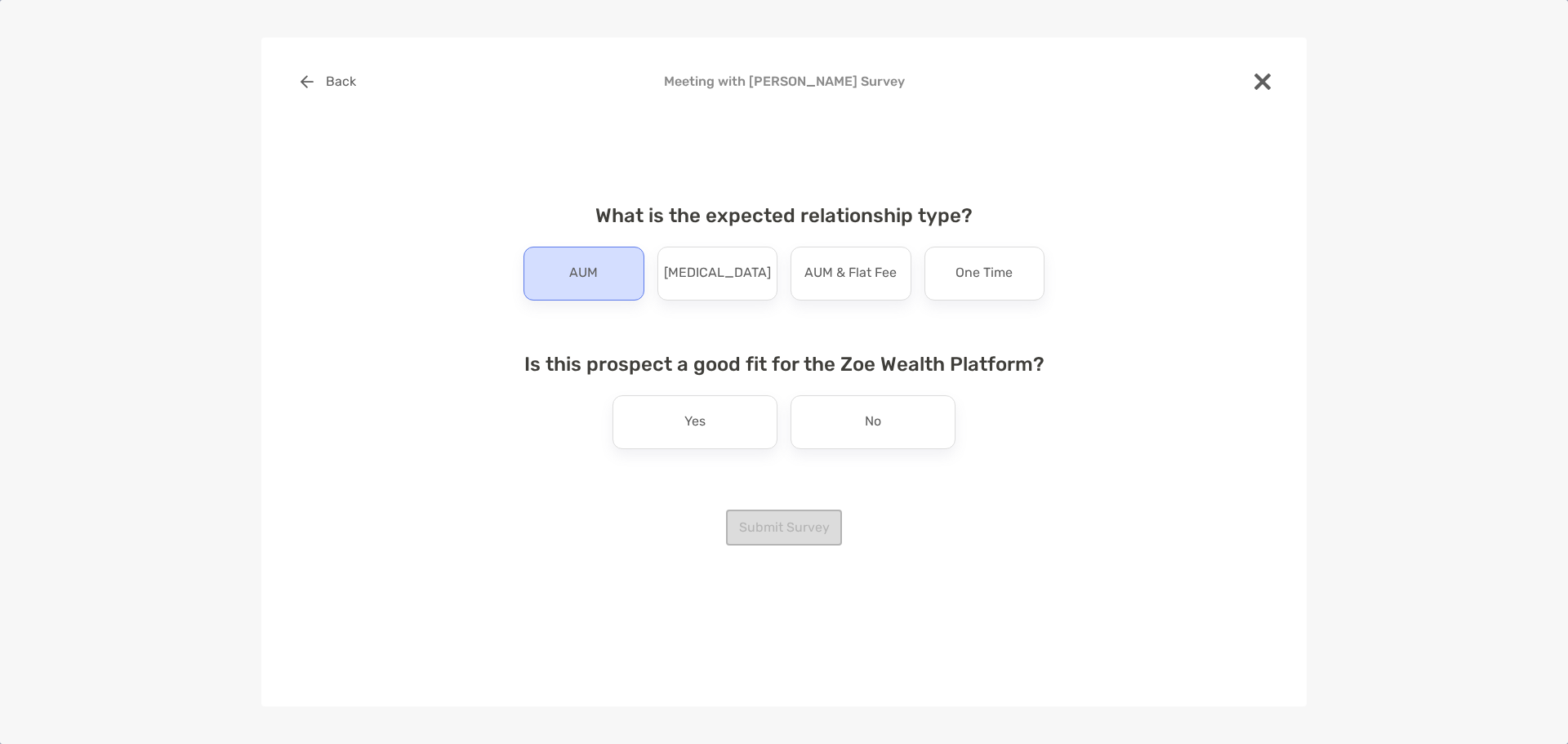
click at [590, 276] on p "AUM" at bounding box center [584, 273] width 29 height 26
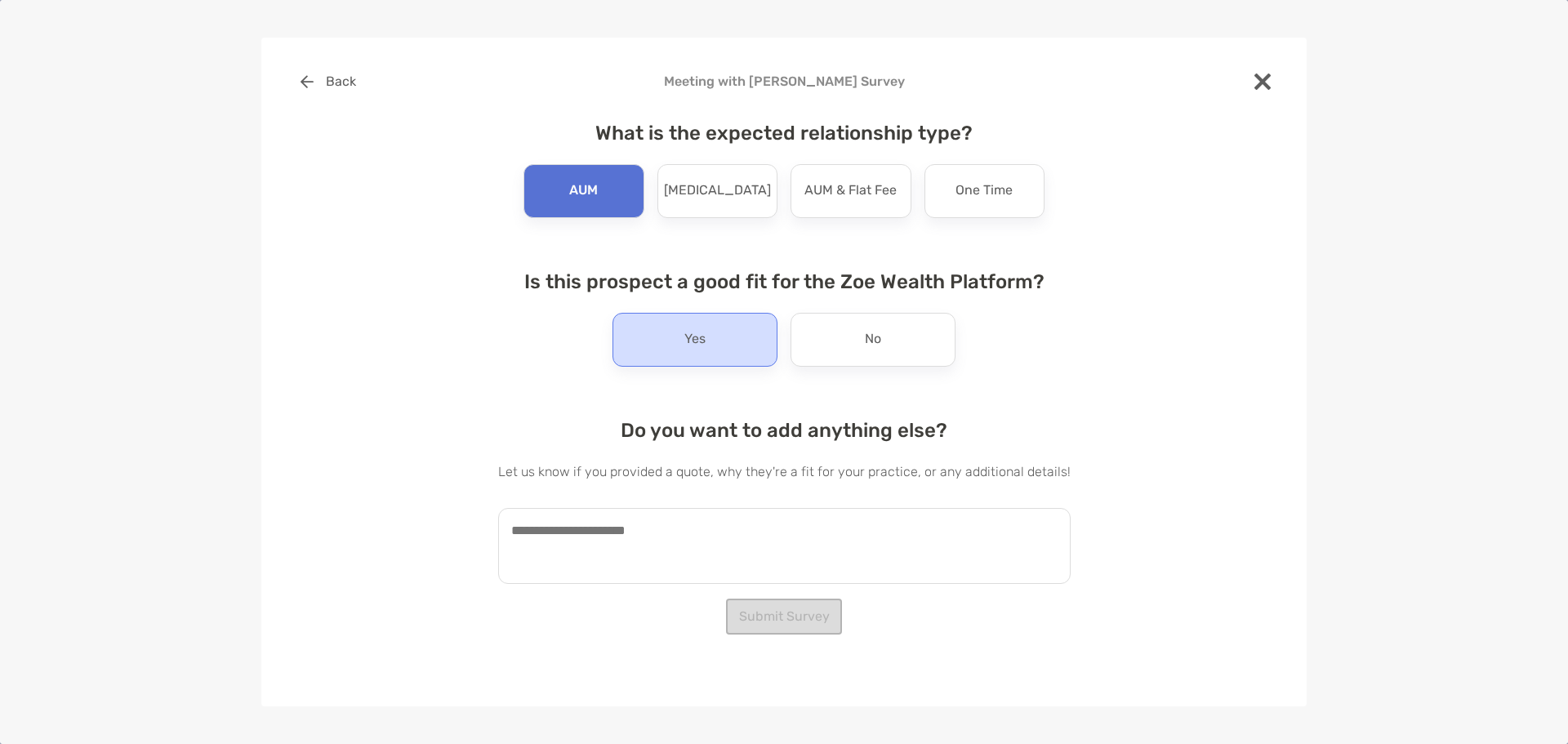
click at [705, 336] on p "Yes" at bounding box center [695, 339] width 22 height 26
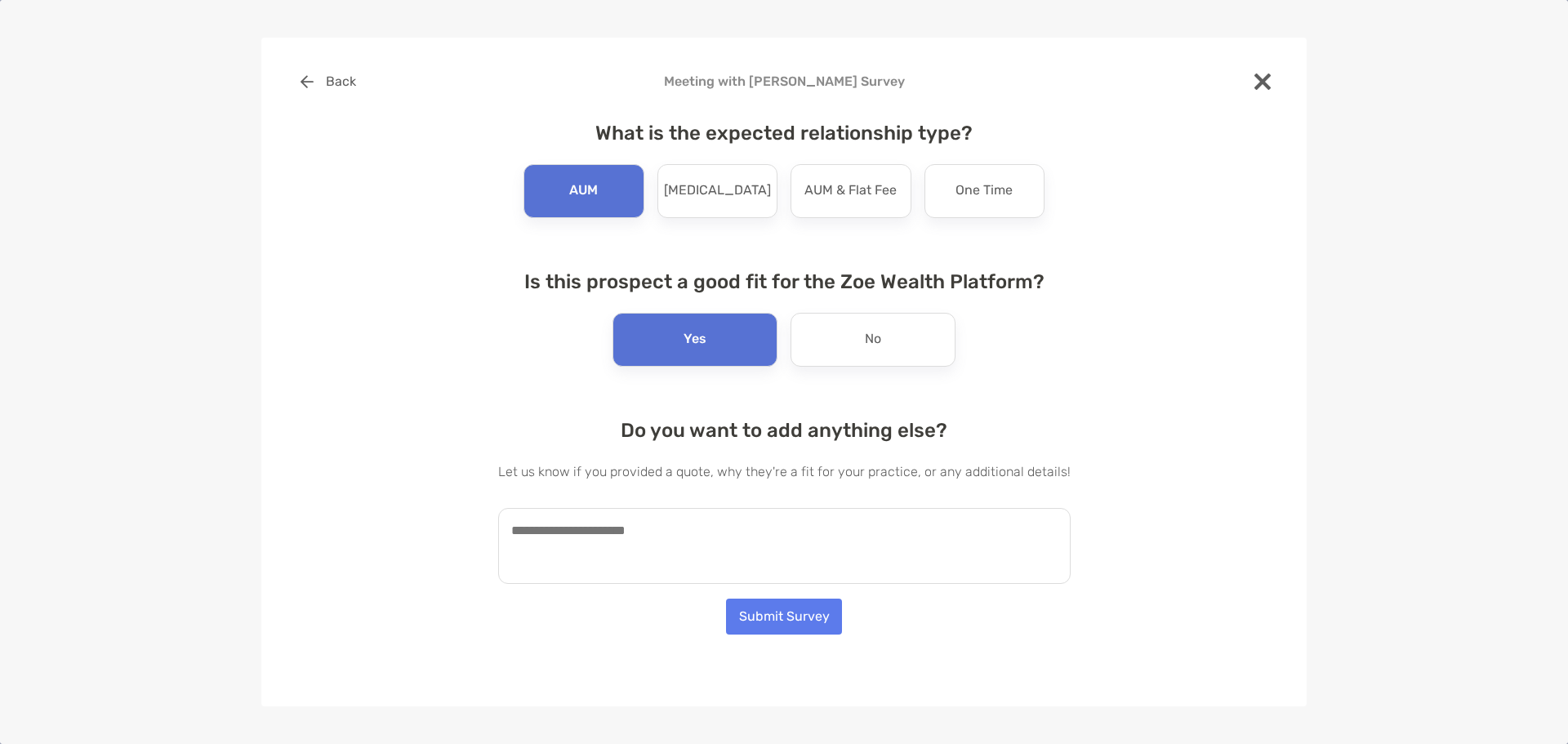
click at [655, 531] on textarea at bounding box center [784, 545] width 573 height 75
type textarea "*"
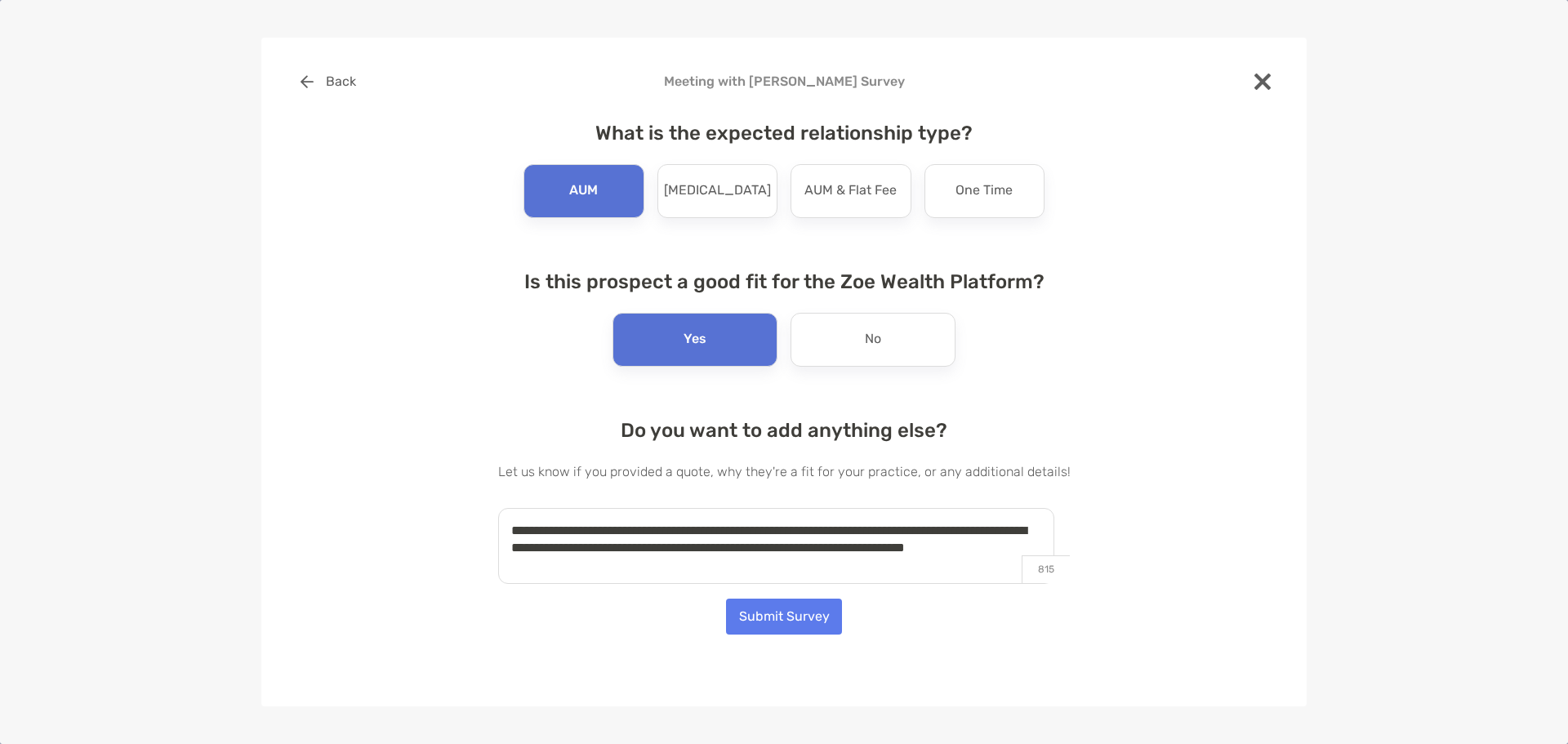
click at [683, 563] on textarea "**********" at bounding box center [776, 545] width 557 height 75
click at [712, 562] on textarea "**********" at bounding box center [776, 545] width 557 height 75
type textarea "**********"
click at [760, 620] on button "Submit Survey" at bounding box center [784, 616] width 116 height 36
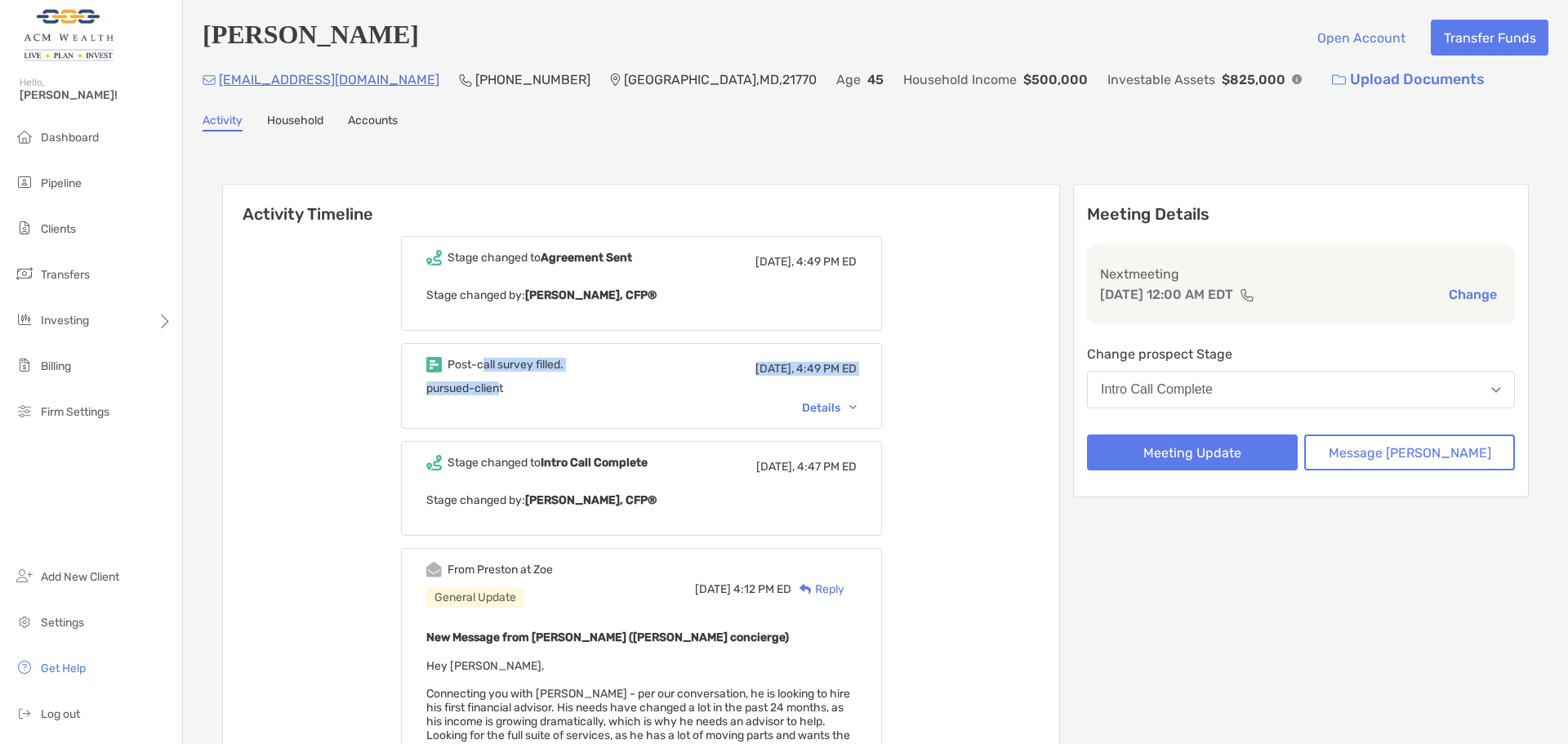
drag, startPoint x: 505, startPoint y: 373, endPoint x: 522, endPoint y: 394, distance: 27.0
click at [522, 394] on div "Post-call survey filled. Today, 4:49 PM ED pursued-client Details" at bounding box center [641, 385] width 481 height 85
click at [503, 394] on span "pursued-client" at bounding box center [464, 387] width 76 height 13
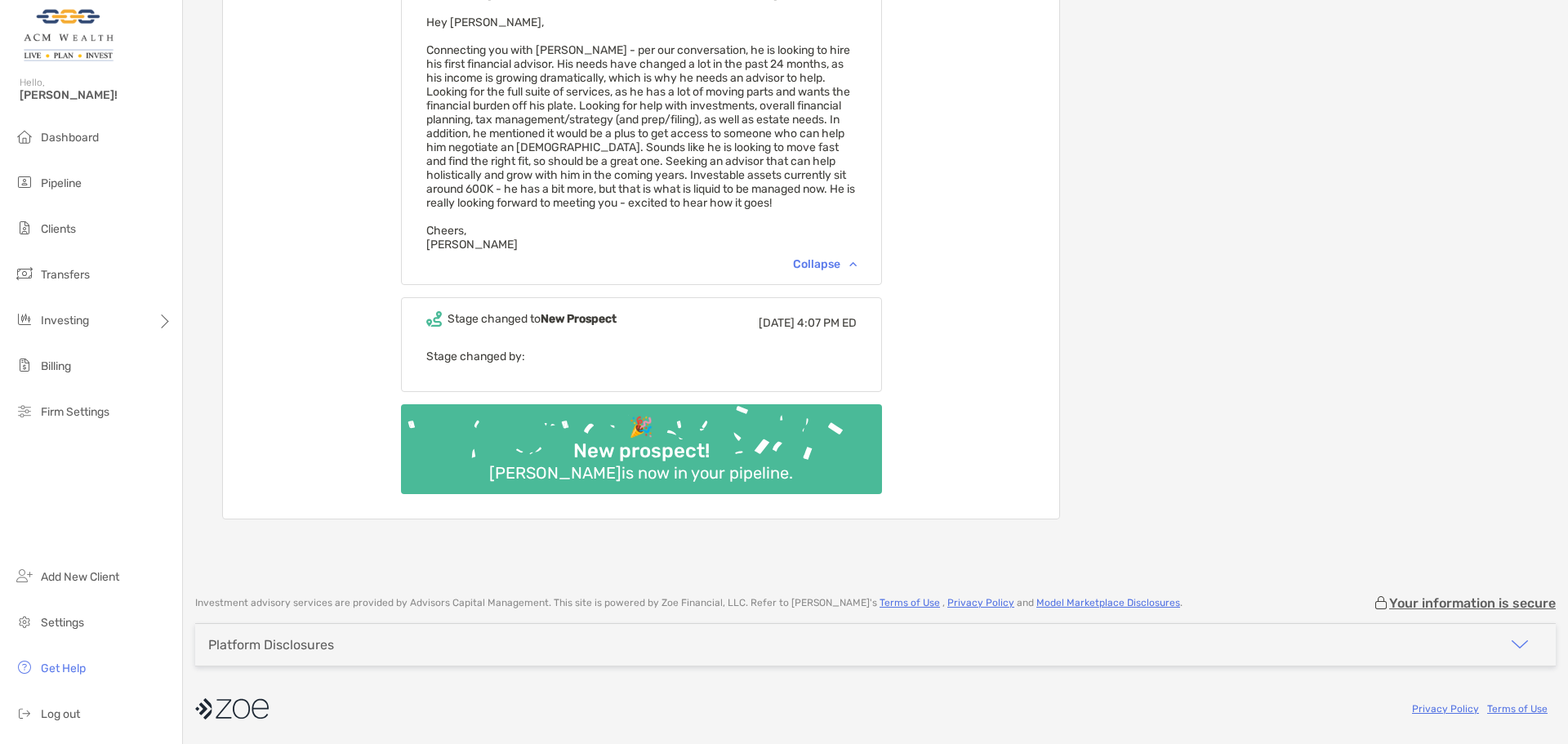
scroll to position [114, 0]
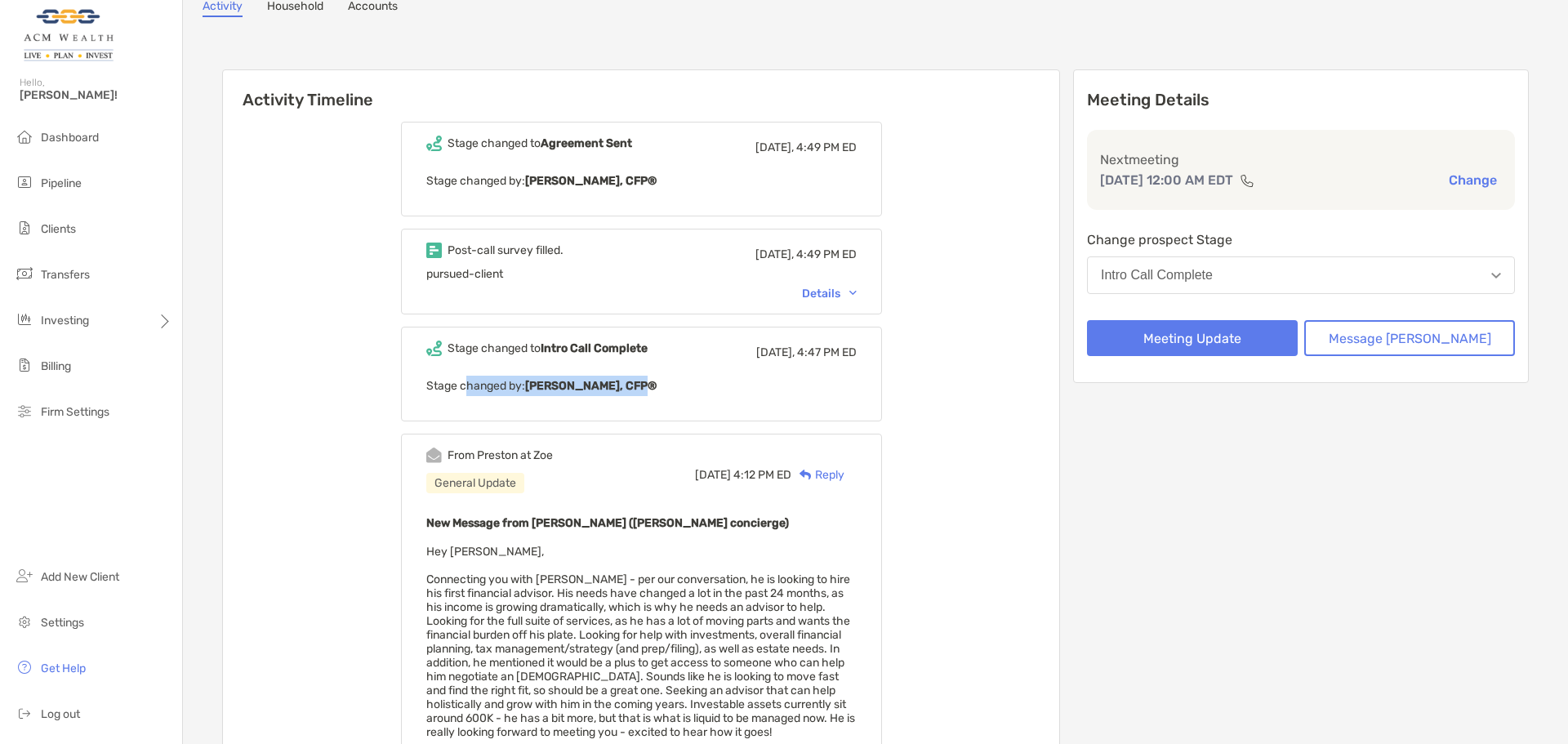
drag, startPoint x: 495, startPoint y: 389, endPoint x: 679, endPoint y: 389, distance: 184.0
click at [679, 389] on p "Stage changed by: Felipe Mejia, CFP®" at bounding box center [641, 385] width 431 height 21
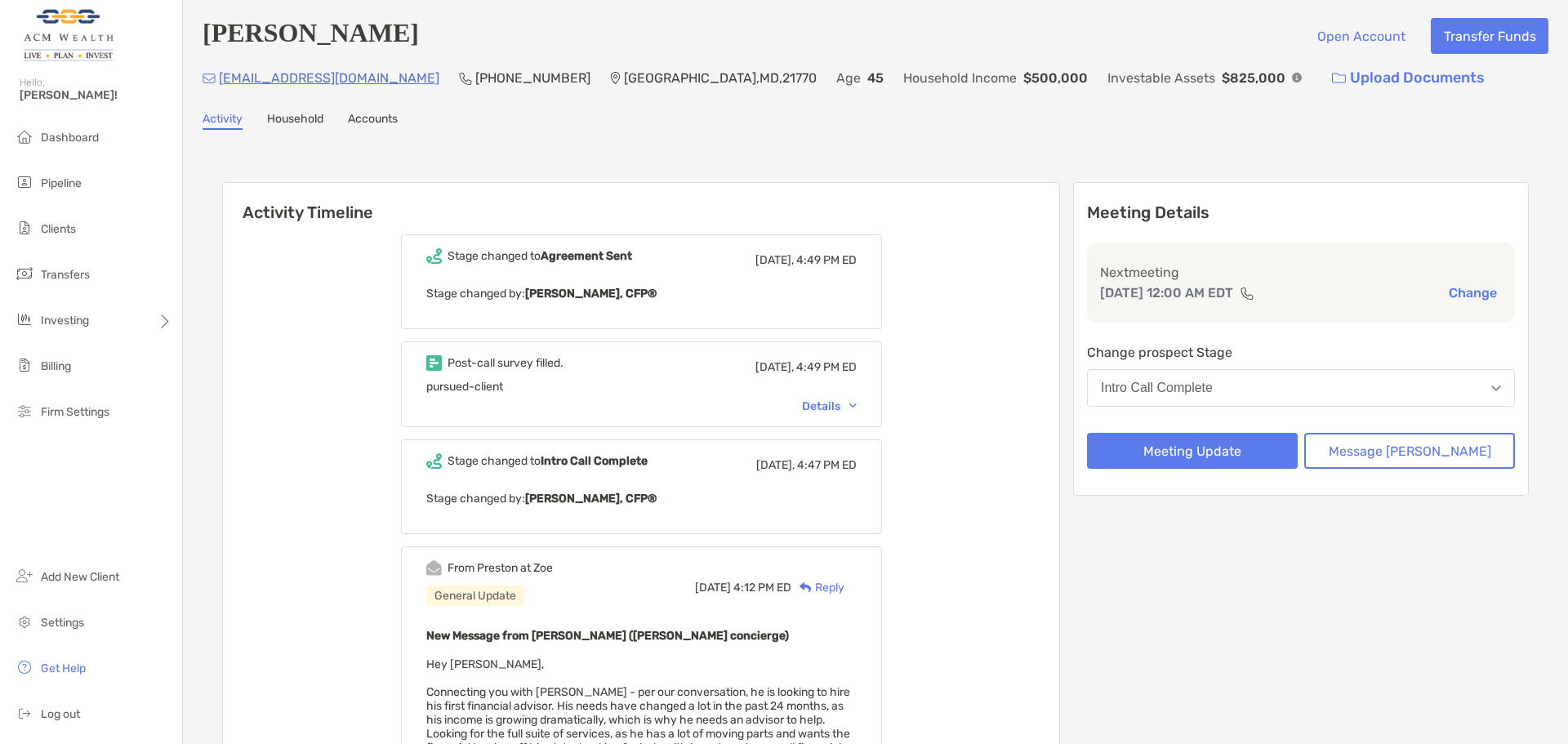
scroll to position [0, 0]
click at [1450, 448] on button "Message [PERSON_NAME]" at bounding box center [1410, 452] width 210 height 36
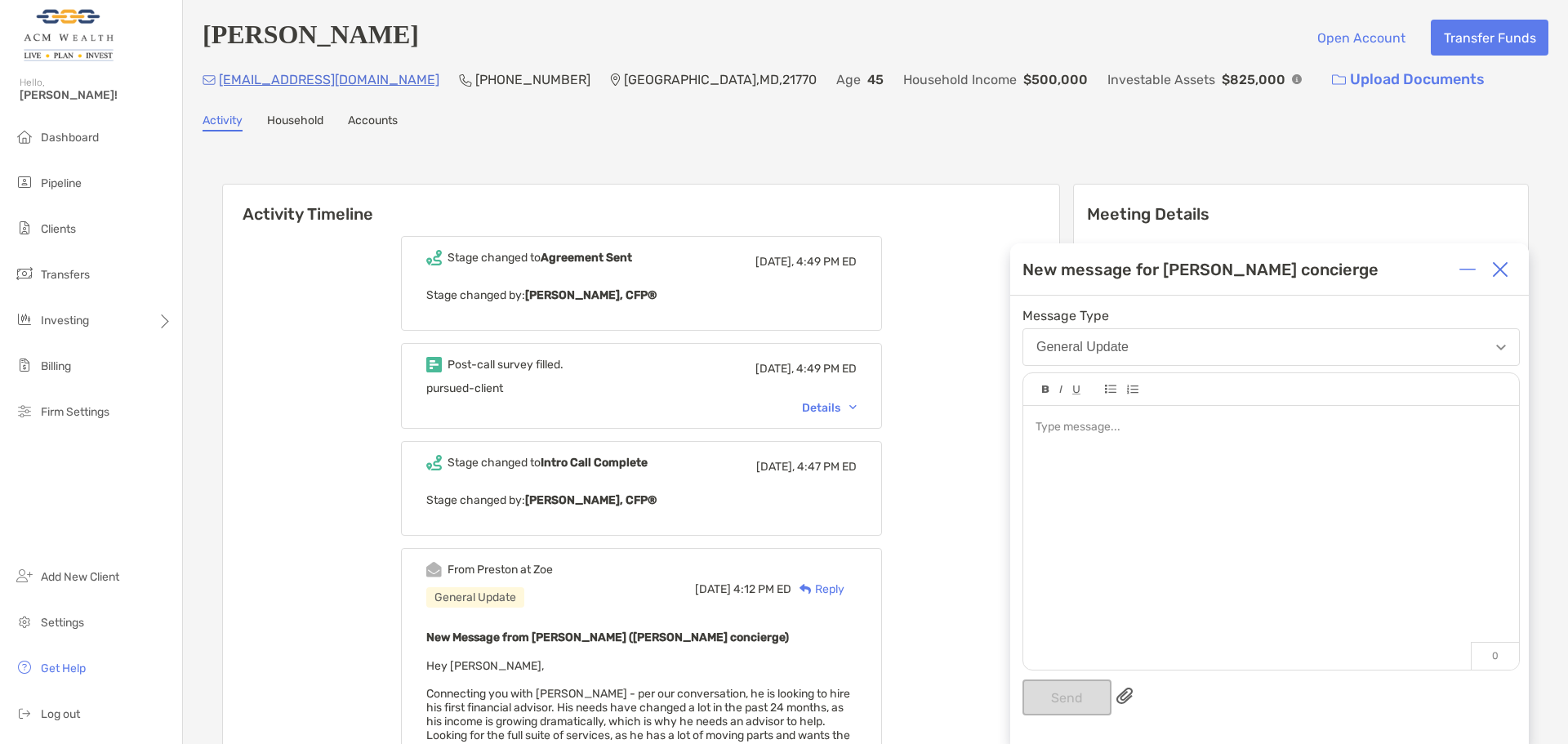
click at [1177, 472] on div at bounding box center [1270, 529] width 495 height 247
click at [1127, 448] on div at bounding box center [1270, 444] width 470 height 17
click at [1057, 463] on div at bounding box center [1270, 461] width 470 height 17
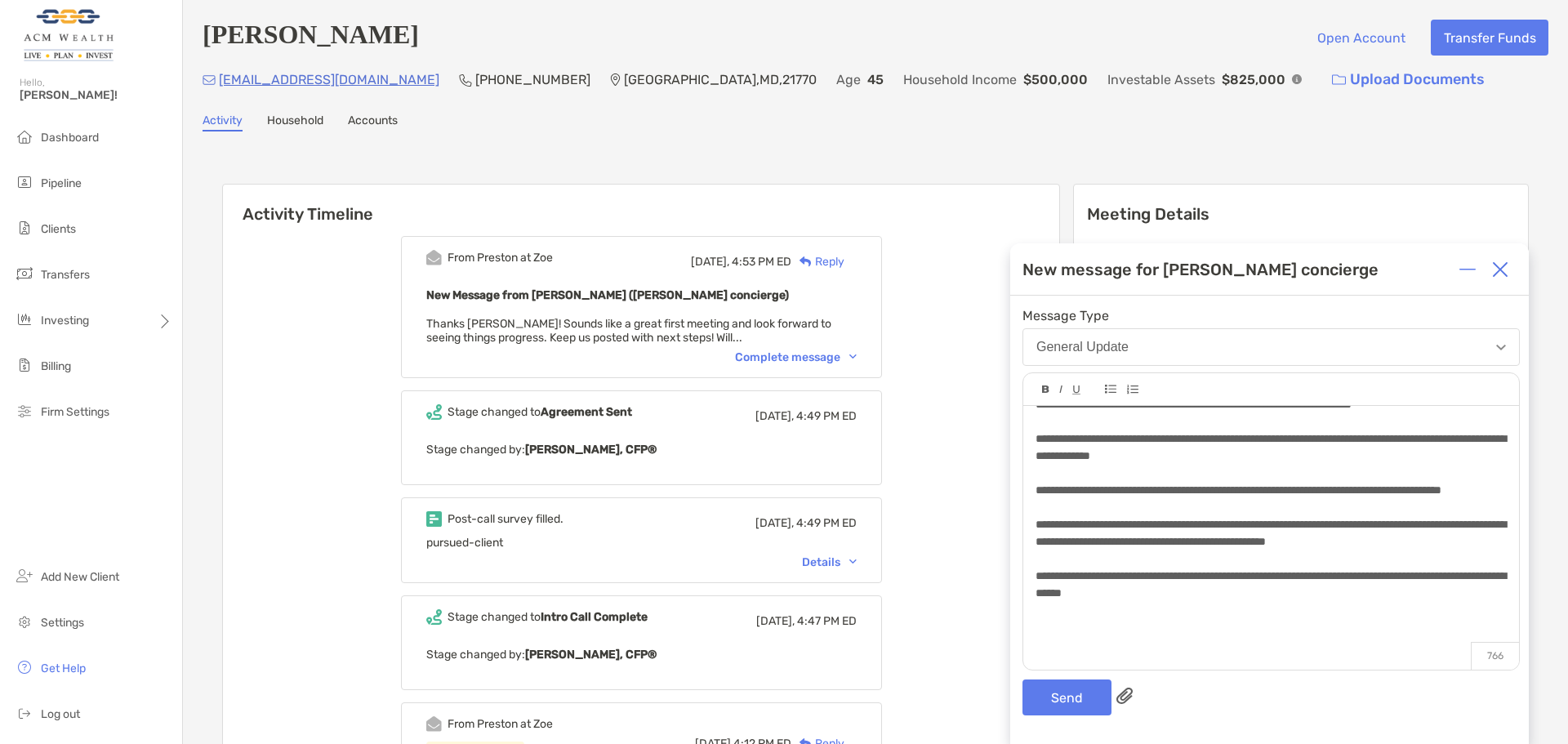
scroll to position [109, 0]
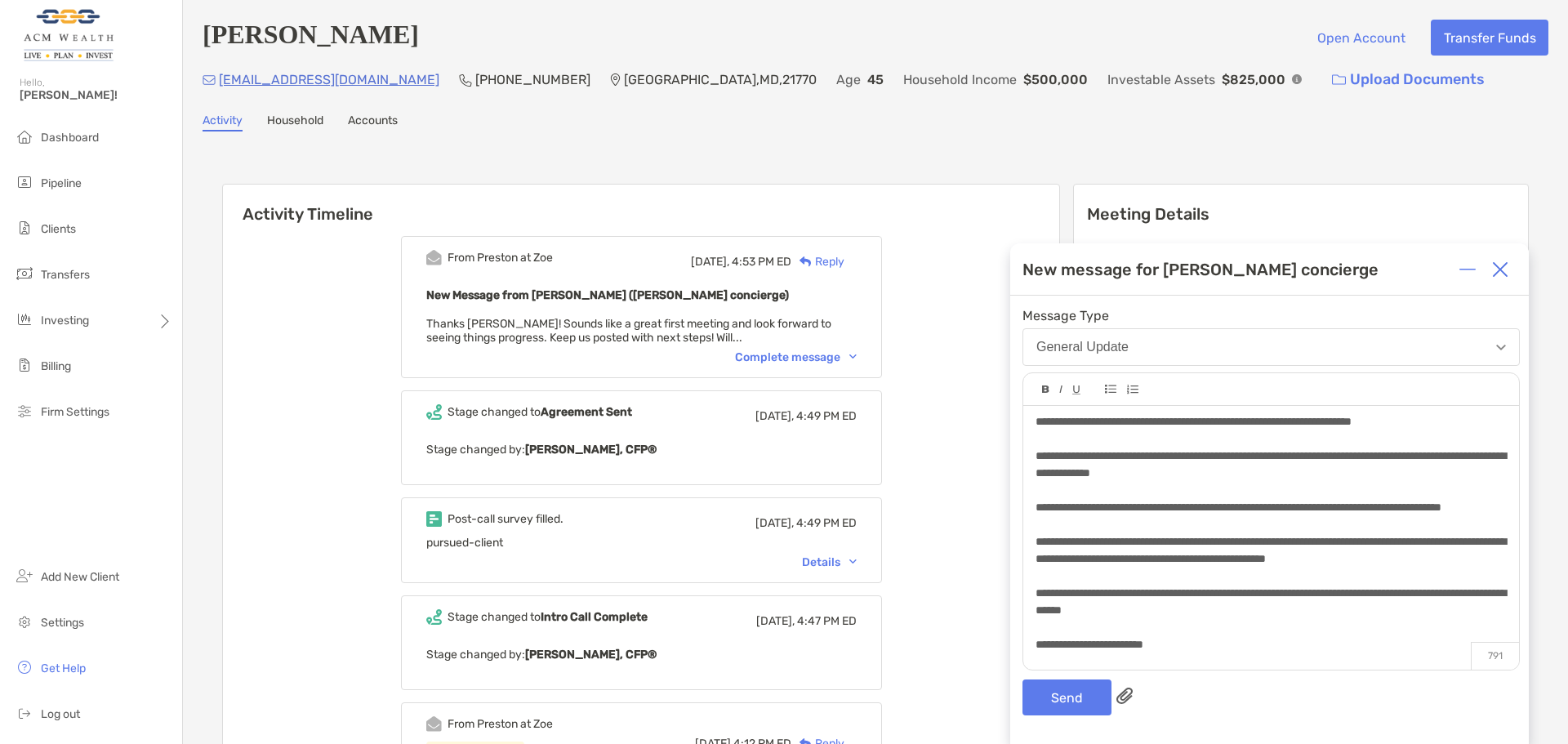
click at [1242, 644] on div "**********" at bounding box center [1270, 644] width 470 height 17
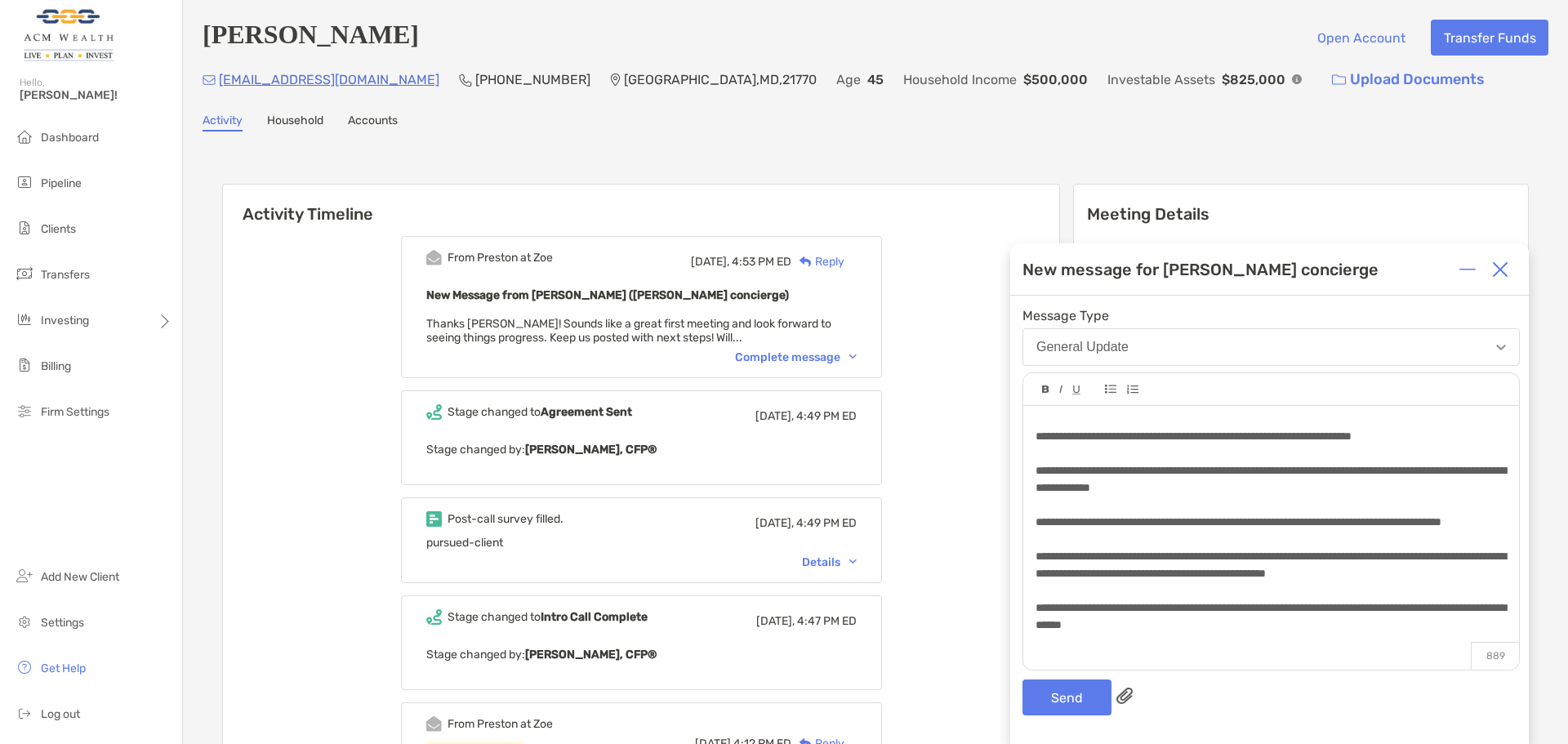
scroll to position [126, 0]
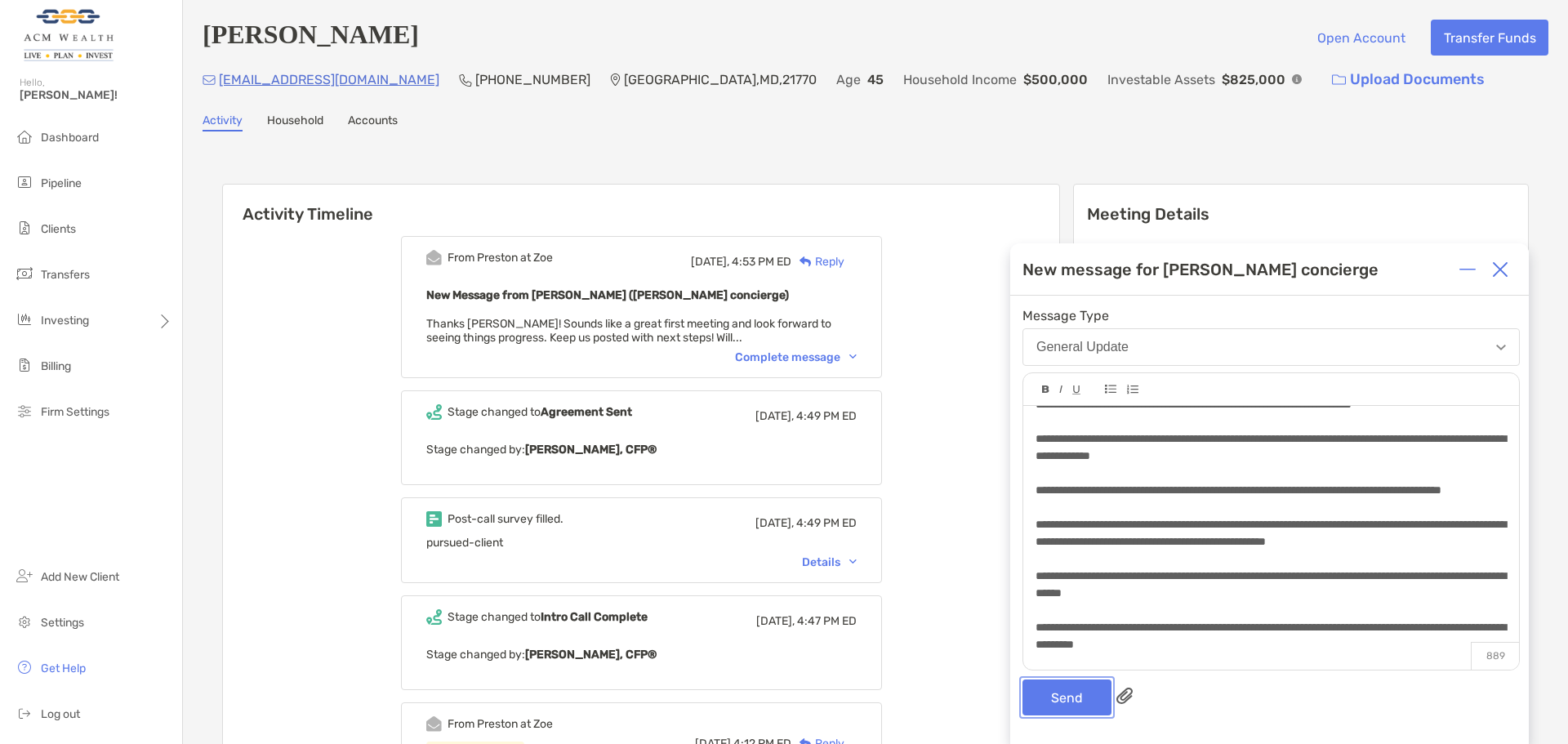
click at [1082, 696] on button "Send" at bounding box center [1066, 697] width 89 height 36
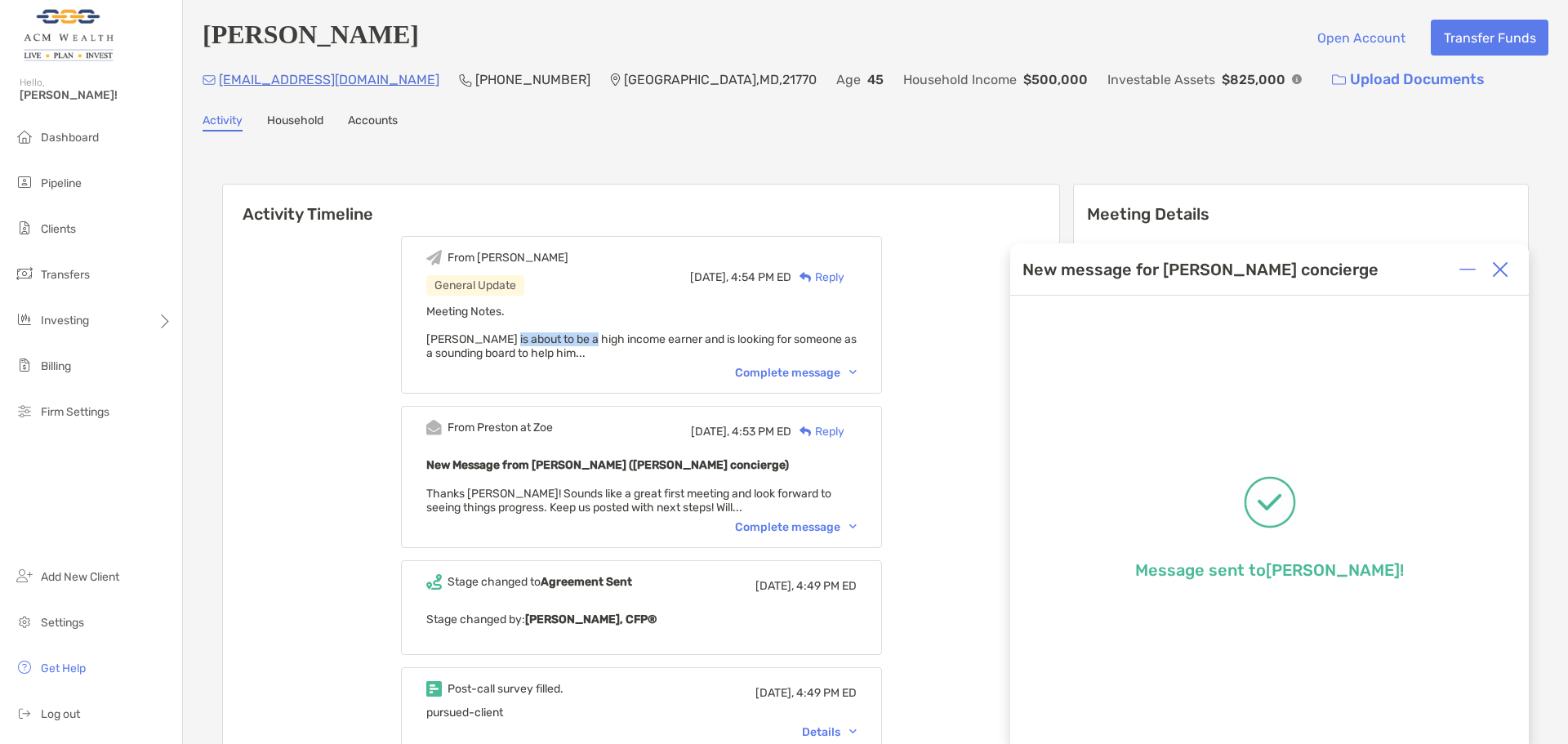
drag, startPoint x: 522, startPoint y: 337, endPoint x: 596, endPoint y: 347, distance: 74.7
click at [596, 347] on span "Meeting Notes. Aaron is about to be a high income earner and is looking for som…" at bounding box center [641, 332] width 431 height 56
click at [791, 370] on div "Complete message" at bounding box center [796, 372] width 121 height 13
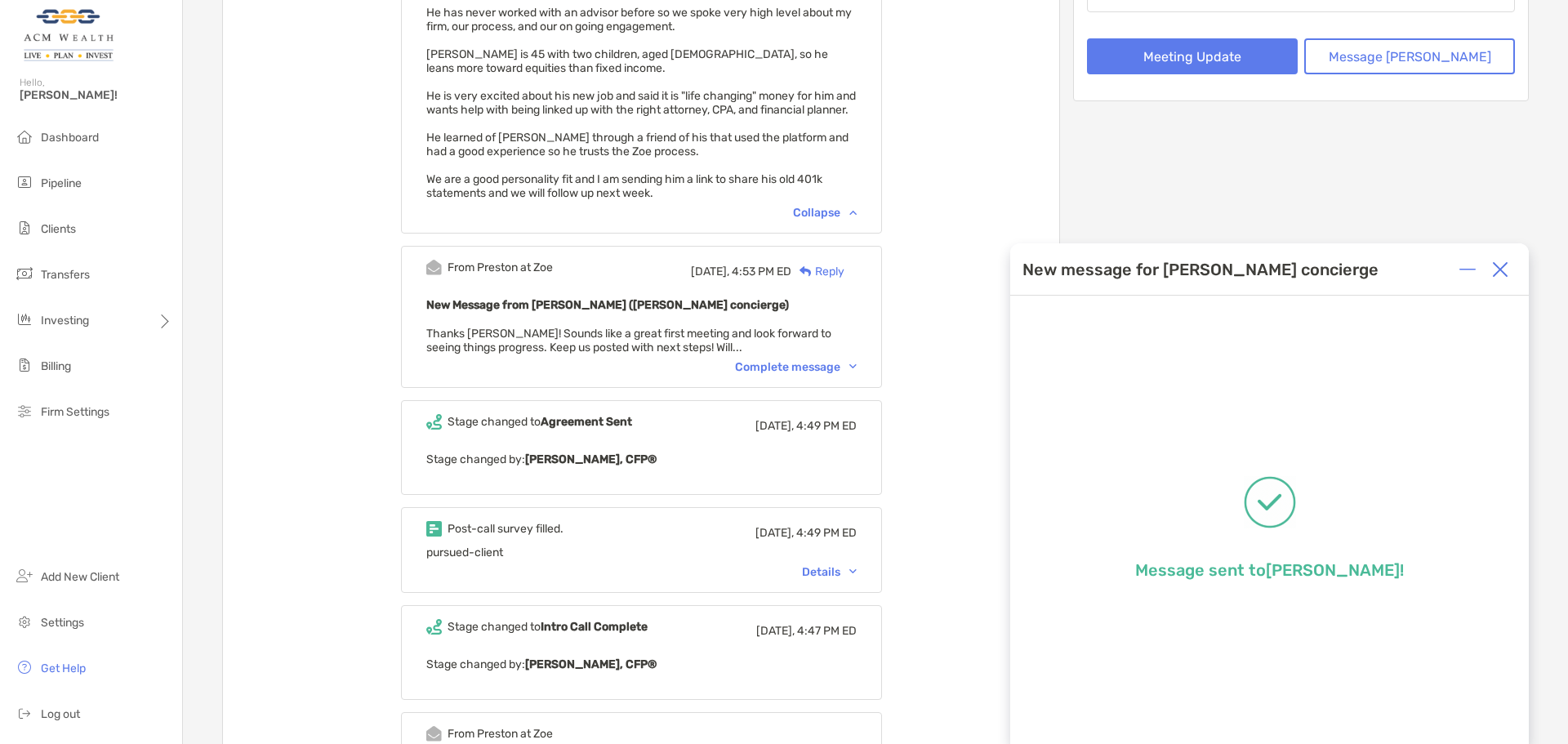
scroll to position [408, 0]
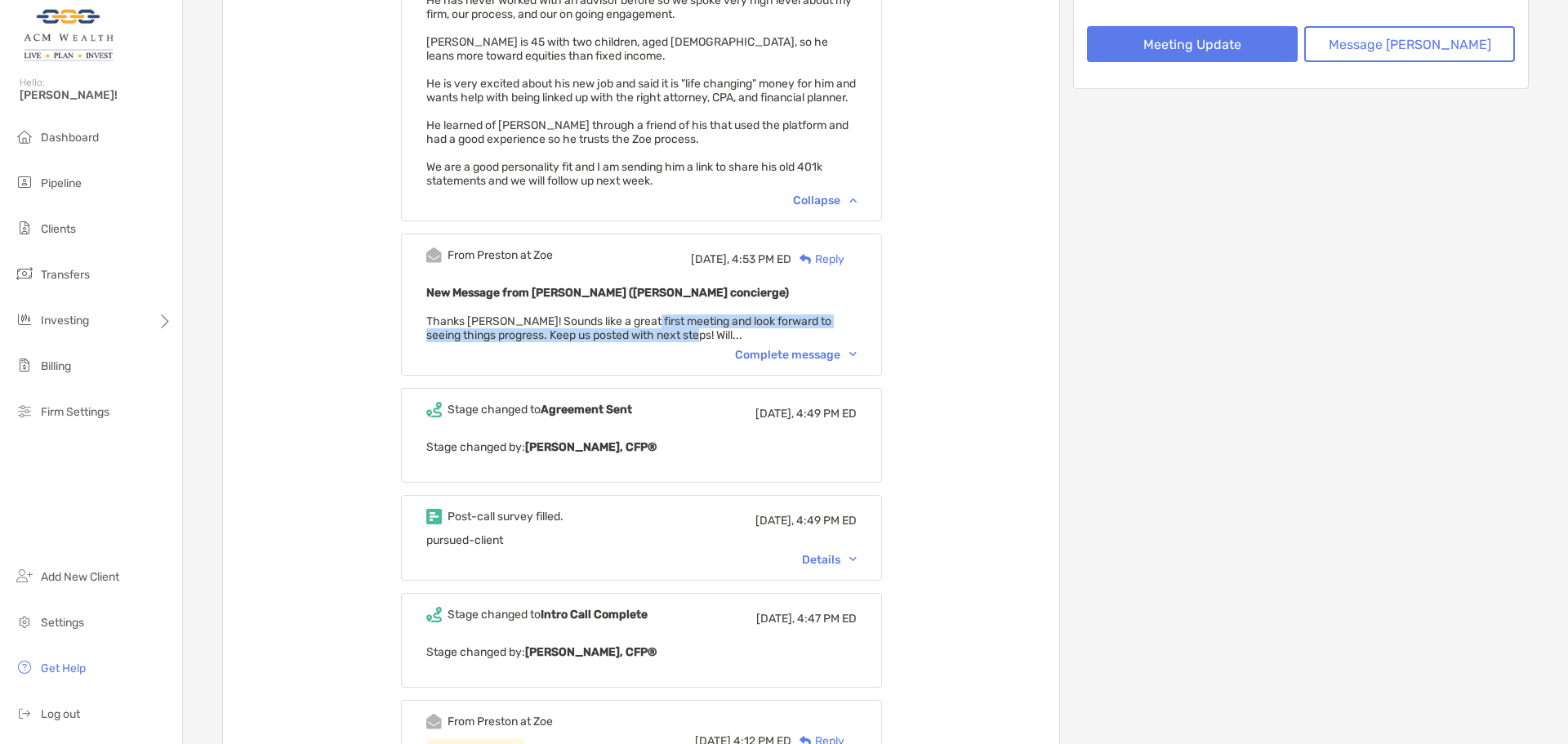
drag, startPoint x: 672, startPoint y: 340, endPoint x: 689, endPoint y: 345, distance: 17.7
click at [689, 342] on span "Thanks [PERSON_NAME]! Sounds like a great first meeting and look forward to see…" at bounding box center [628, 328] width 405 height 28
drag, startPoint x: 496, startPoint y: 350, endPoint x: 629, endPoint y: 350, distance: 133.0
click at [629, 342] on span "Thanks [PERSON_NAME]! Sounds like a great first meeting and look forward to see…" at bounding box center [628, 328] width 405 height 28
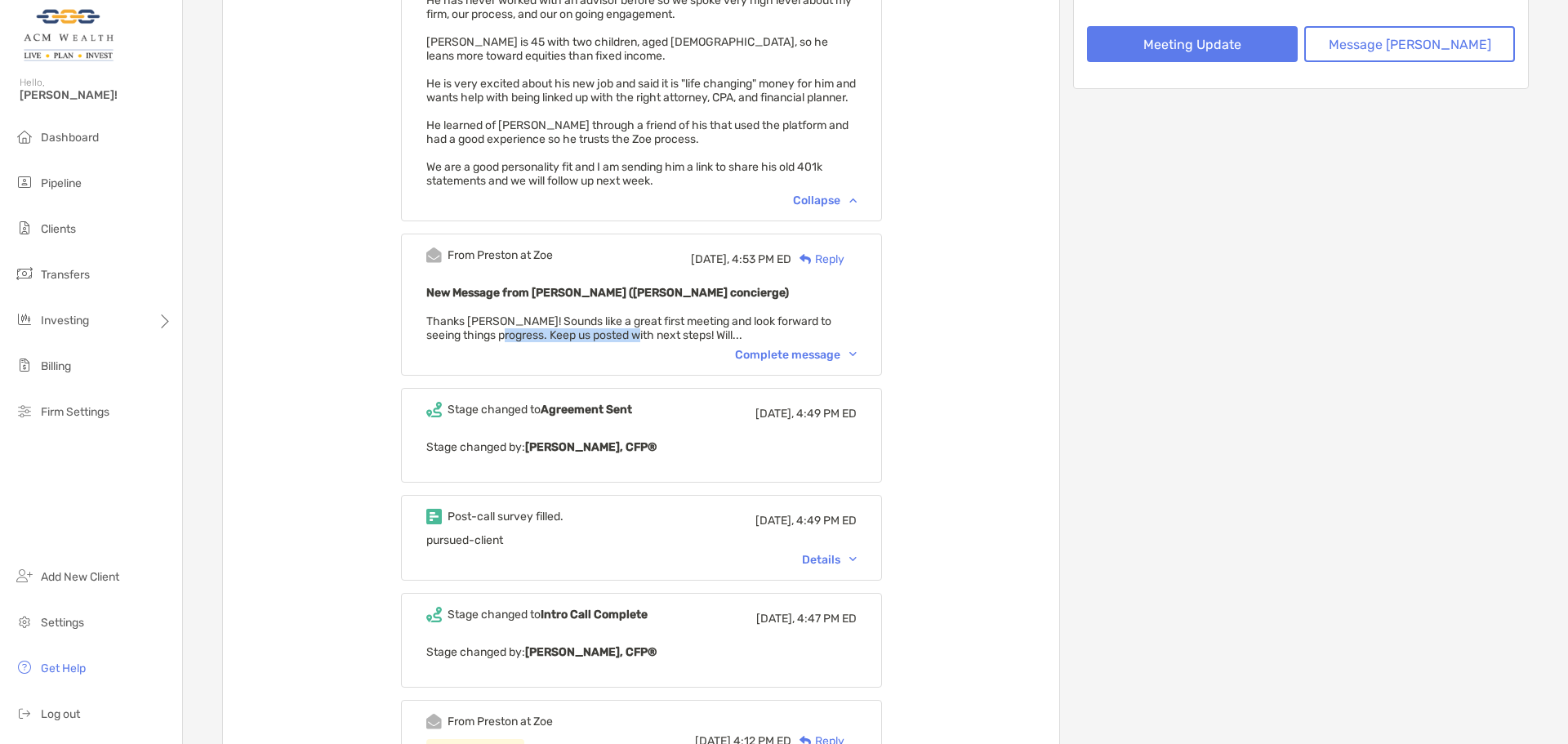
click at [629, 342] on span "Thanks [PERSON_NAME]! Sounds like a great first meeting and look forward to see…" at bounding box center [628, 328] width 405 height 28
click at [827, 361] on div "Complete message" at bounding box center [796, 354] width 121 height 13
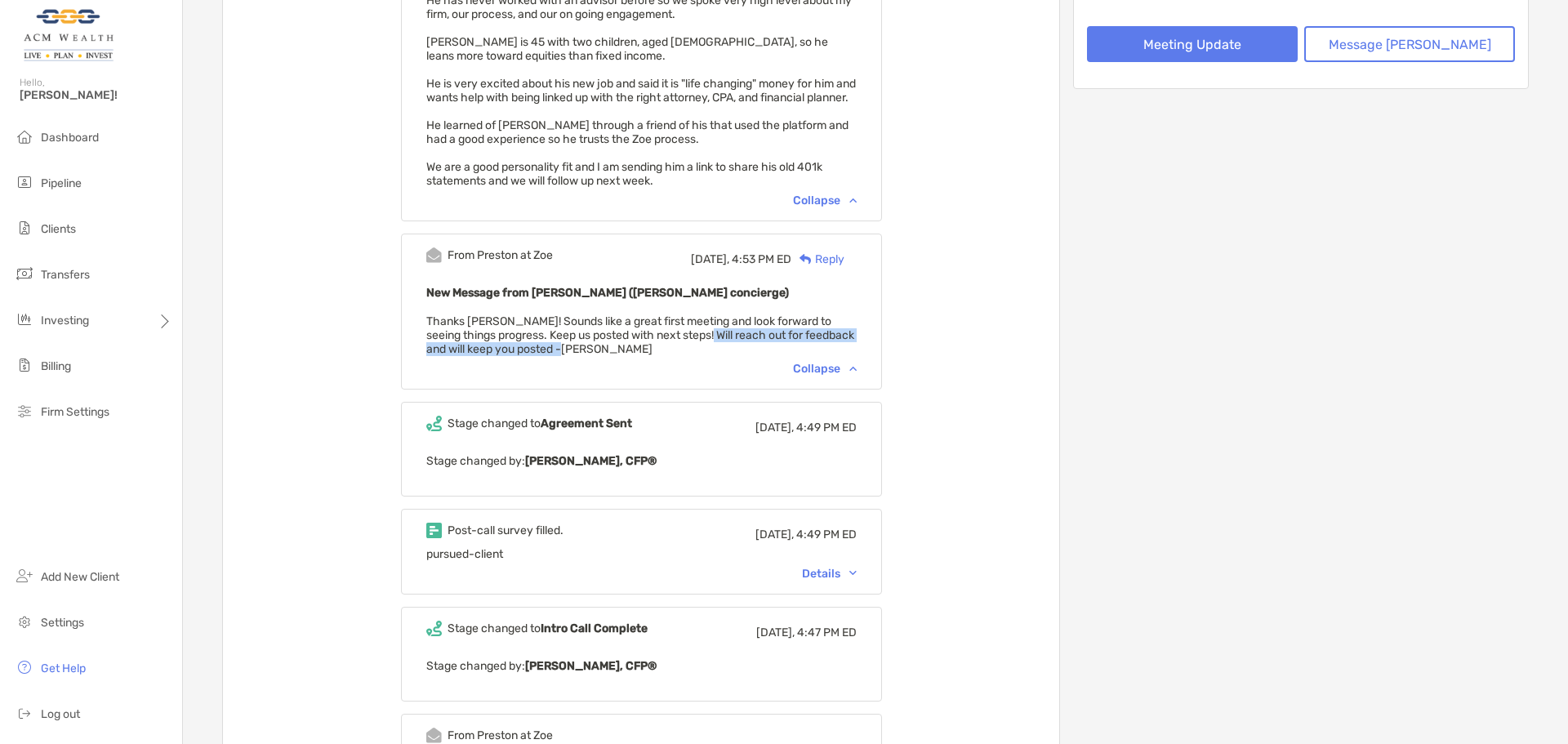
drag, startPoint x: 697, startPoint y: 343, endPoint x: 688, endPoint y: 362, distance: 21.0
click at [688, 356] on div "New Message from Preston Buhrmaster (Zoe concierge) Thanks Felipe! Sounds like …" at bounding box center [641, 319] width 431 height 74
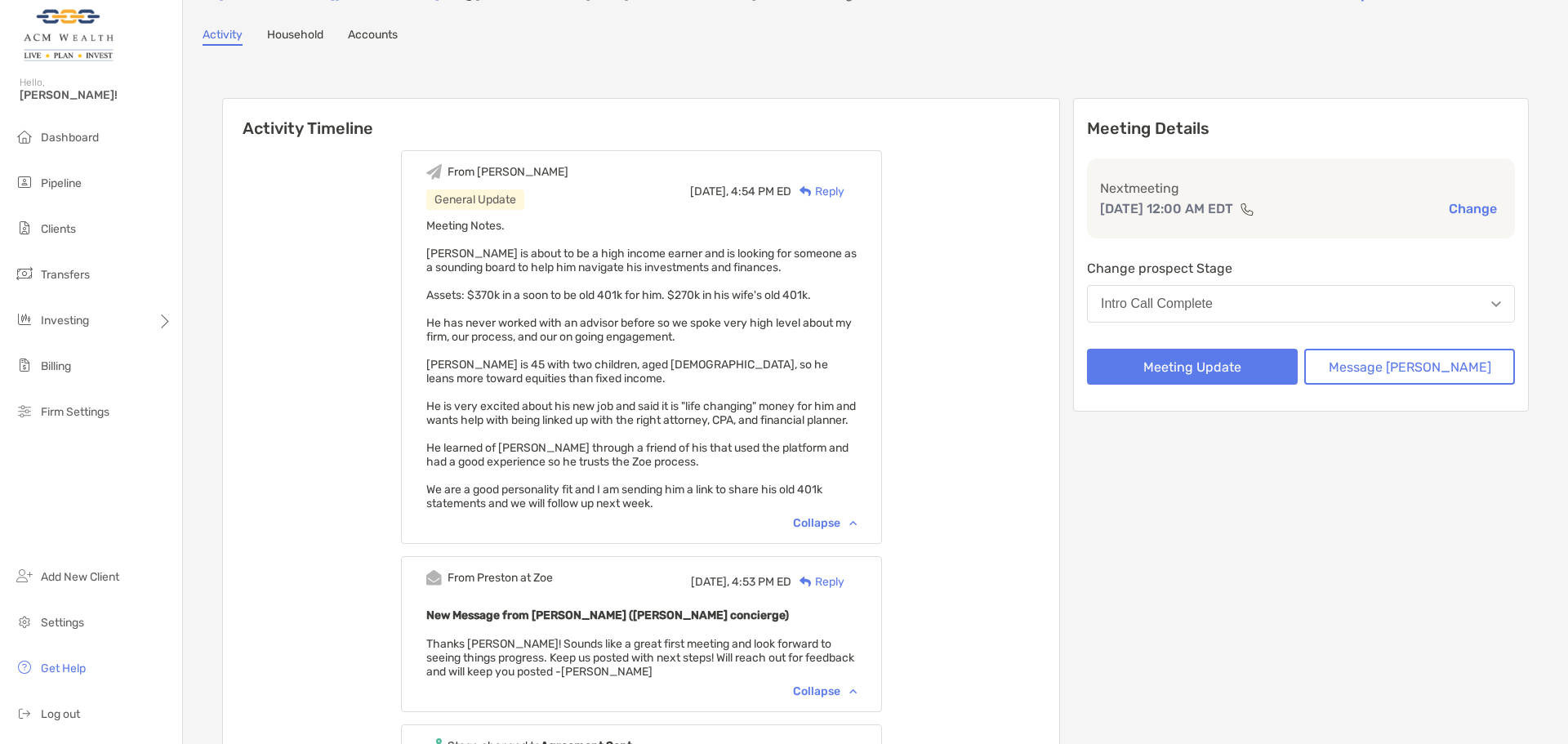
scroll to position [137, 0]
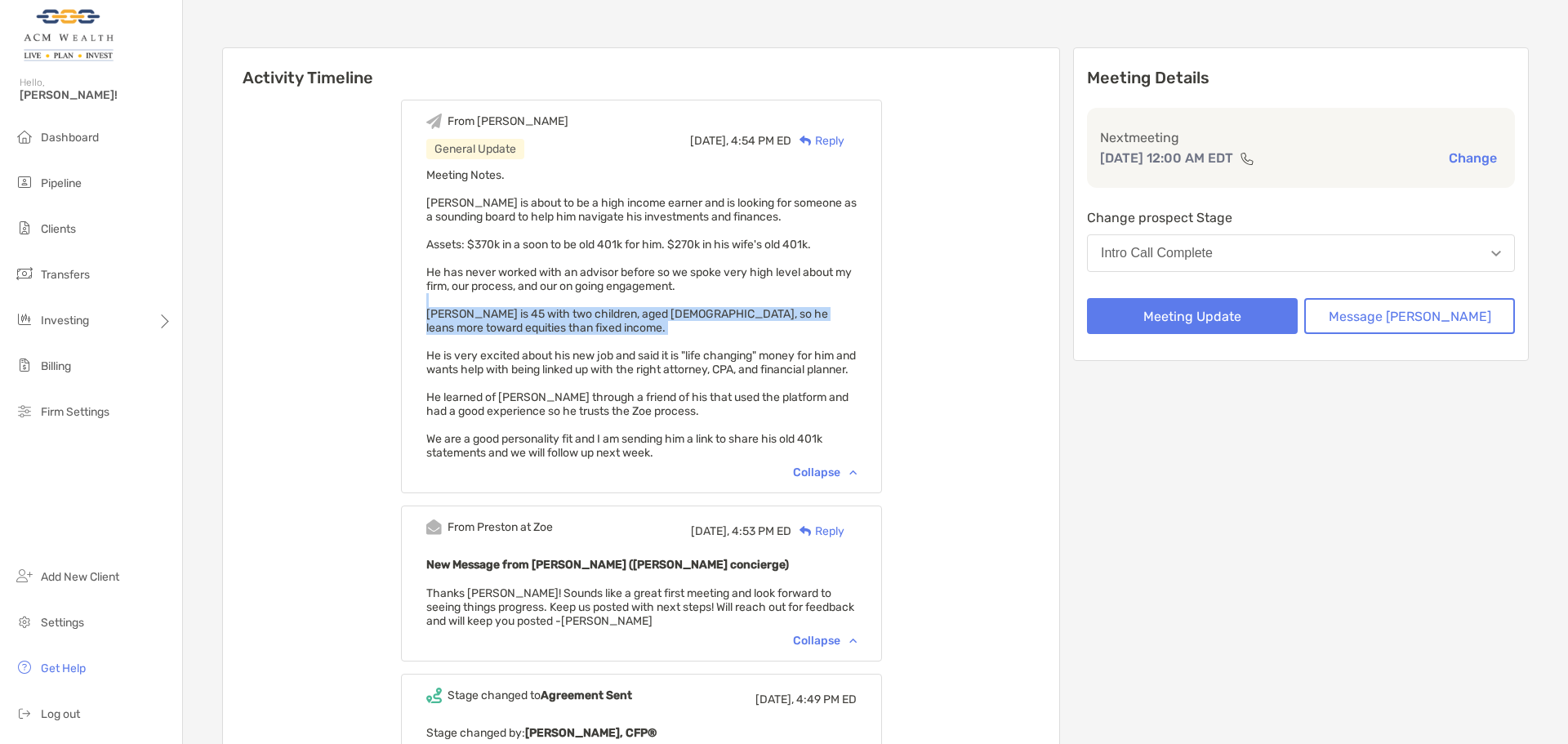
drag, startPoint x: 492, startPoint y: 306, endPoint x: 638, endPoint y: 343, distance: 150.6
click at [638, 343] on div "Meeting Notes. Aaron is about to be a high income earner and is looking for som…" at bounding box center [641, 314] width 431 height 291
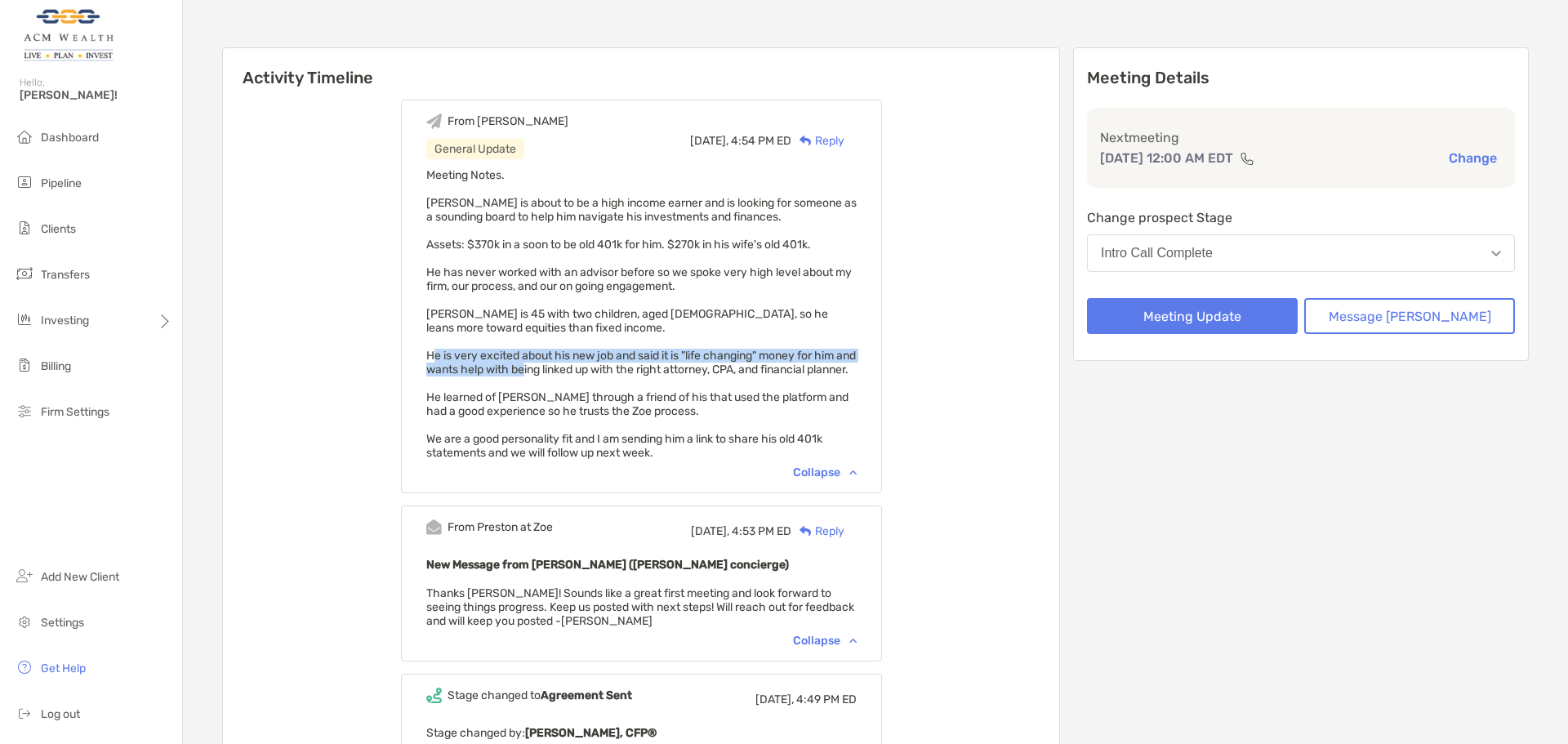
drag, startPoint x: 445, startPoint y: 357, endPoint x: 567, endPoint y: 372, distance: 122.9
click at [567, 372] on div "From Felipe General Update Today, 4:54 PM ED Reply Meeting Notes. Aaron is abou…" at bounding box center [641, 297] width 481 height 394
click at [567, 372] on span "Meeting Notes. Aaron is about to be a high income earner and is looking for som…" at bounding box center [641, 314] width 431 height 291
drag, startPoint x: 502, startPoint y: 385, endPoint x: 473, endPoint y: 361, distance: 37.6
click at [473, 361] on div "Meeting Notes. Aaron is about to be a high income earner and is looking for som…" at bounding box center [641, 314] width 431 height 291
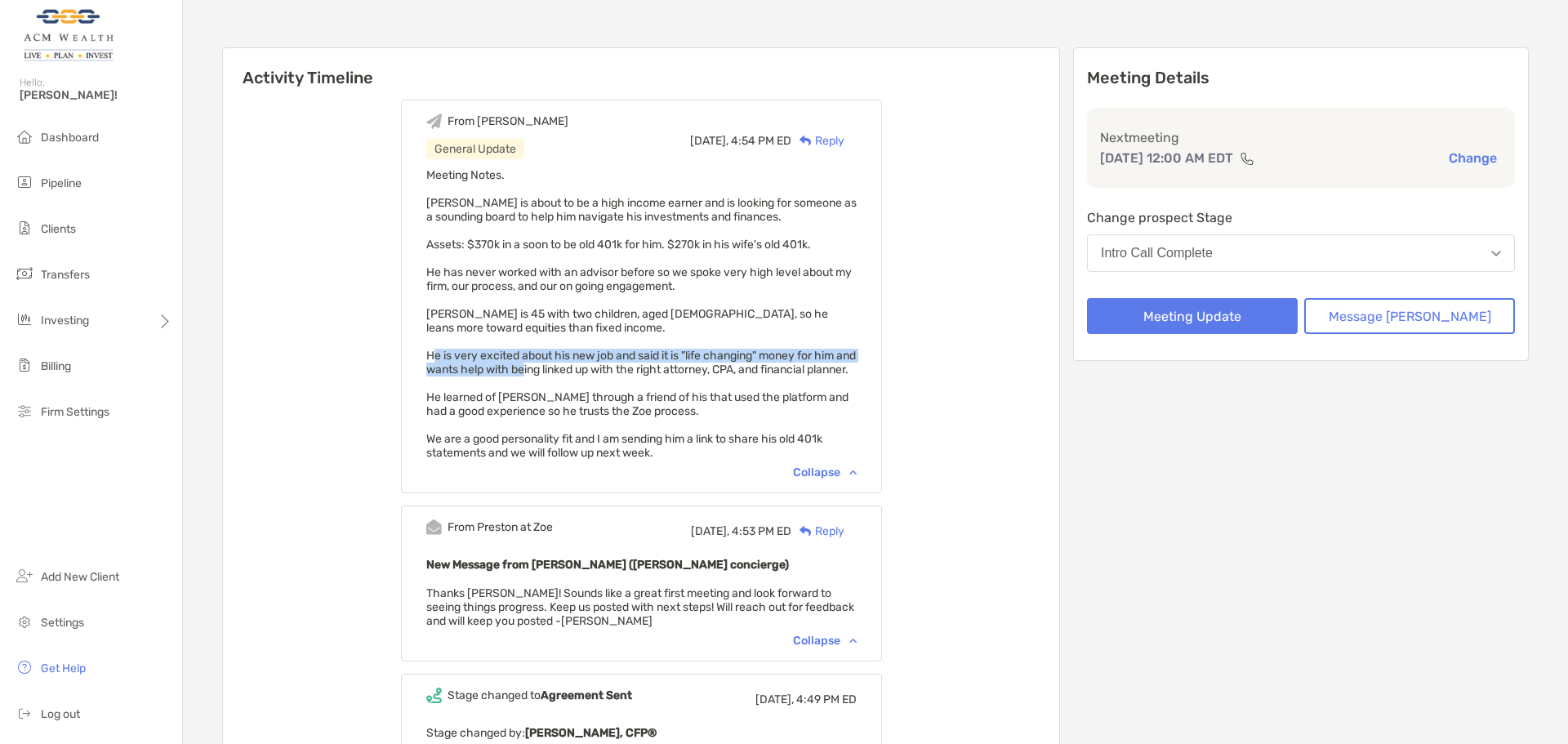
click at [473, 361] on span "Meeting Notes. Aaron is about to be a high income earner and is looking for som…" at bounding box center [641, 314] width 431 height 291
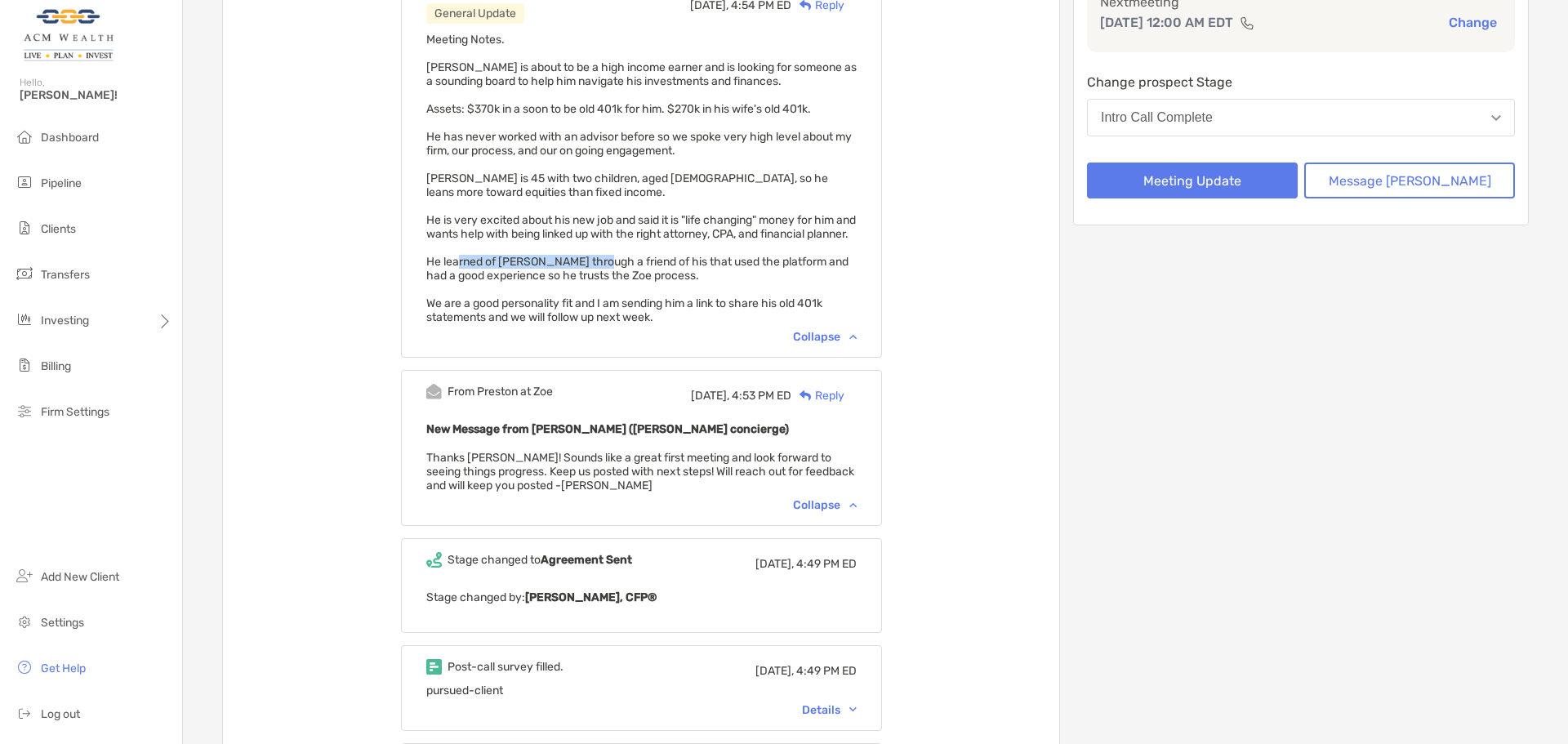
drag, startPoint x: 477, startPoint y: 278, endPoint x: 613, endPoint y: 279, distance: 136.0
click at [613, 279] on span "Meeting Notes. Aaron is about to be a high income earner and is looking for som…" at bounding box center [641, 178] width 431 height 291
drag, startPoint x: 656, startPoint y: 278, endPoint x: 754, endPoint y: 296, distance: 99.6
click at [754, 296] on div "Meeting Notes. Aaron is about to be a high income earner and is looking for som…" at bounding box center [641, 178] width 431 height 291
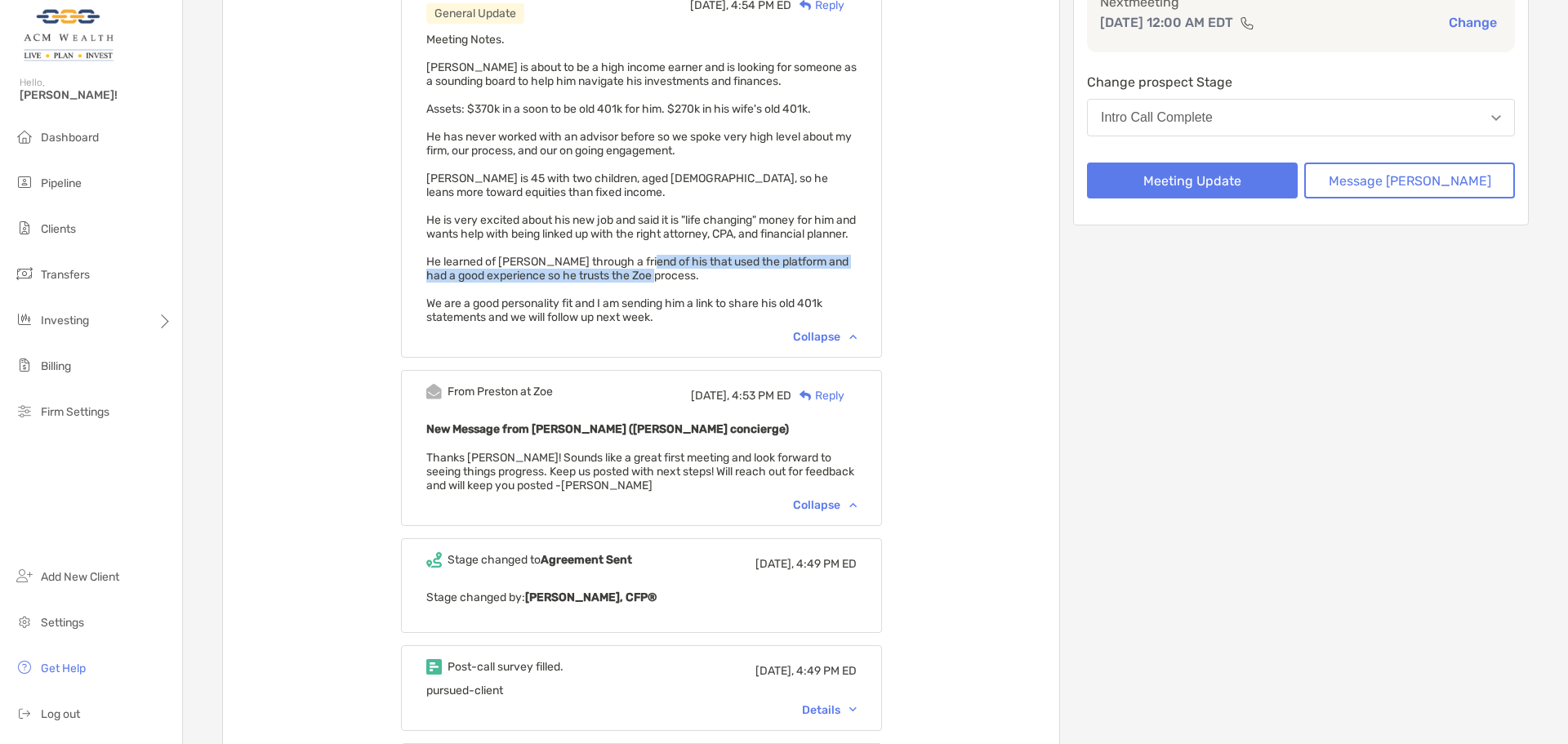
click at [754, 296] on div "Meeting Notes. Aaron is about to be a high income earner and is looking for som…" at bounding box center [641, 178] width 431 height 291
drag, startPoint x: 698, startPoint y: 294, endPoint x: 607, endPoint y: 264, distance: 95.8
click at [607, 264] on div "Meeting Notes. Aaron is about to be a high income earner and is looking for som…" at bounding box center [641, 178] width 431 height 291
drag, startPoint x: 472, startPoint y: 309, endPoint x: 725, endPoint y: 309, distance: 253.0
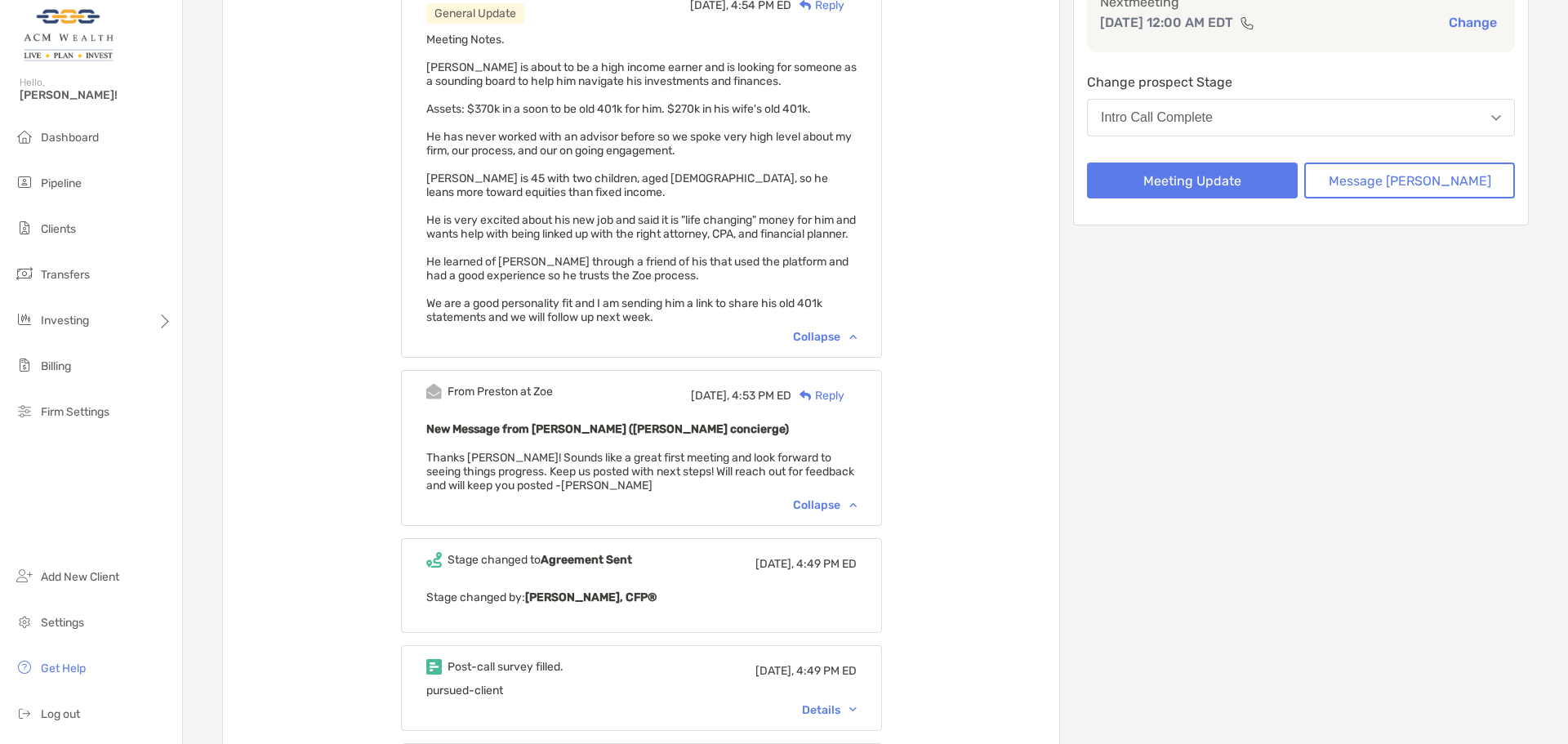
click at [725, 309] on div "Meeting Notes. Aaron is about to be a high income earner and is looking for som…" at bounding box center [641, 178] width 431 height 291
click at [673, 319] on span "Meeting Notes. Aaron is about to be a high income earner and is looking for som…" at bounding box center [641, 178] width 431 height 291
drag, startPoint x: 617, startPoint y: 321, endPoint x: 722, endPoint y: 334, distance: 105.8
click at [722, 324] on div "Meeting Notes. Aaron is about to be a high income earner and is looking for som…" at bounding box center [641, 178] width 431 height 291
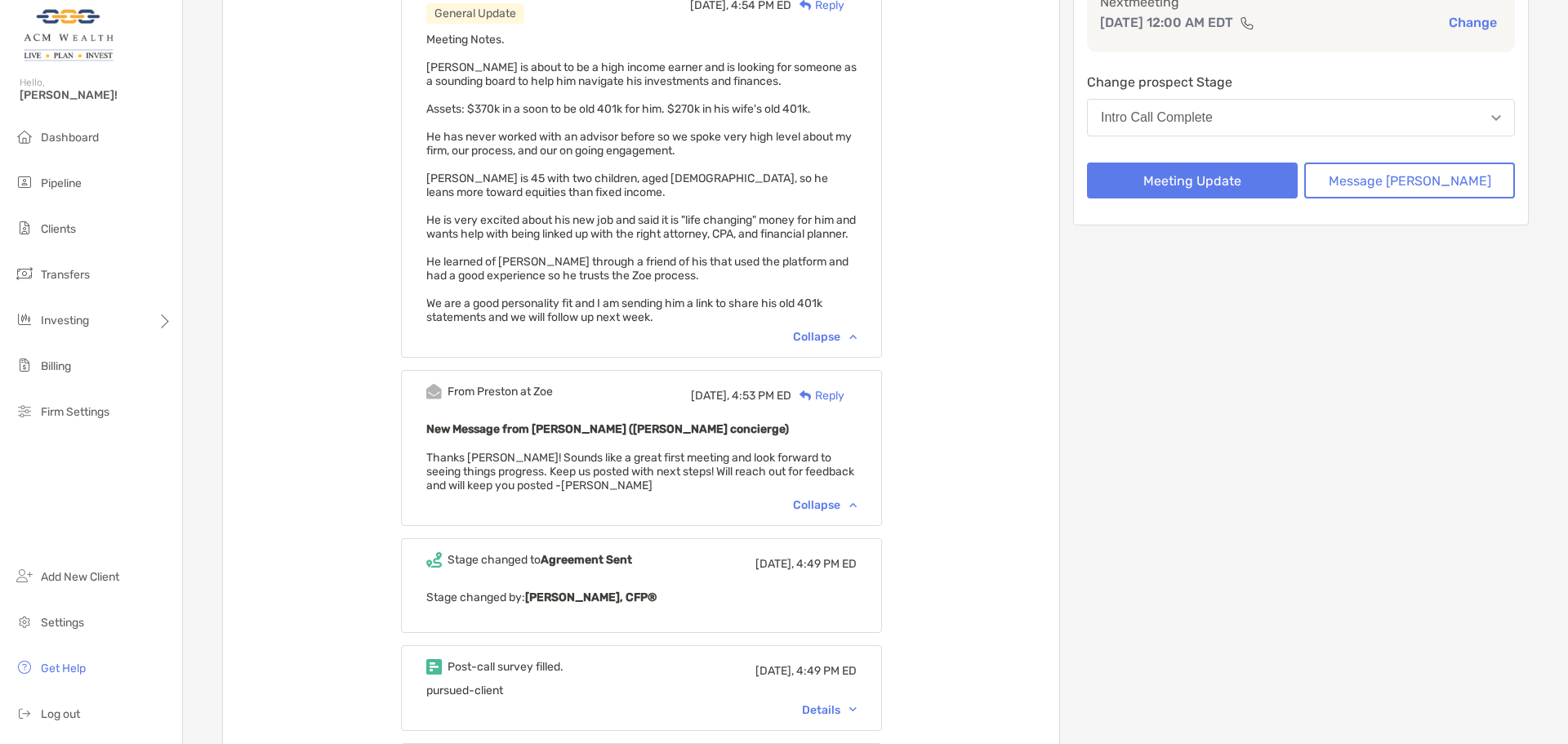
drag, startPoint x: 703, startPoint y: 330, endPoint x: 666, endPoint y: 311, distance: 41.6
click at [666, 311] on div "Meeting Notes. Aaron is about to be a high income earner and is looking for som…" at bounding box center [641, 178] width 431 height 291
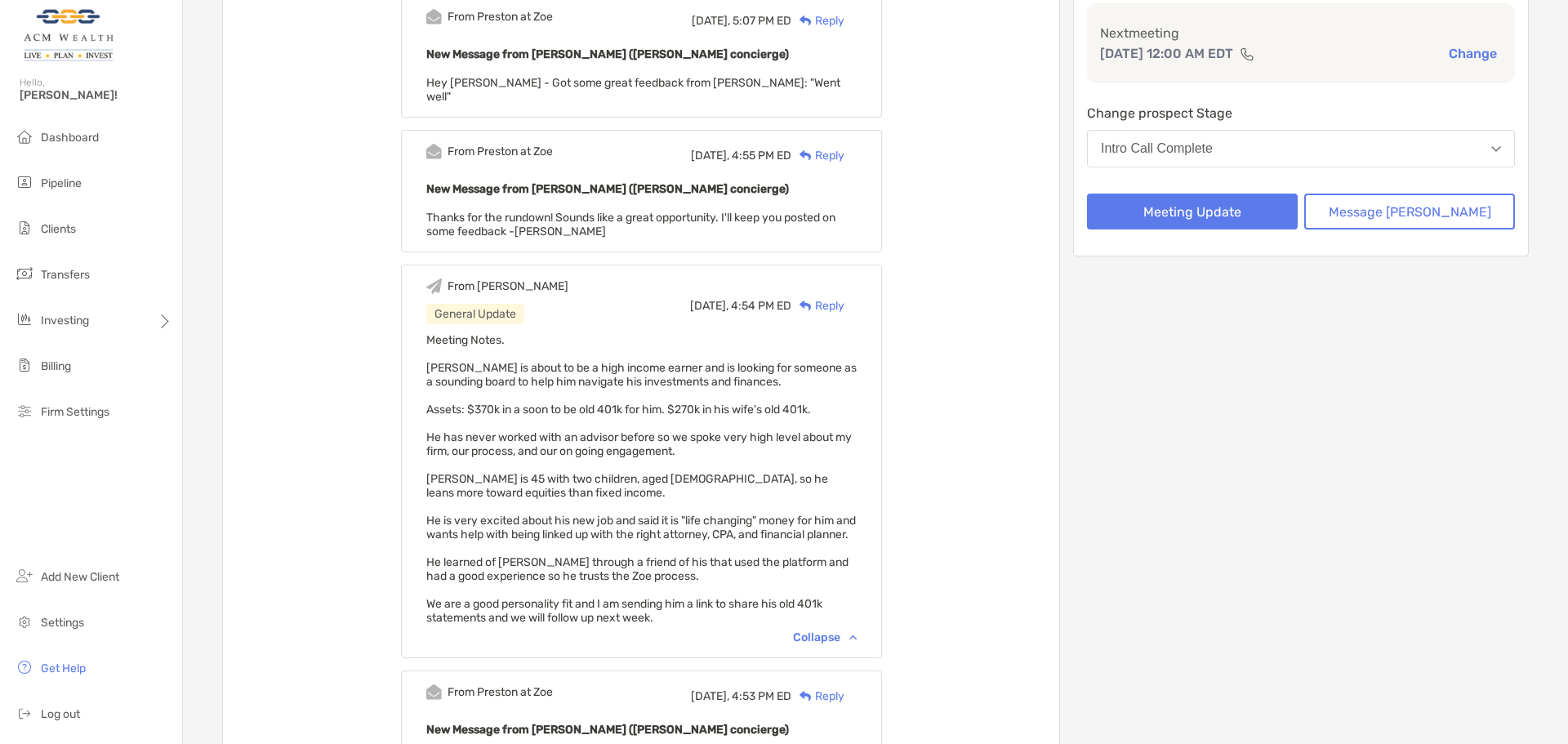
scroll to position [0, 0]
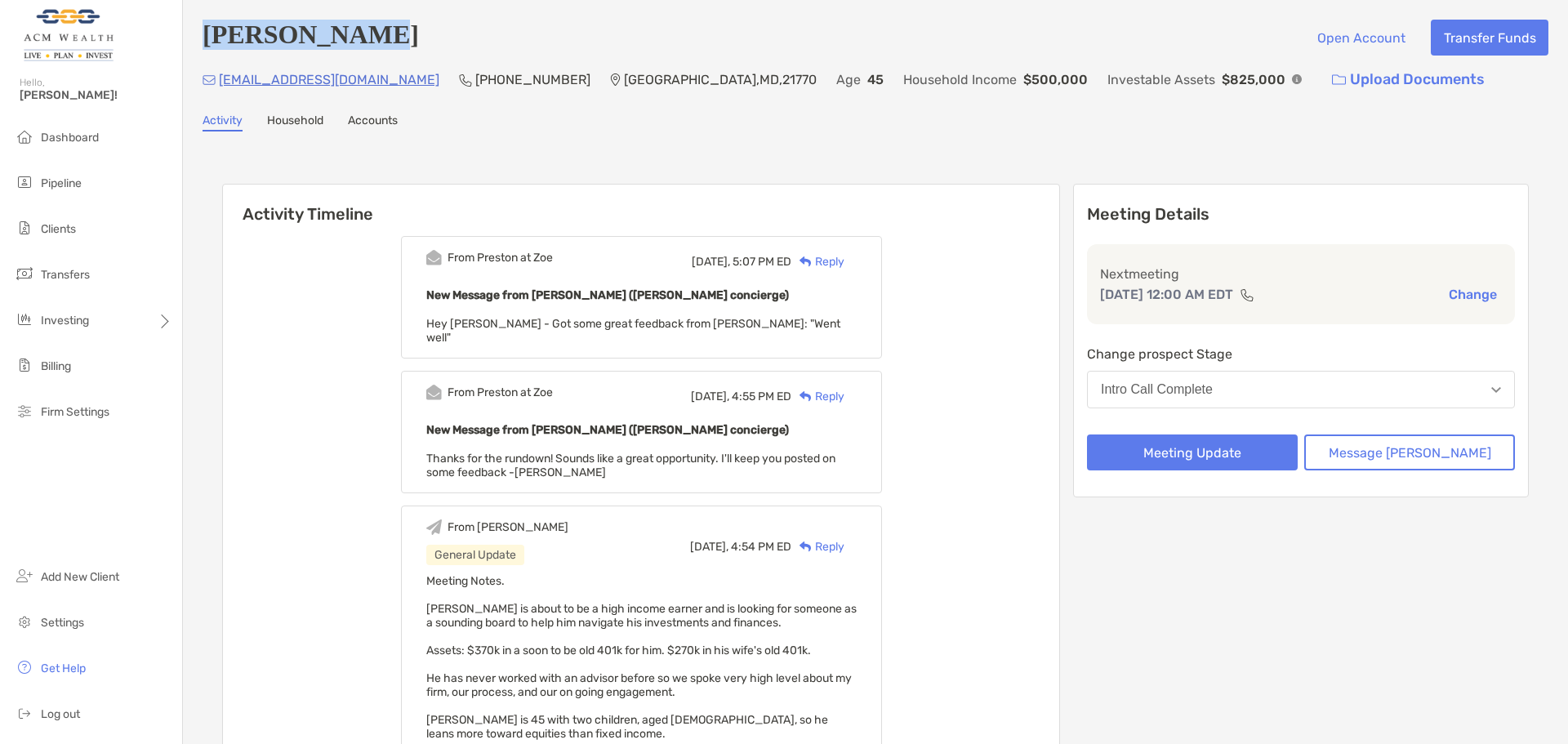
drag, startPoint x: 415, startPoint y: 39, endPoint x: 210, endPoint y: 40, distance: 205.0
click at [210, 40] on div "Aaron Norris Open Account Transfer Funds" at bounding box center [875, 38] width 1346 height 36
copy h4 "[PERSON_NAME]"
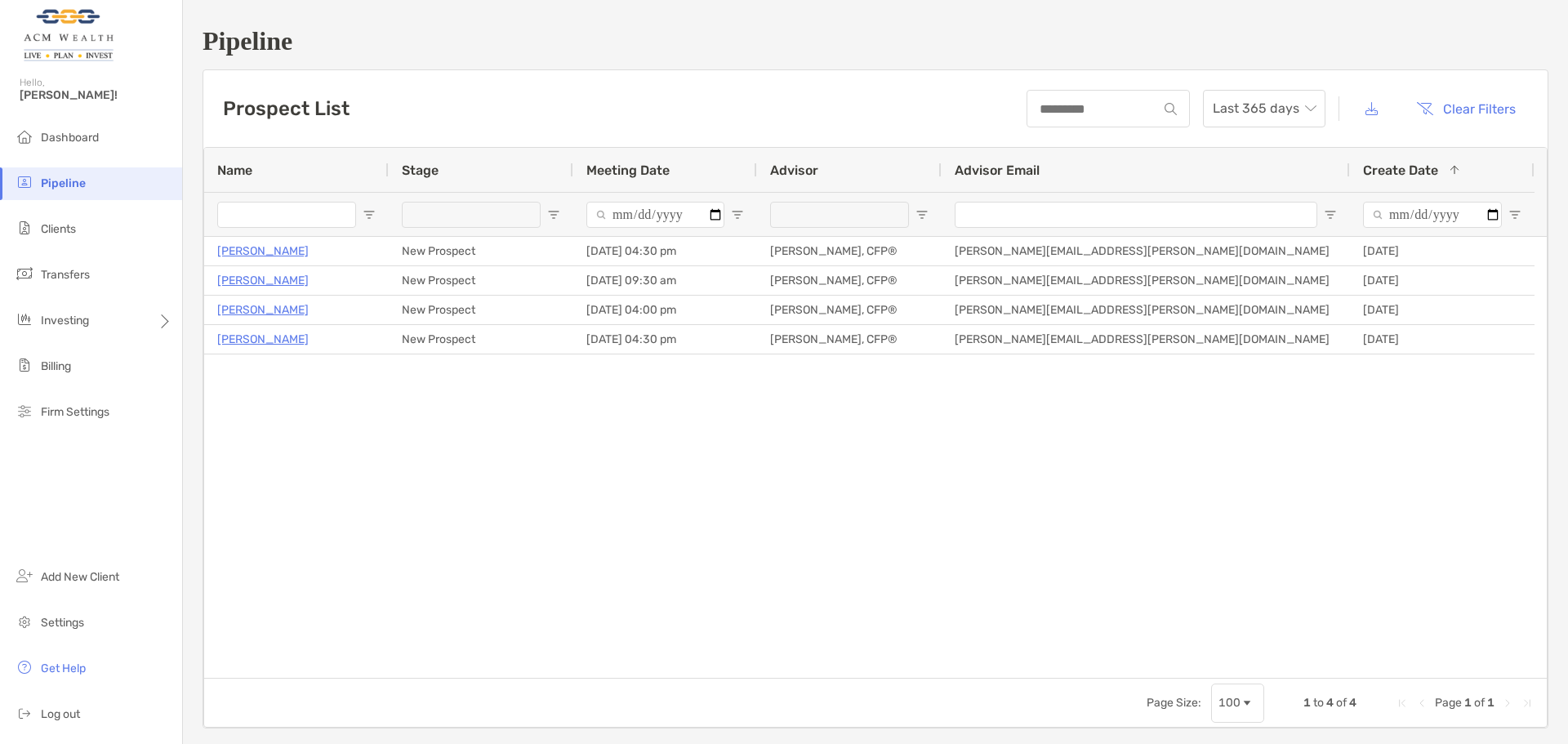
click at [73, 178] on span "Pipeline" at bounding box center [63, 182] width 45 height 13
click at [59, 178] on span "Pipeline" at bounding box center [63, 182] width 45 height 13
click at [653, 159] on div "Meeting Date" at bounding box center [664, 169] width 157 height 44
click at [653, 159] on div "Meeting Date 1" at bounding box center [664, 169] width 157 height 44
click at [650, 173] on span "Meeting Date" at bounding box center [628, 170] width 84 height 15
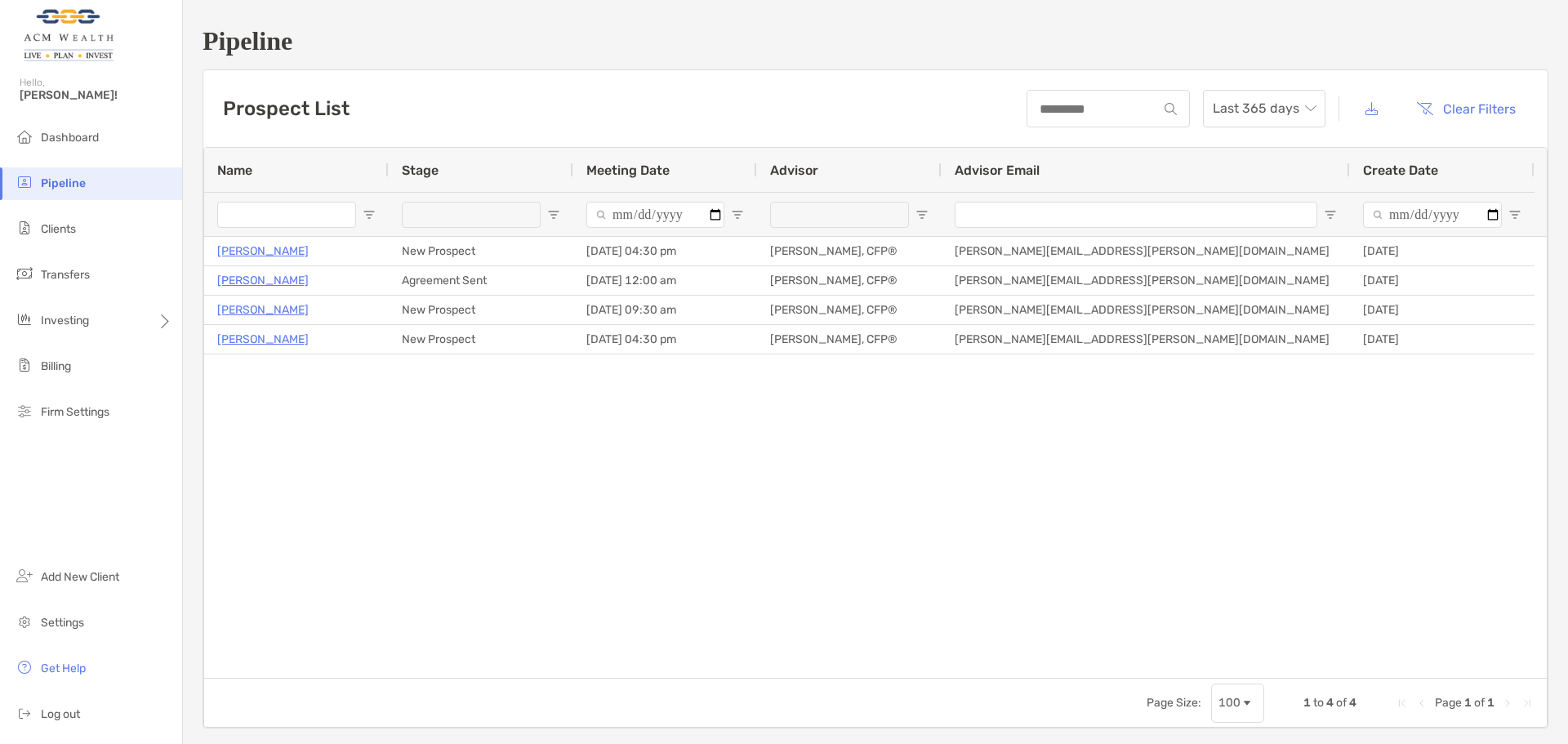
click at [502, 179] on div "Stage" at bounding box center [481, 169] width 158 height 44
click at [502, 179] on div "Stage 1" at bounding box center [481, 169] width 158 height 44
click at [578, 477] on div "Hetal Patel New Prospect 10/09/2025 - 04:30 pm Felipe Mejia, CFP® Felipe.mejia@…" at bounding box center [876, 456] width 1343 height 441
click at [442, 164] on div "Stage" at bounding box center [481, 169] width 158 height 44
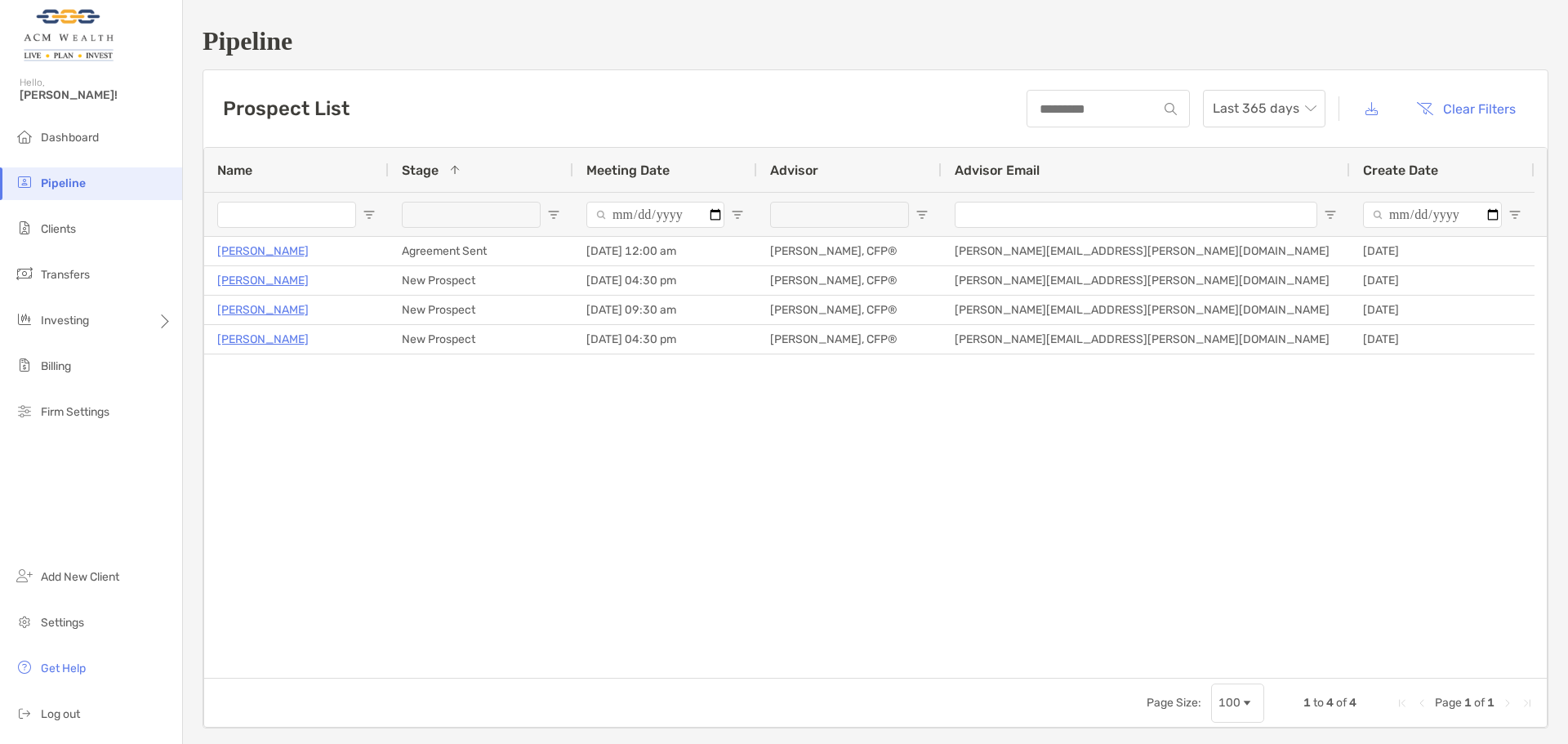
click at [639, 170] on span "Meeting Date" at bounding box center [628, 170] width 84 height 15
click at [1404, 173] on span "Create Date" at bounding box center [1401, 170] width 76 height 15
drag, startPoint x: 1346, startPoint y: 171, endPoint x: 1106, endPoint y: 168, distance: 240.0
click at [1106, 168] on div "Advisor Email" at bounding box center [1145, 169] width 408 height 44
drag, startPoint x: 1348, startPoint y: 174, endPoint x: 1307, endPoint y: 171, distance: 41.1
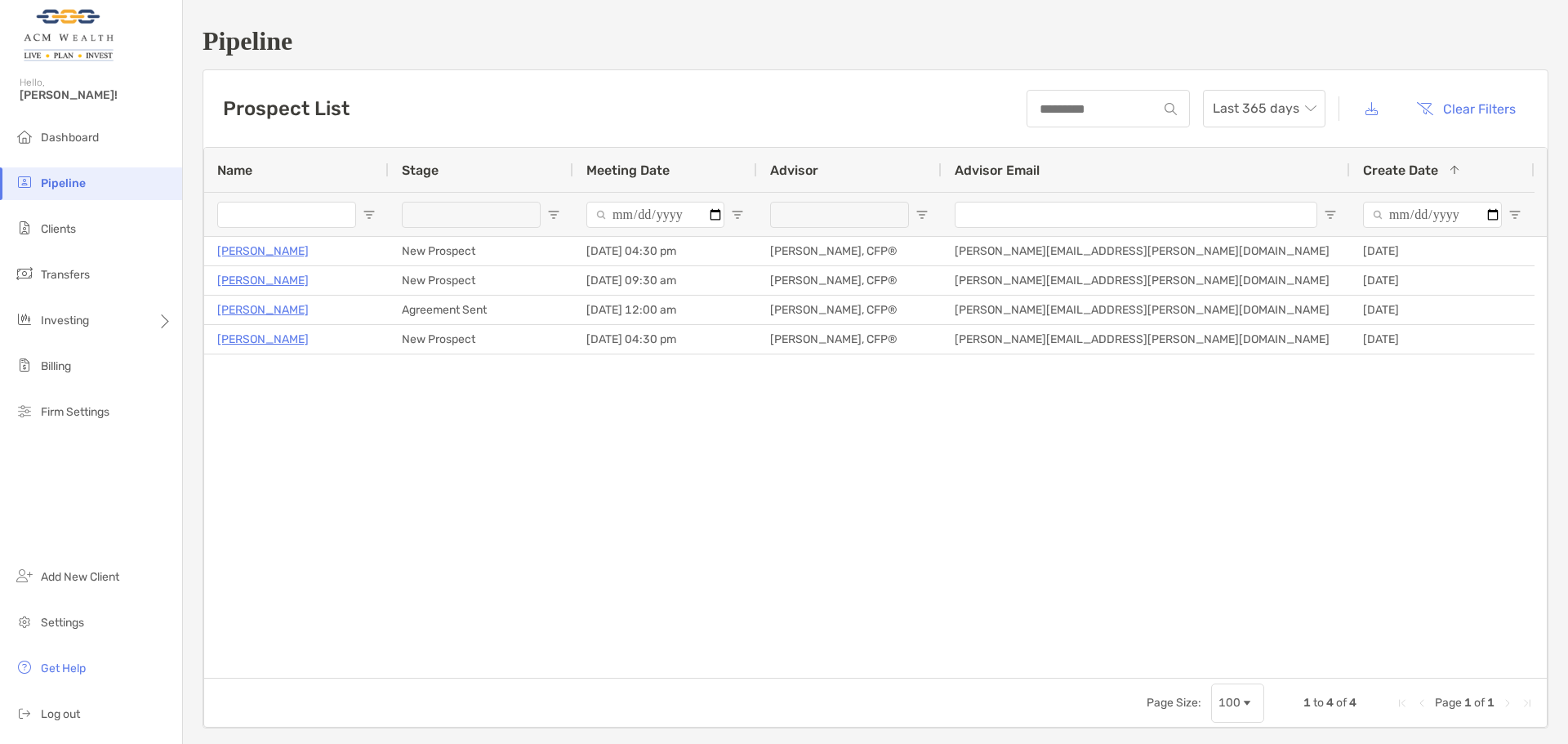
click at [1307, 171] on div "Advisor Email" at bounding box center [1145, 169] width 408 height 44
click at [1347, 169] on div at bounding box center [1349, 169] width 6 height 44
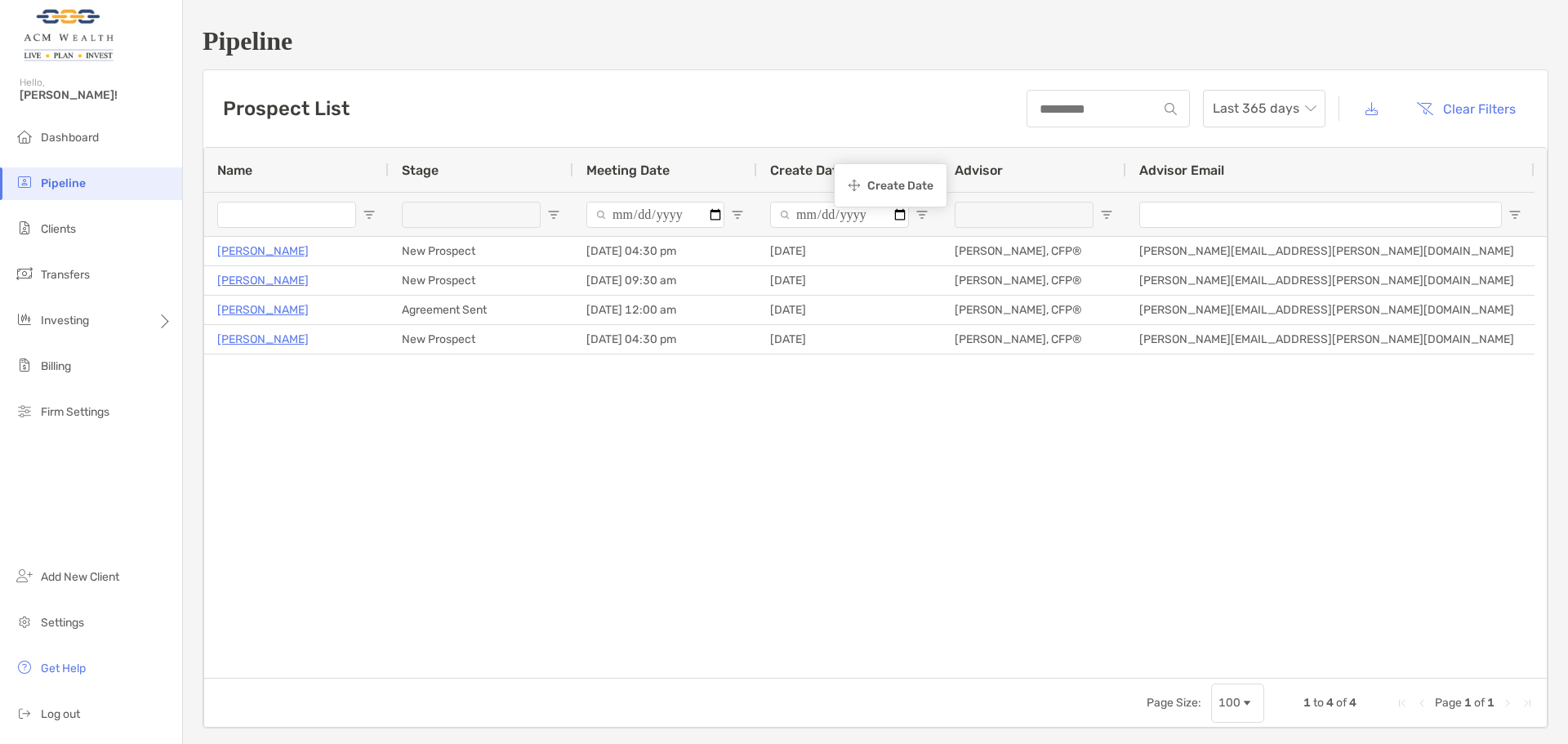
drag, startPoint x: 1387, startPoint y: 168, endPoint x: 842, endPoint y: 165, distance: 545.0
click at [896, 435] on div "Hetal Patel New Prospect 10/09/2025 - 04:30 pm Felipe Mejia, CFP® Felipe.mejia@…" at bounding box center [876, 456] width 1343 height 441
drag, startPoint x: 659, startPoint y: 518, endPoint x: 321, endPoint y: 388, distance: 362.1
click at [657, 518] on div "Hetal Patel New Prospect 10/09/2025 - 04:30 pm Felipe Mejia, CFP® Felipe.mejia@…" at bounding box center [876, 456] width 1343 height 441
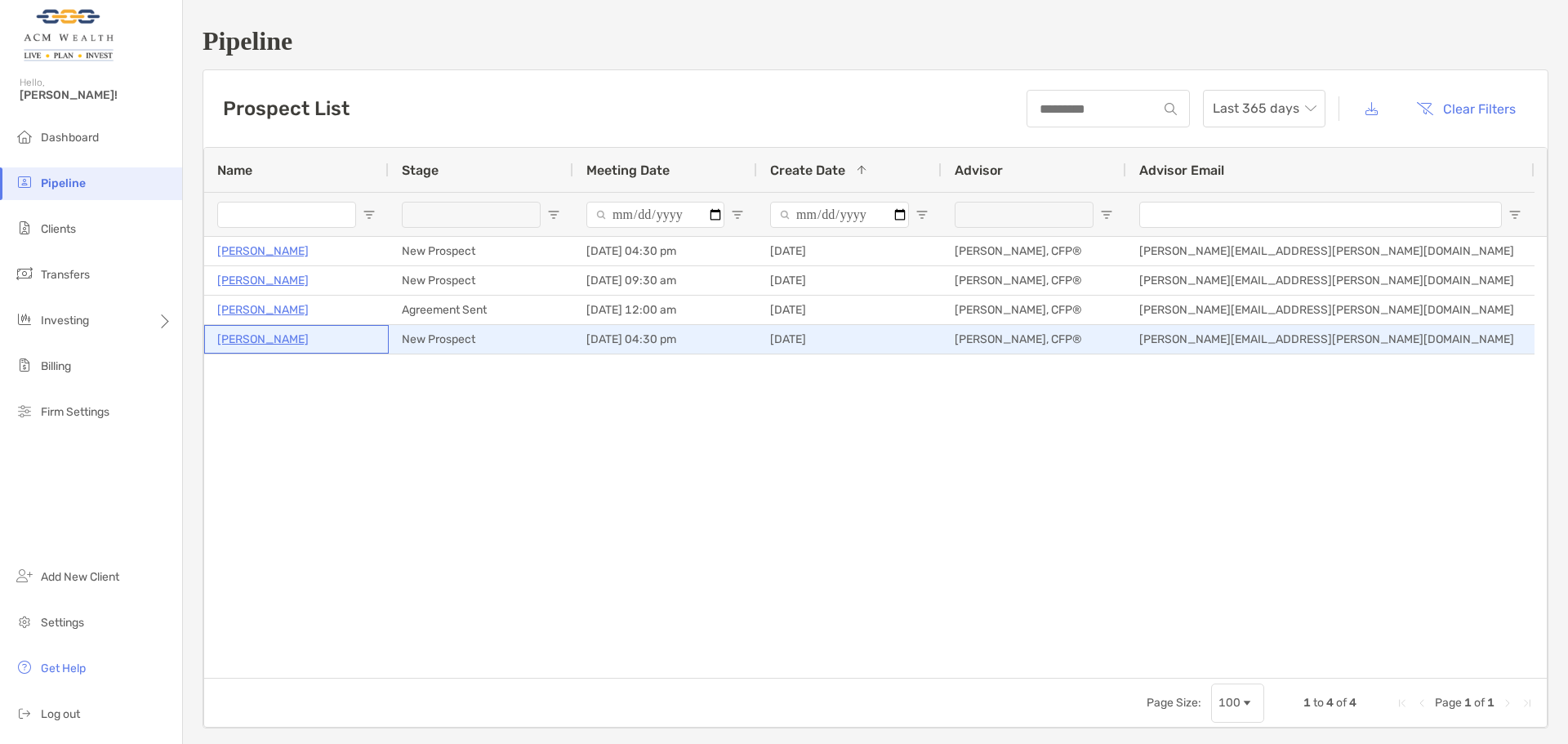
click at [245, 334] on p "[PERSON_NAME]" at bounding box center [263, 339] width 92 height 21
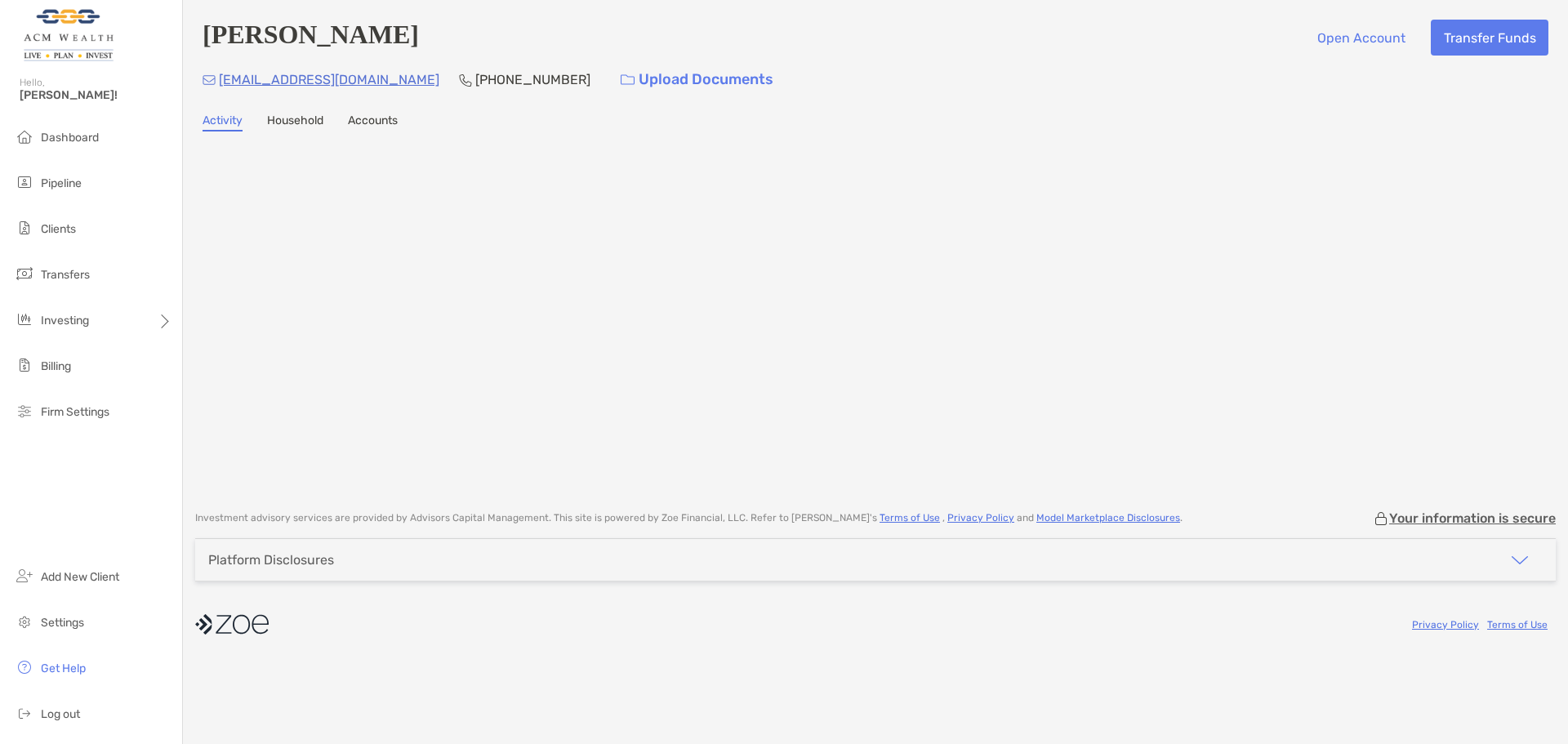
click at [287, 124] on link "Household" at bounding box center [295, 122] width 57 height 18
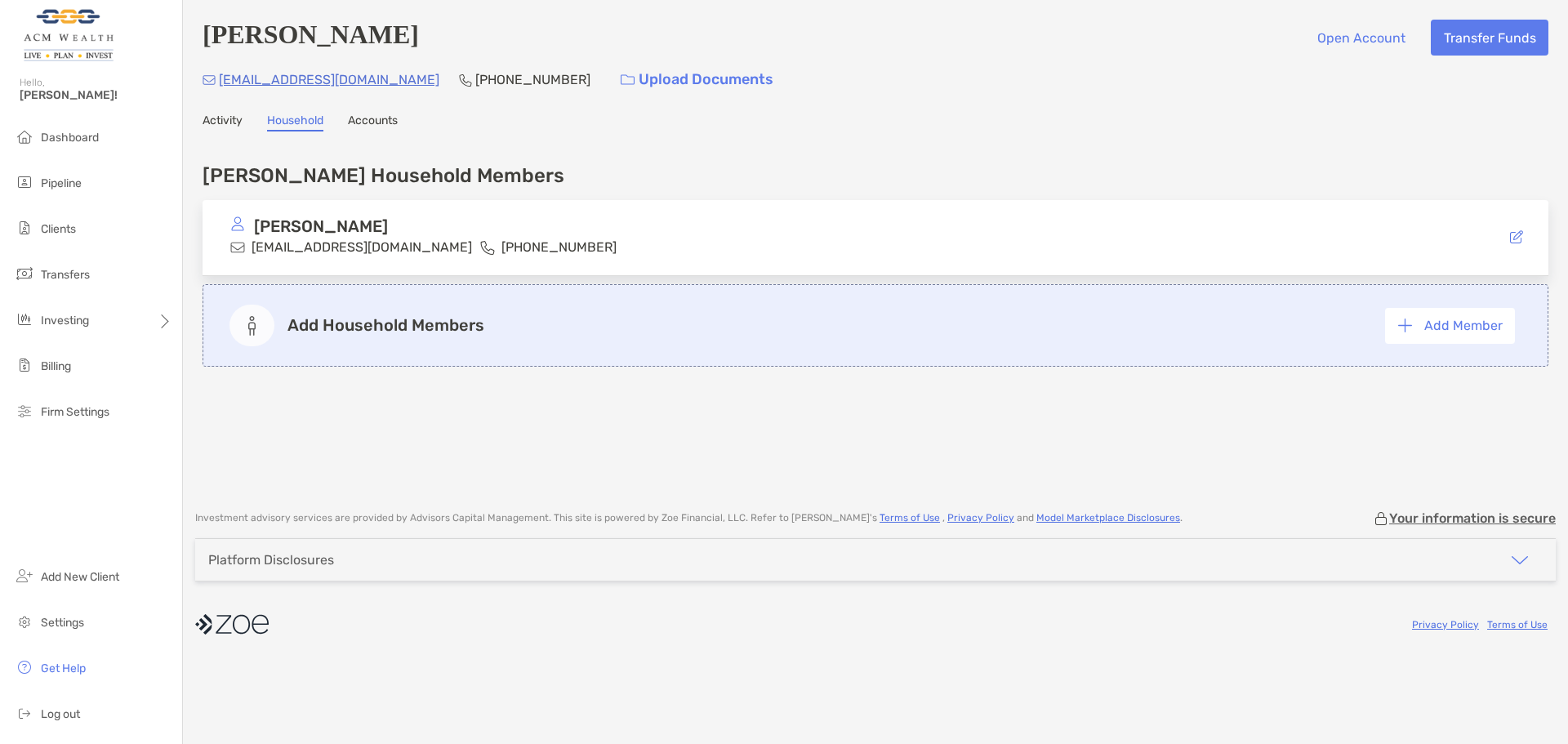
click at [360, 126] on link "Accounts" at bounding box center [372, 122] width 49 height 18
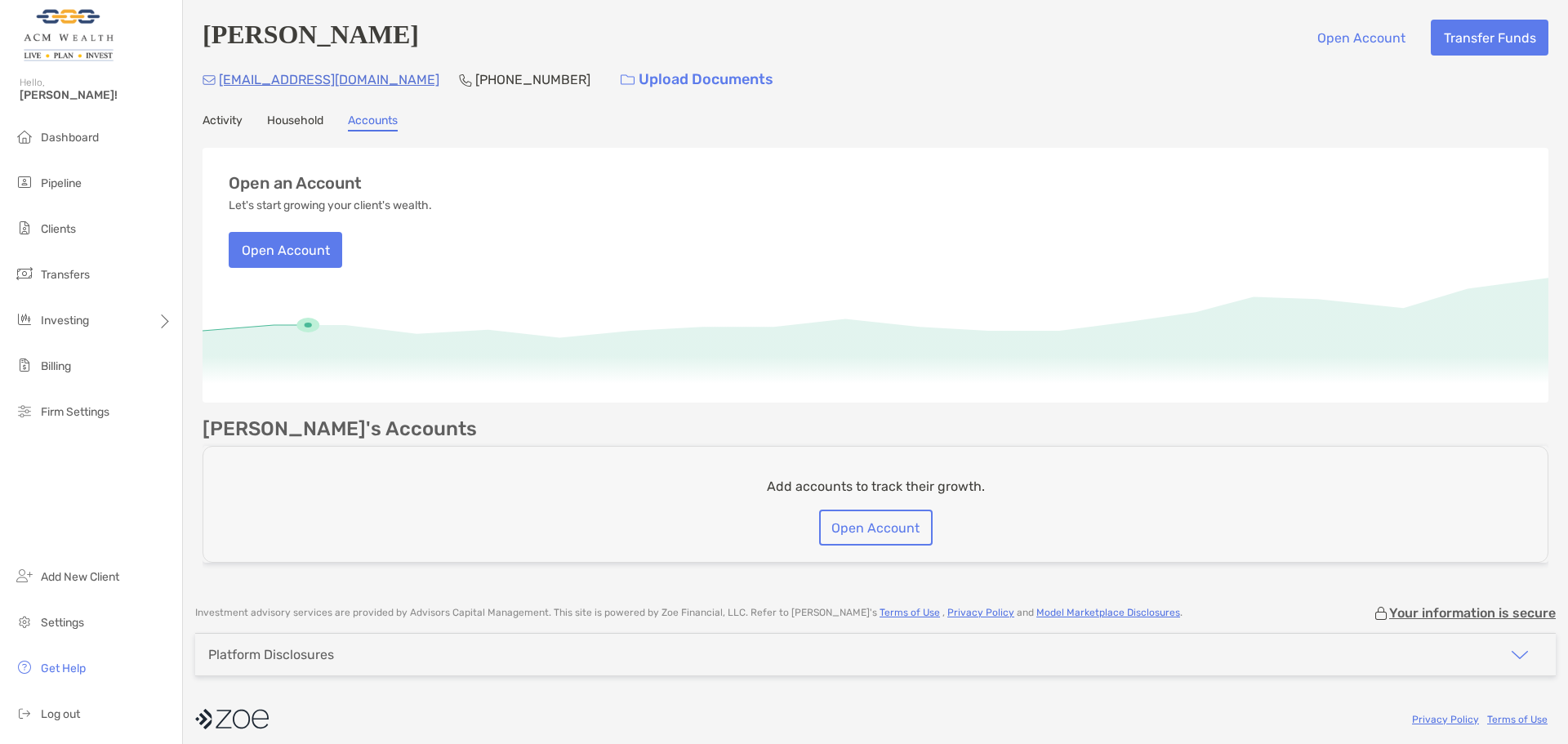
click at [223, 124] on link "Activity" at bounding box center [222, 122] width 40 height 18
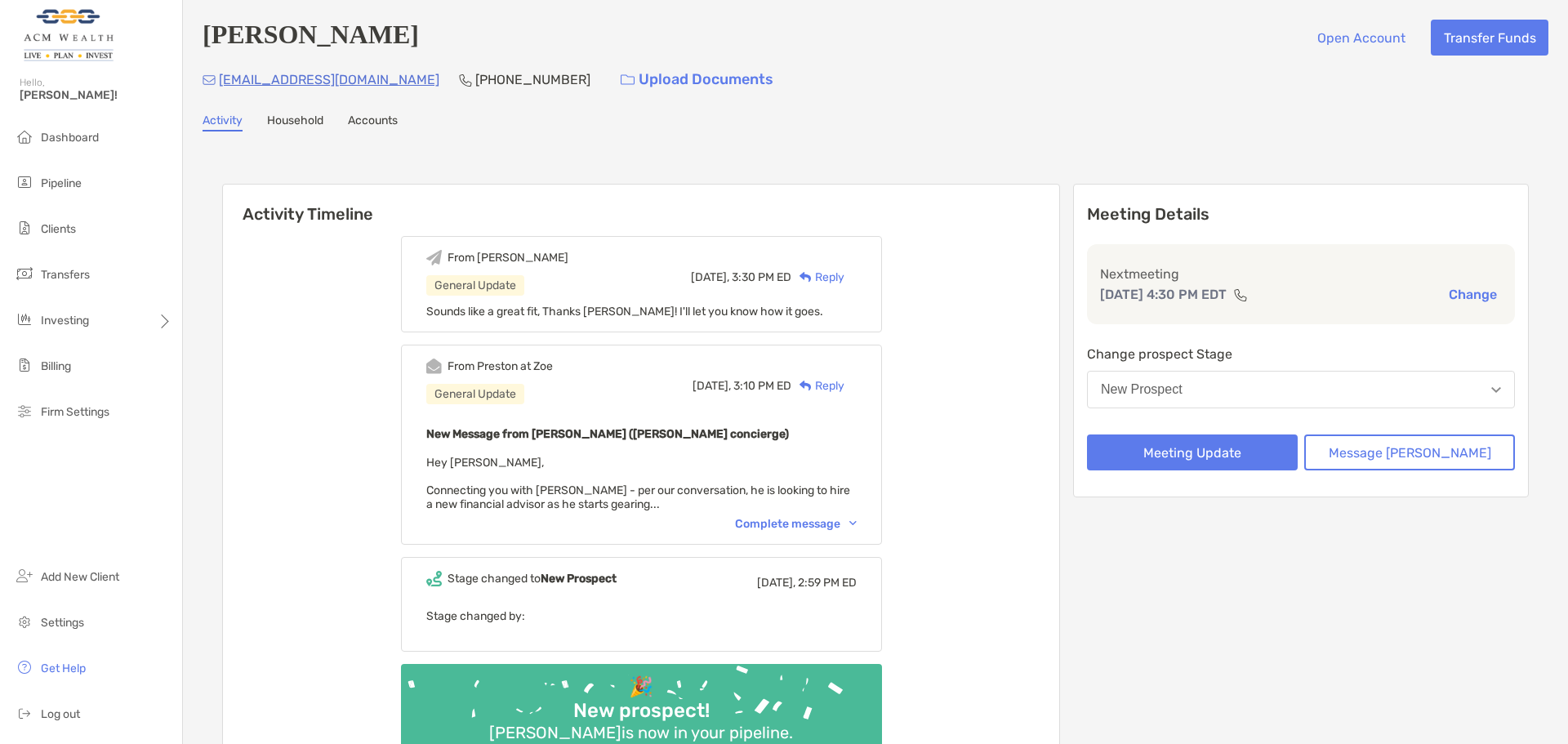
click at [793, 511] on div "New Message from Preston Buhrmaster (Zoe concierge) Hey Felipe, Connecting you …" at bounding box center [641, 466] width 431 height 87
click at [793, 522] on div "Complete message" at bounding box center [796, 523] width 121 height 13
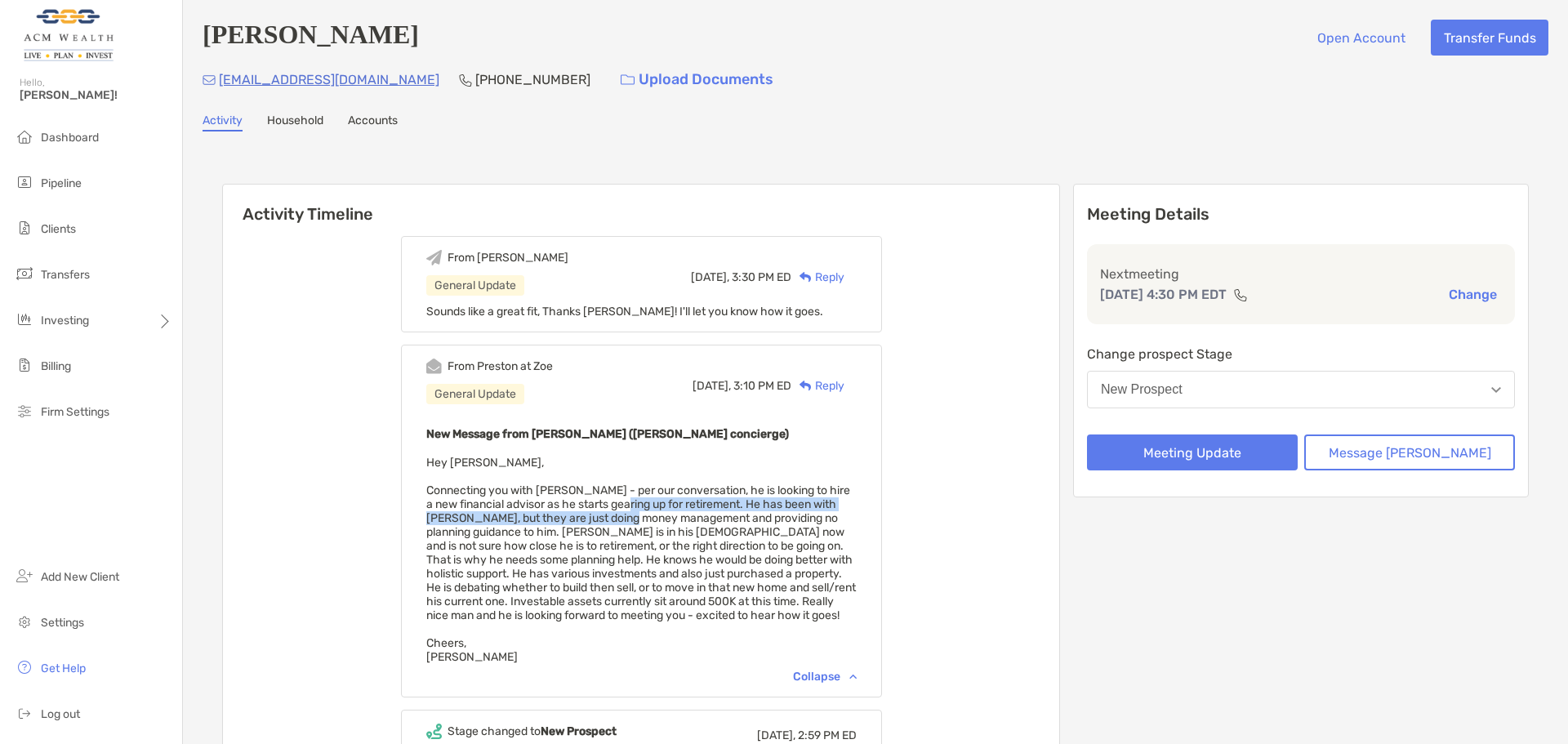
drag, startPoint x: 671, startPoint y: 502, endPoint x: 673, endPoint y: 513, distance: 11.2
click at [673, 513] on span "Hey Felipe, Connecting you with Jim - per our conversation, he is looking to hi…" at bounding box center [641, 560] width 430 height 208
drag, startPoint x: 708, startPoint y: 540, endPoint x: 700, endPoint y: 537, distance: 8.5
click at [709, 540] on span "Hey Felipe, Connecting you with Jim - per our conversation, he is looking to hi…" at bounding box center [641, 560] width 430 height 208
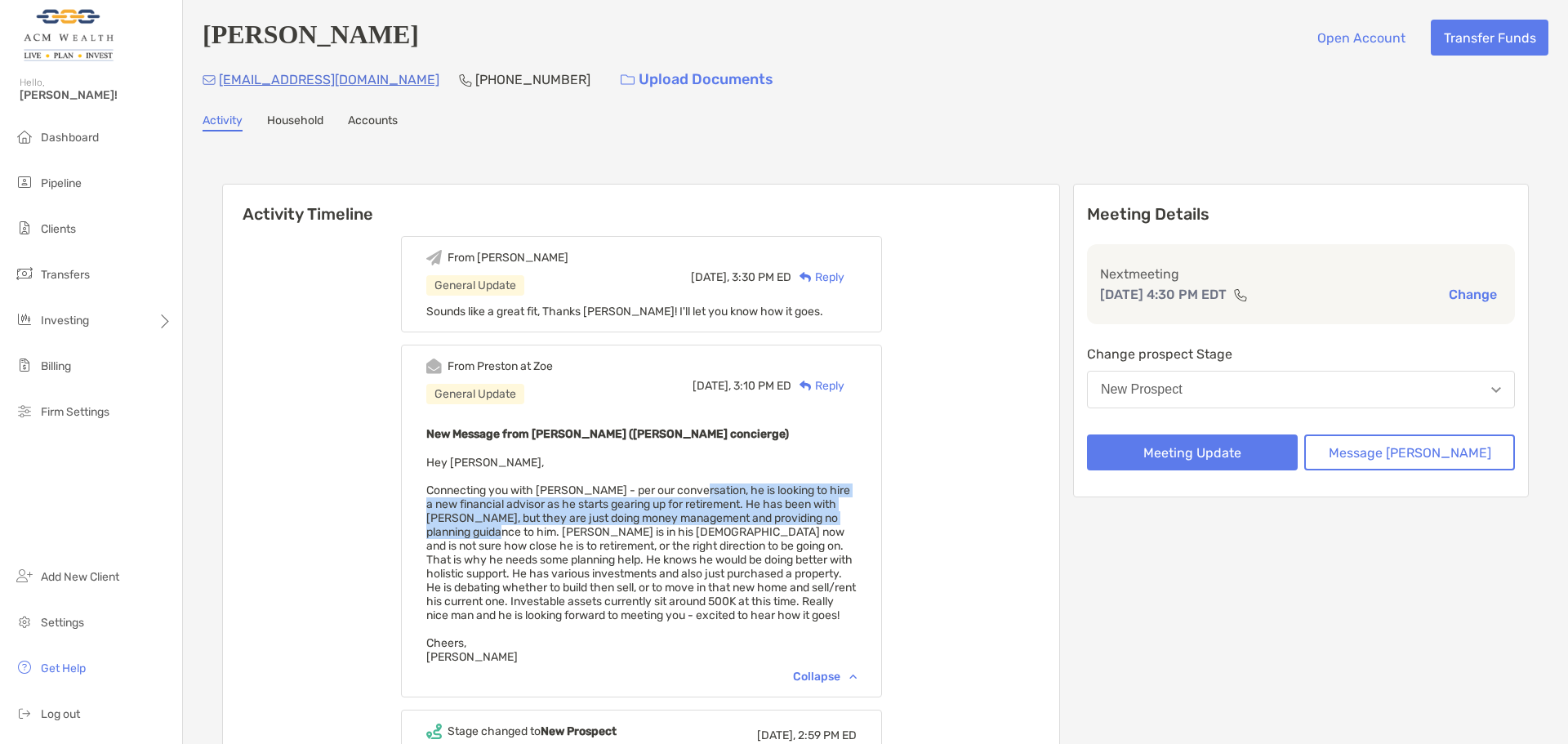
drag, startPoint x: 713, startPoint y: 492, endPoint x: 536, endPoint y: 536, distance: 182.4
click at [536, 536] on span "Hey Felipe, Connecting you with Jim - per our conversation, he is looking to hi…" at bounding box center [641, 560] width 430 height 208
copy span "he is looking to hire a new financial advisor as he starts gearing up for retir…"
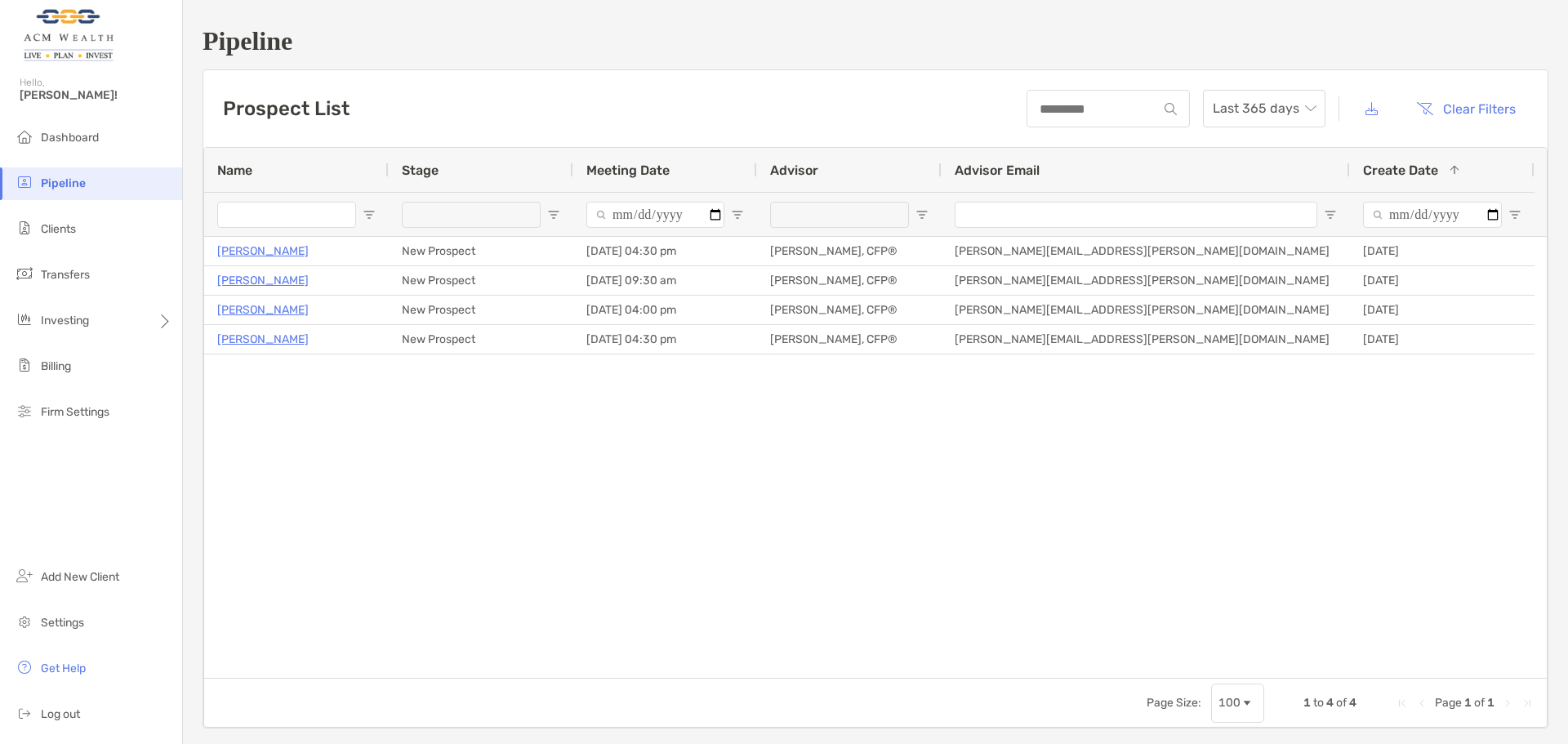
click at [468, 586] on div "[PERSON_NAME] New Prospect [DATE] 04:30 pm [PERSON_NAME], CFP® [PERSON_NAME][EM…" at bounding box center [876, 456] width 1343 height 441
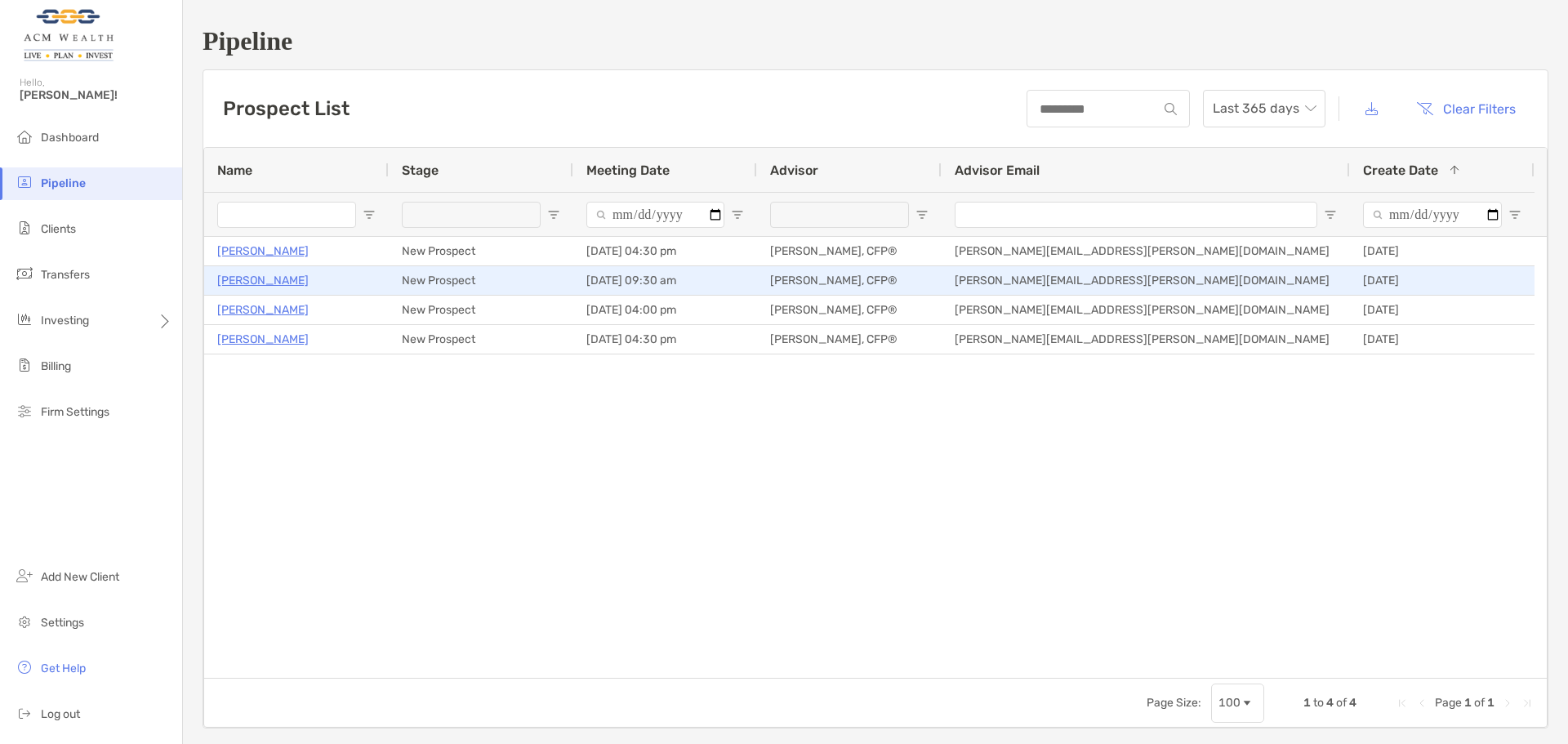
click at [255, 272] on p "[PERSON_NAME]" at bounding box center [263, 280] width 92 height 21
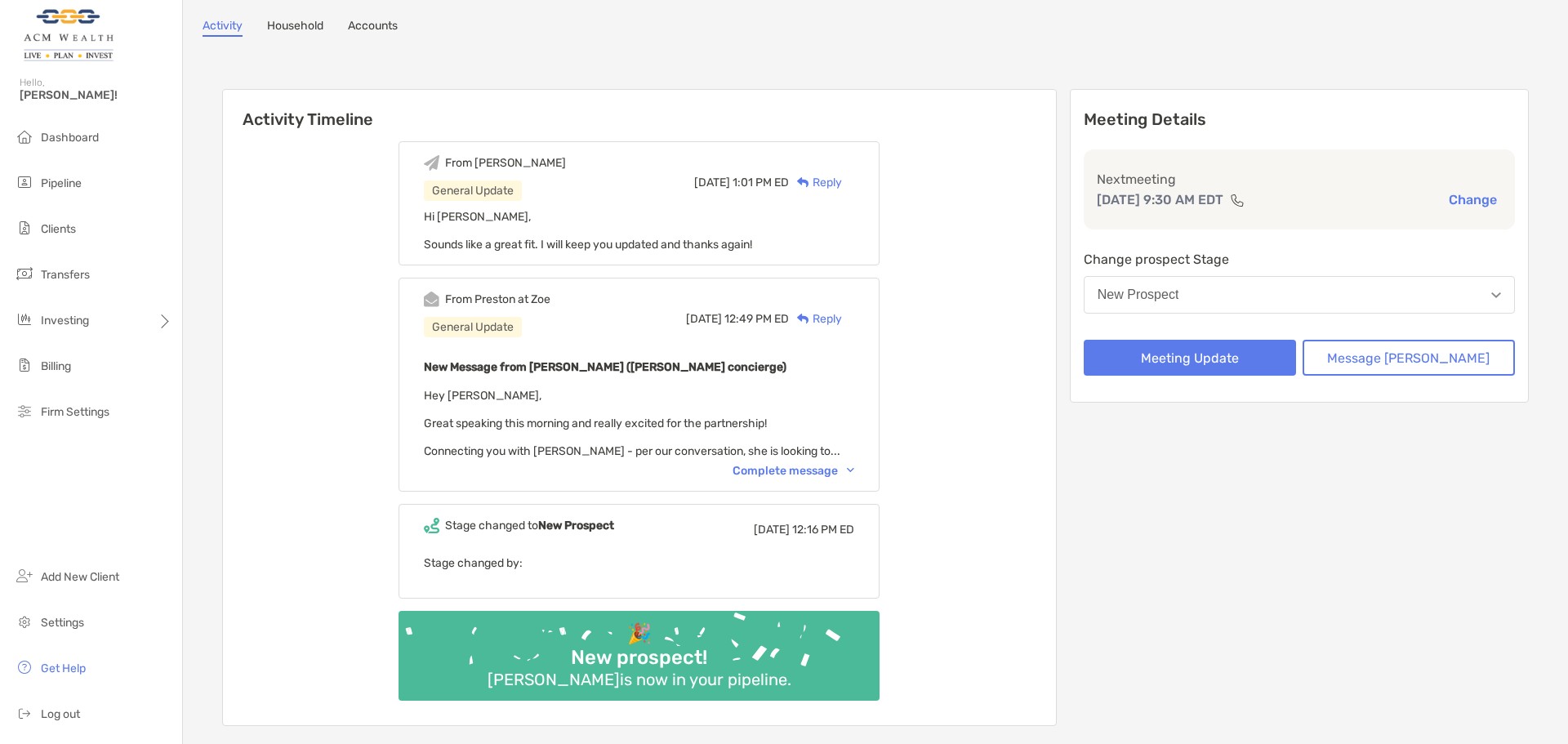
scroll to position [272, 0]
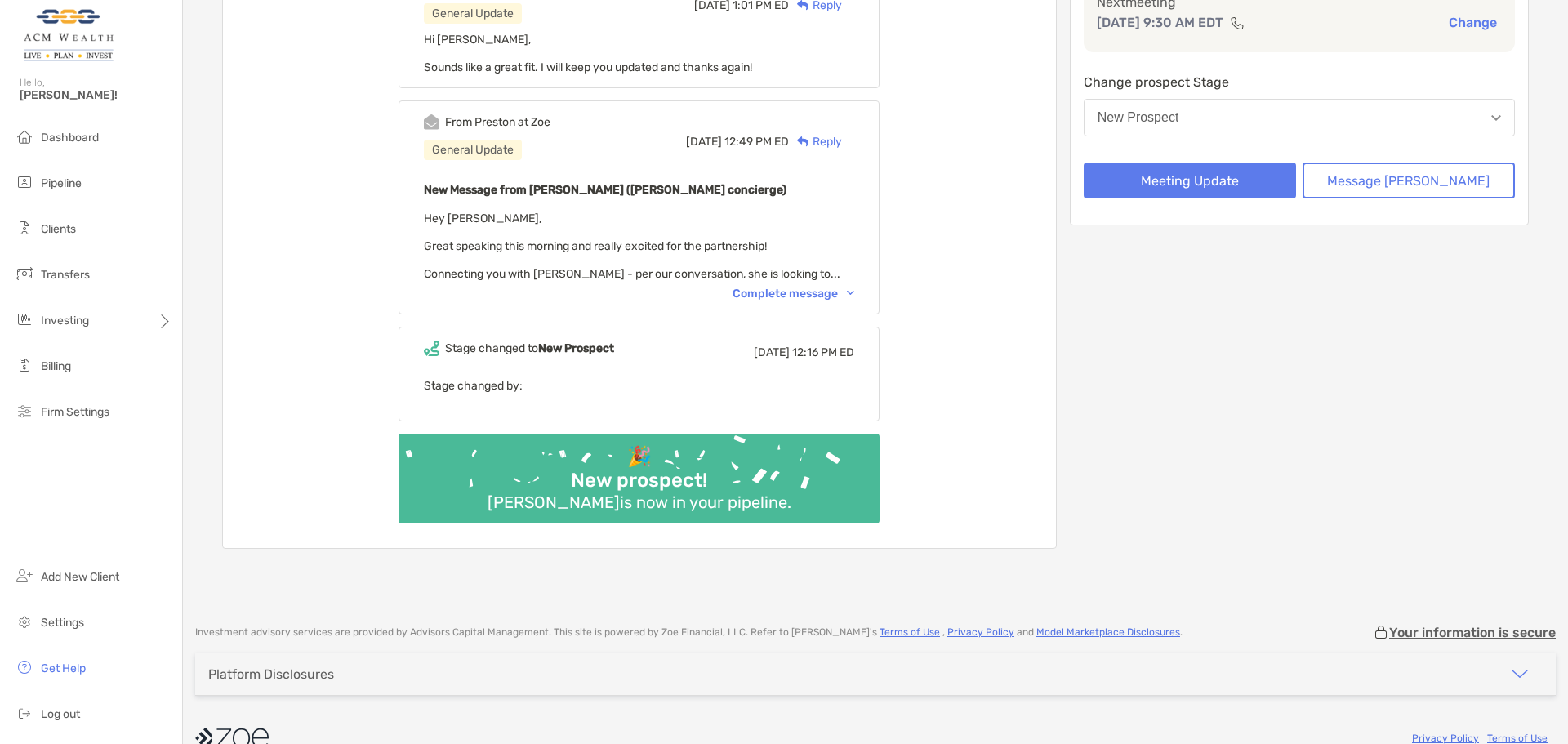
click at [786, 295] on div "Complete message" at bounding box center [793, 293] width 121 height 13
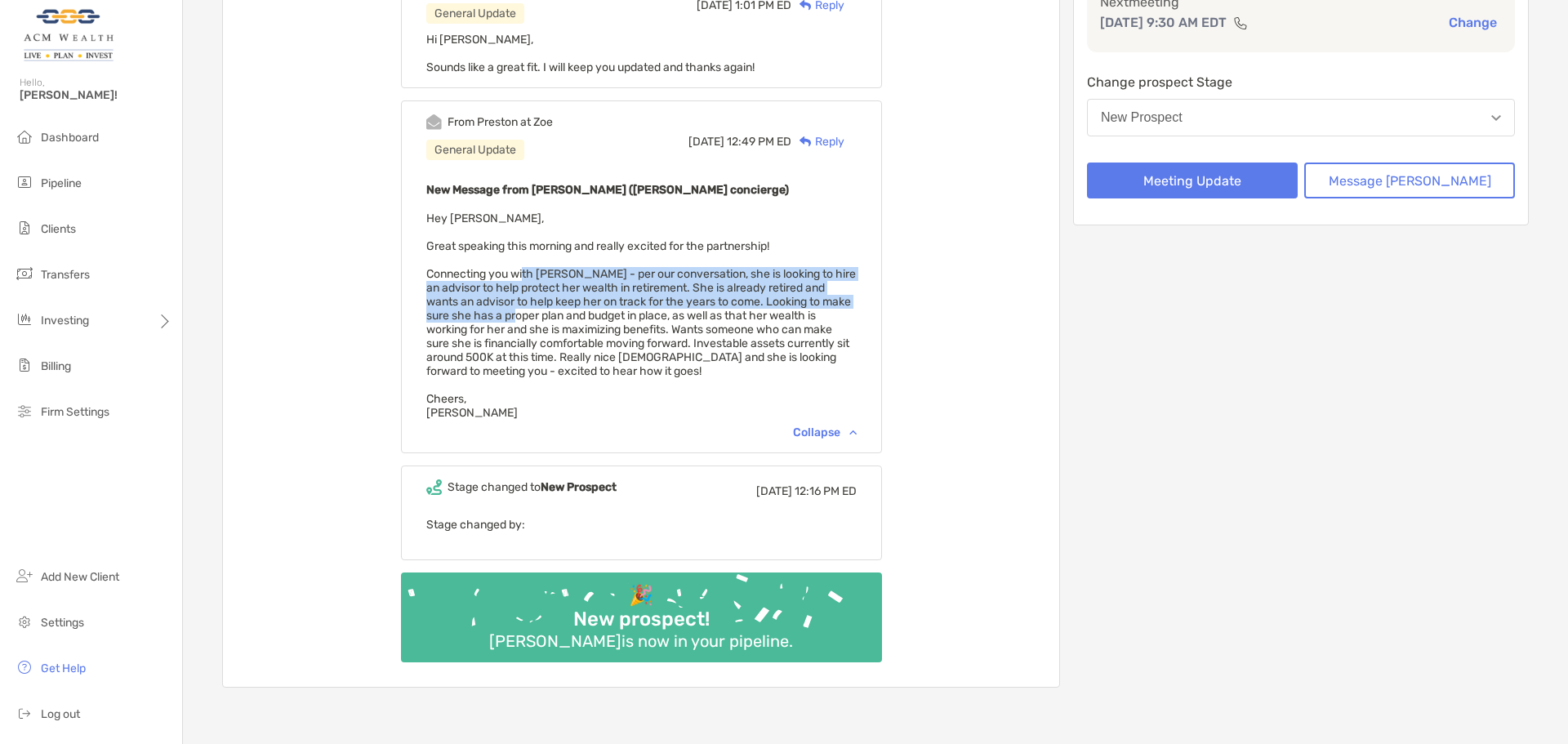
drag, startPoint x: 541, startPoint y: 275, endPoint x: 539, endPoint y: 318, distance: 43.0
click at [539, 318] on span "Hey Felipe, Great speaking this morning and really excited for the partnership!…" at bounding box center [641, 315] width 430 height 208
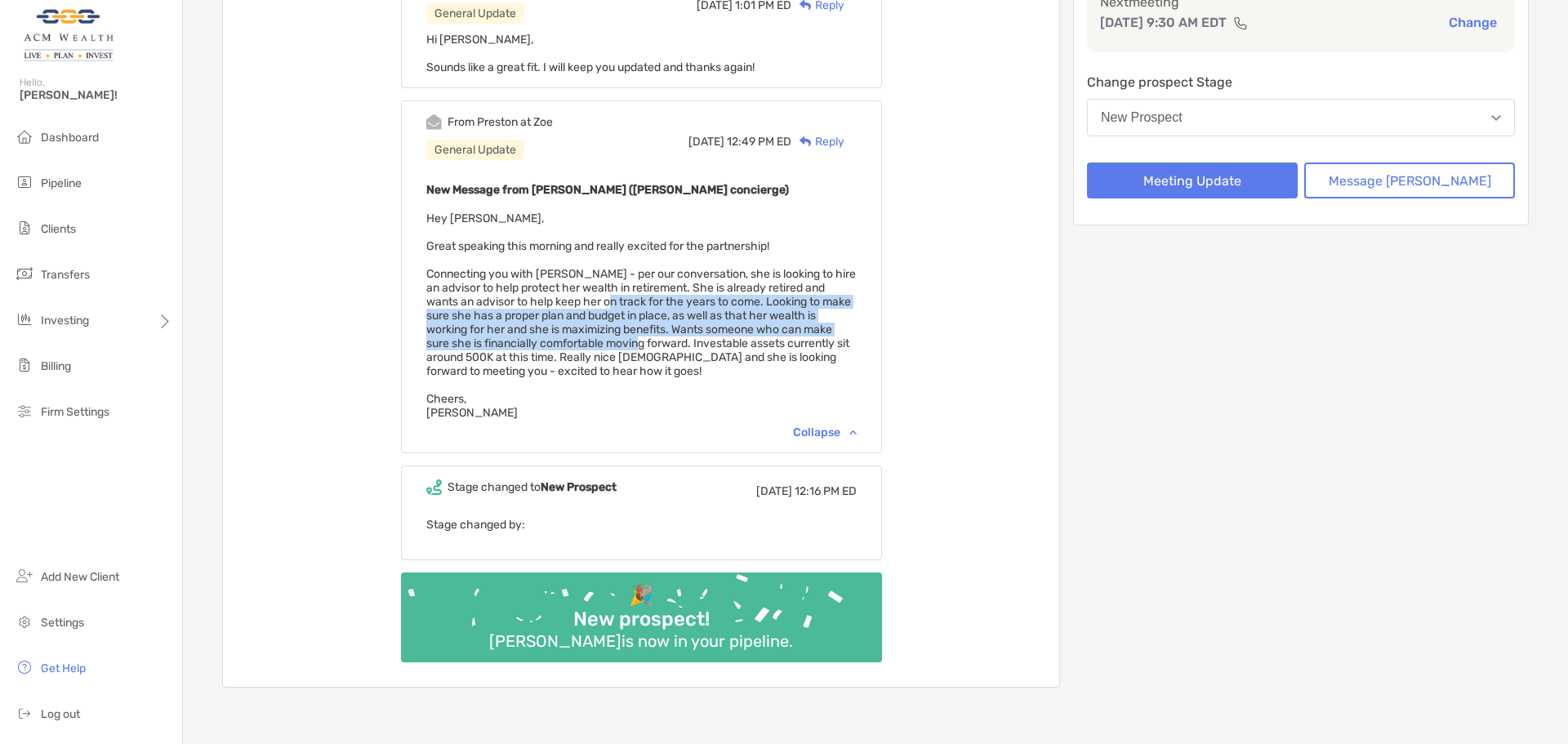
drag, startPoint x: 623, startPoint y: 298, endPoint x: 628, endPoint y: 345, distance: 47.3
click at [628, 345] on span "Hey Felipe, Great speaking this morning and really excited for the partnership!…" at bounding box center [641, 315] width 430 height 208
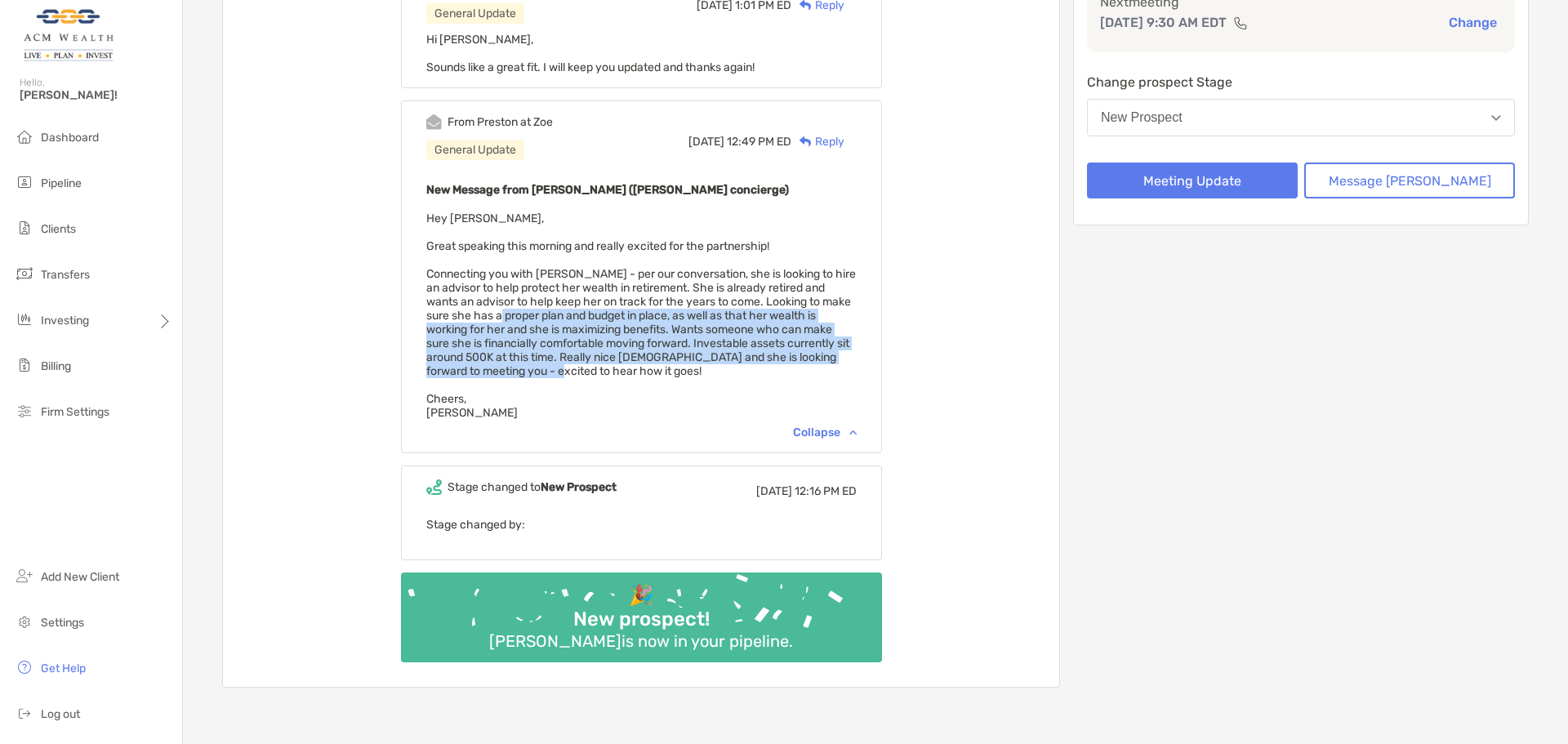
drag, startPoint x: 522, startPoint y: 318, endPoint x: 552, endPoint y: 371, distance: 60.9
click at [552, 371] on span "Hey Felipe, Great speaking this morning and really excited for the partnership!…" at bounding box center [641, 315] width 430 height 208
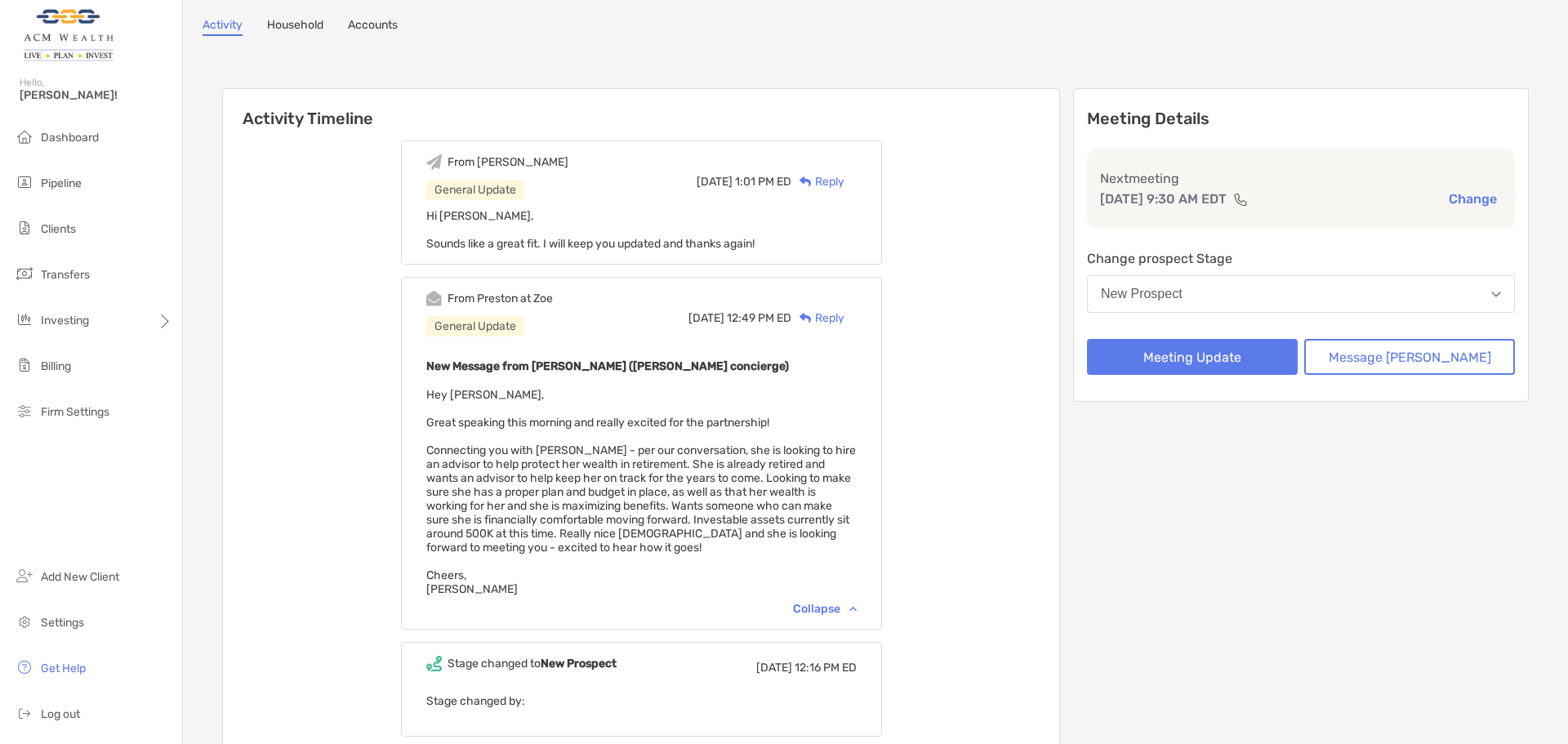
scroll to position [0, 0]
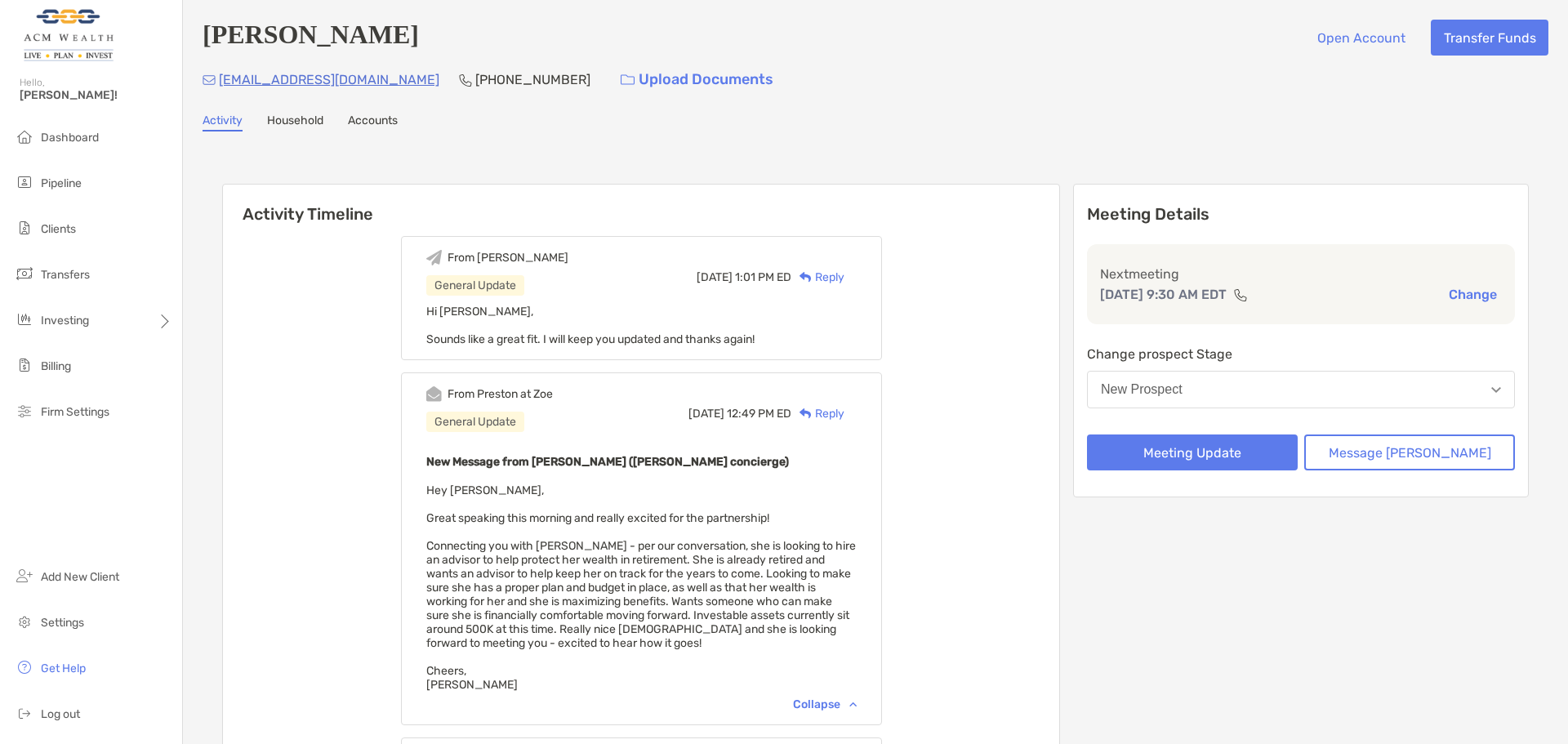
click at [46, 155] on ul "Dashboard Pipeline Clients Transfers Investing Billing Firm Settings" at bounding box center [91, 281] width 183 height 320
click at [66, 129] on li "Dashboard" at bounding box center [91, 137] width 183 height 32
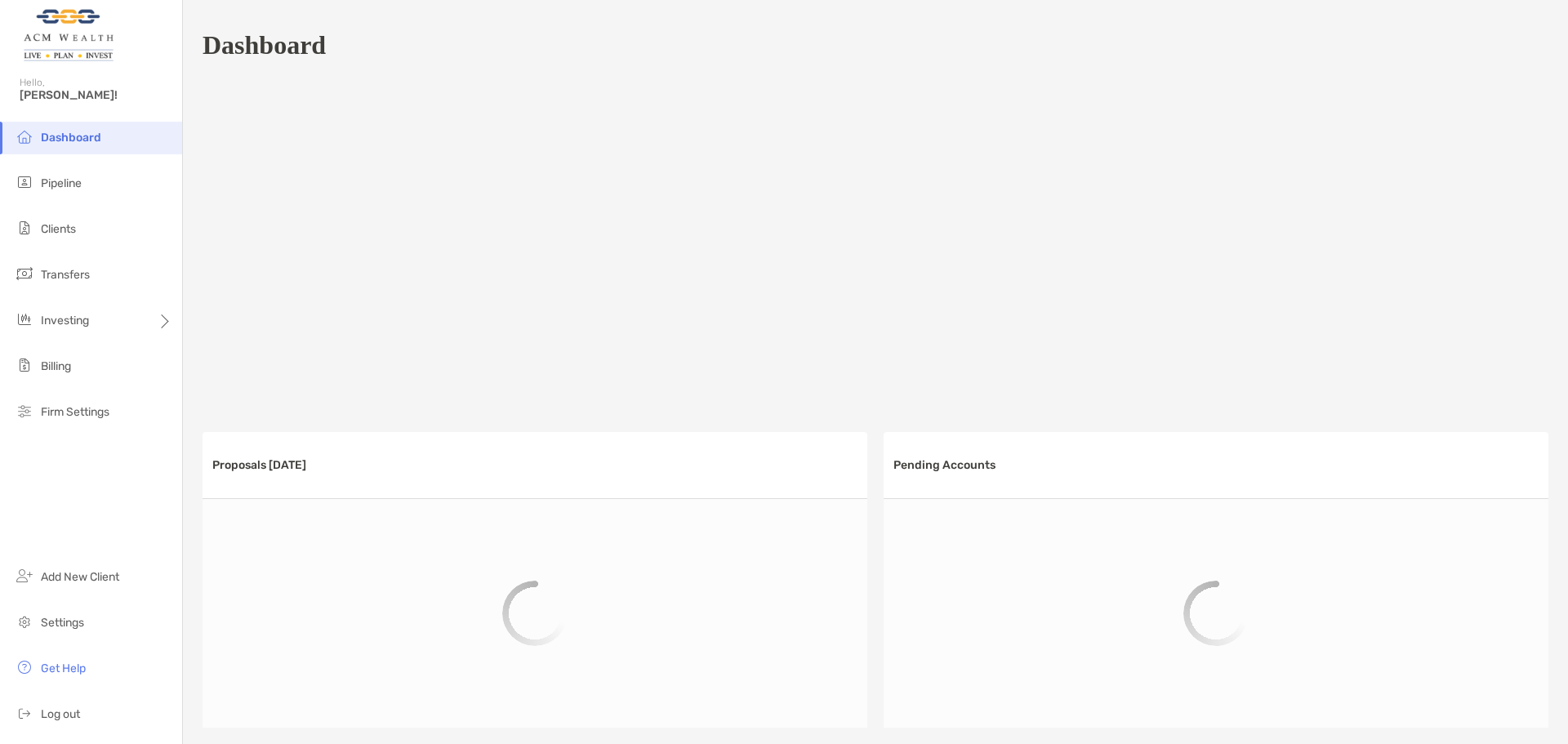
scroll to position [759, 0]
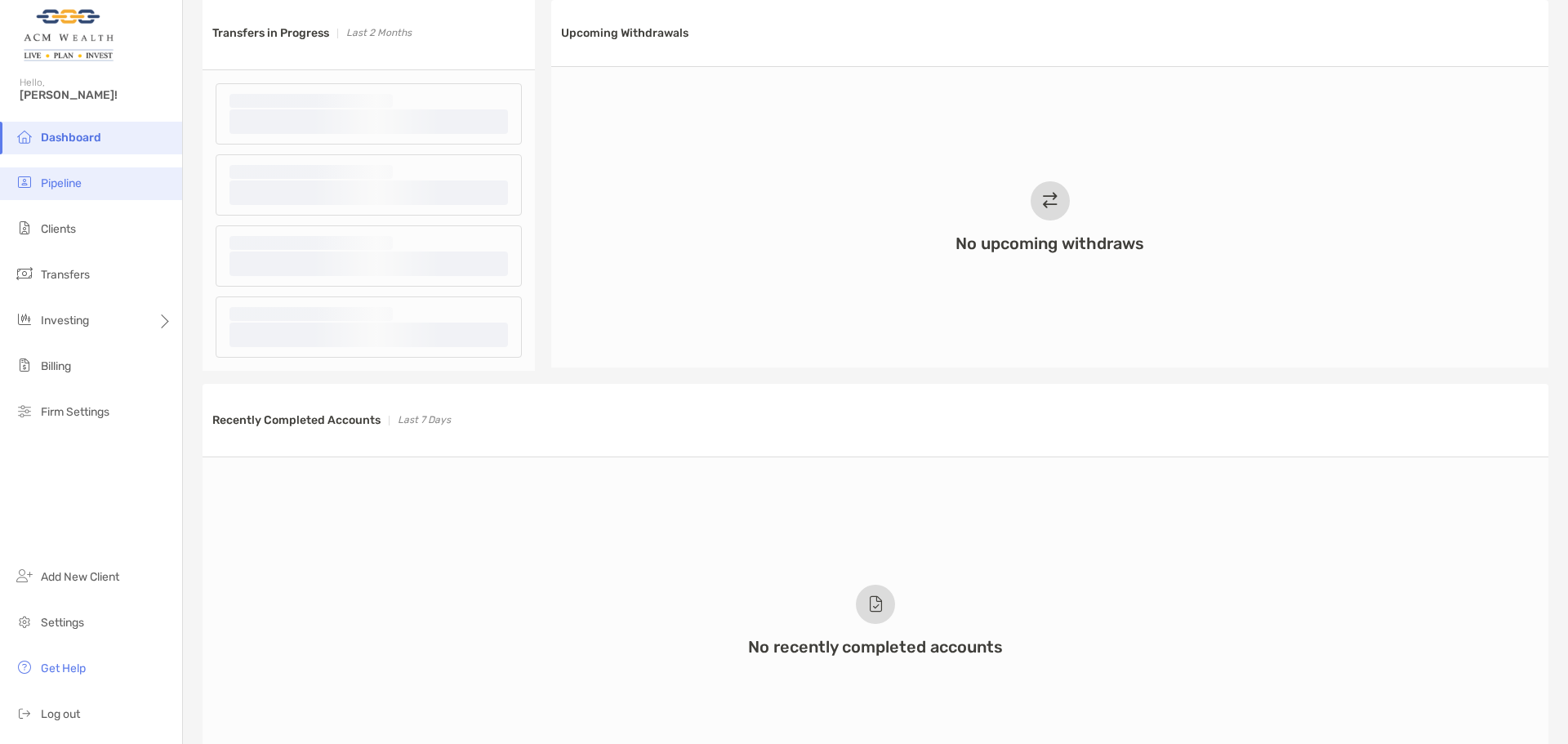
click at [106, 191] on li "Pipeline" at bounding box center [91, 183] width 183 height 32
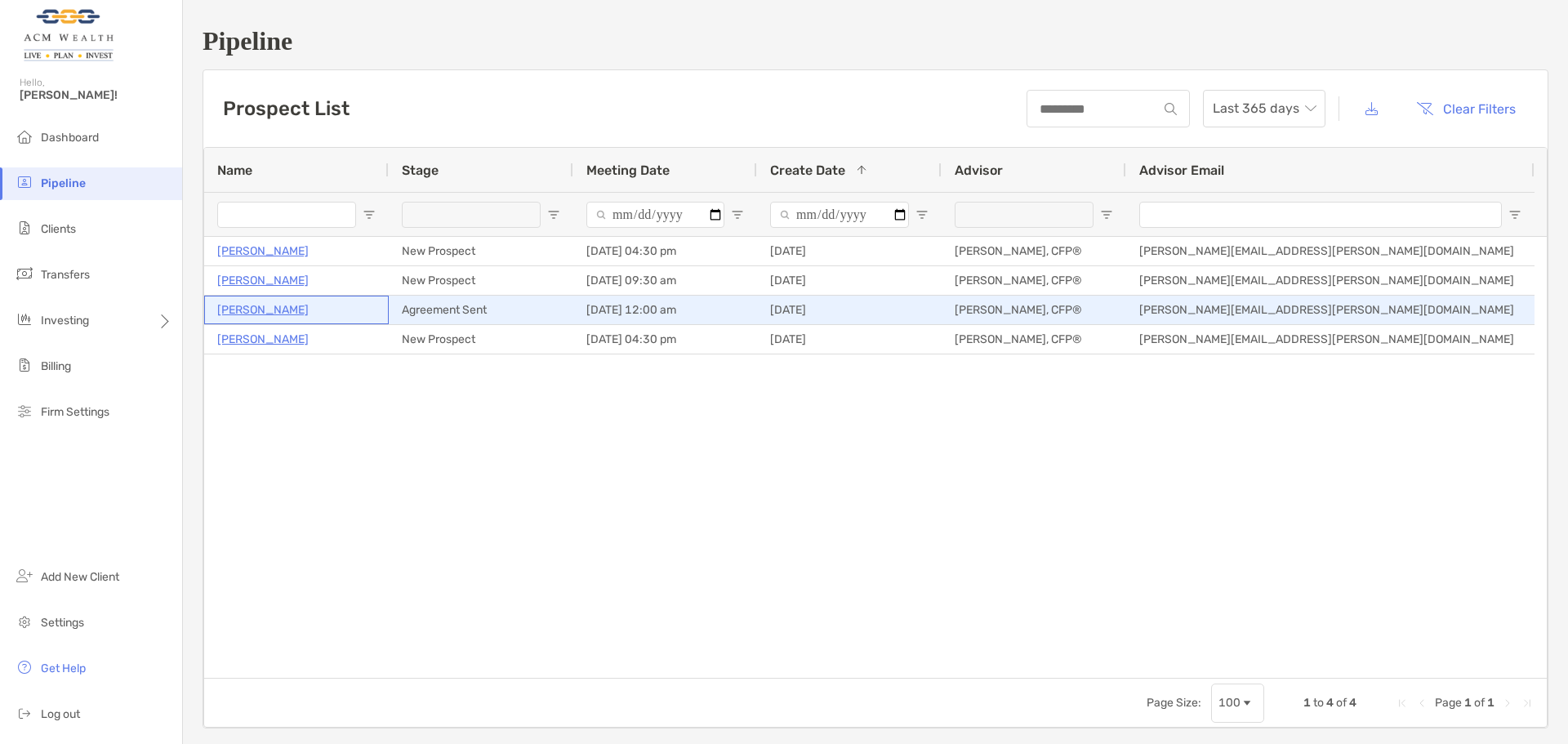
click at [268, 316] on p "[PERSON_NAME]" at bounding box center [263, 309] width 92 height 21
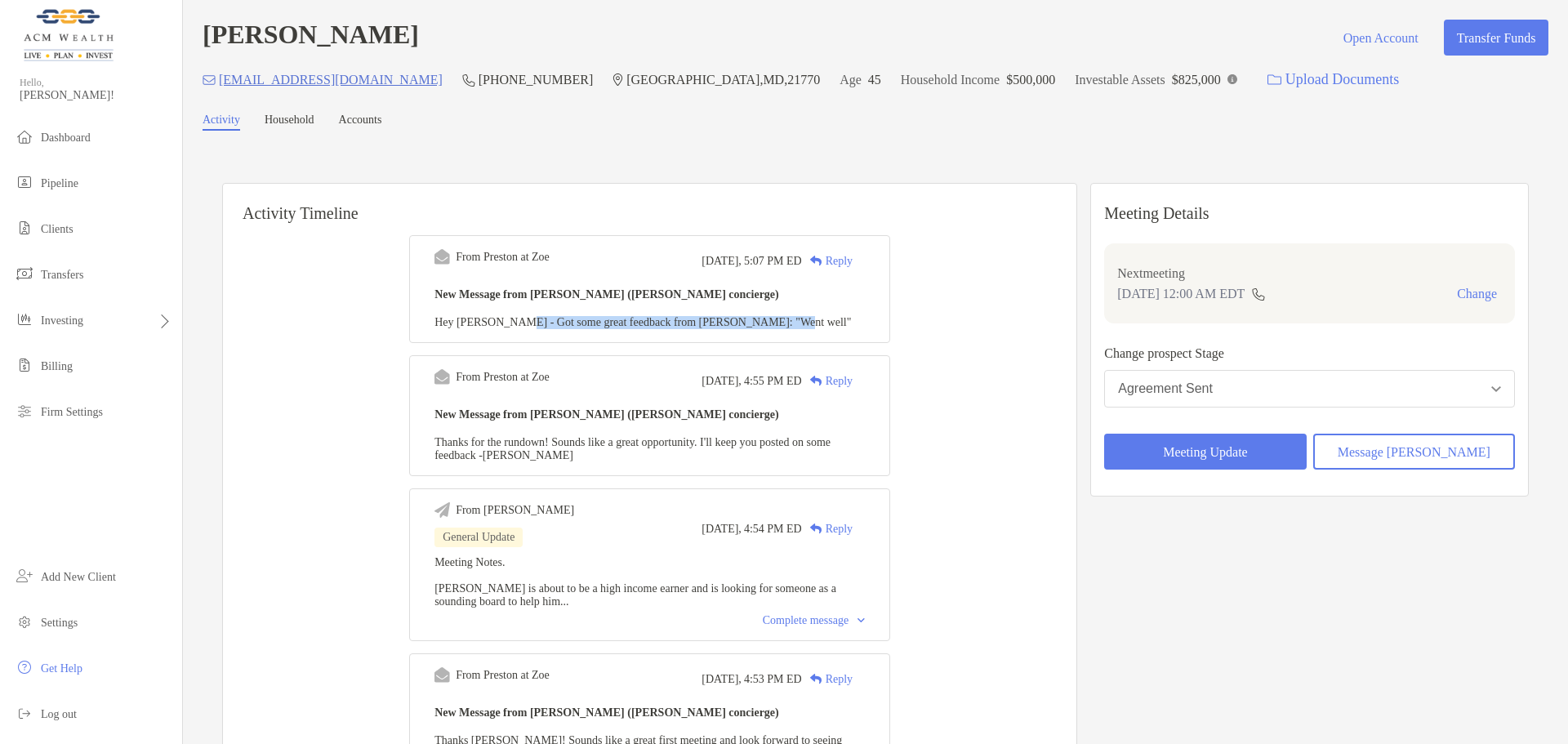
drag, startPoint x: 528, startPoint y: 318, endPoint x: 807, endPoint y: 321, distance: 279.0
click at [807, 321] on span "Hey [PERSON_NAME] - Got some great feedback from [PERSON_NAME]: "Went well"" at bounding box center [642, 323] width 416 height 13
drag, startPoint x: 831, startPoint y: 323, endPoint x: 664, endPoint y: 319, distance: 167.0
click at [664, 319] on div "New Message from [PERSON_NAME] ([PERSON_NAME] concierge) Hey [PERSON_NAME] - Go…" at bounding box center [649, 306] width 431 height 45
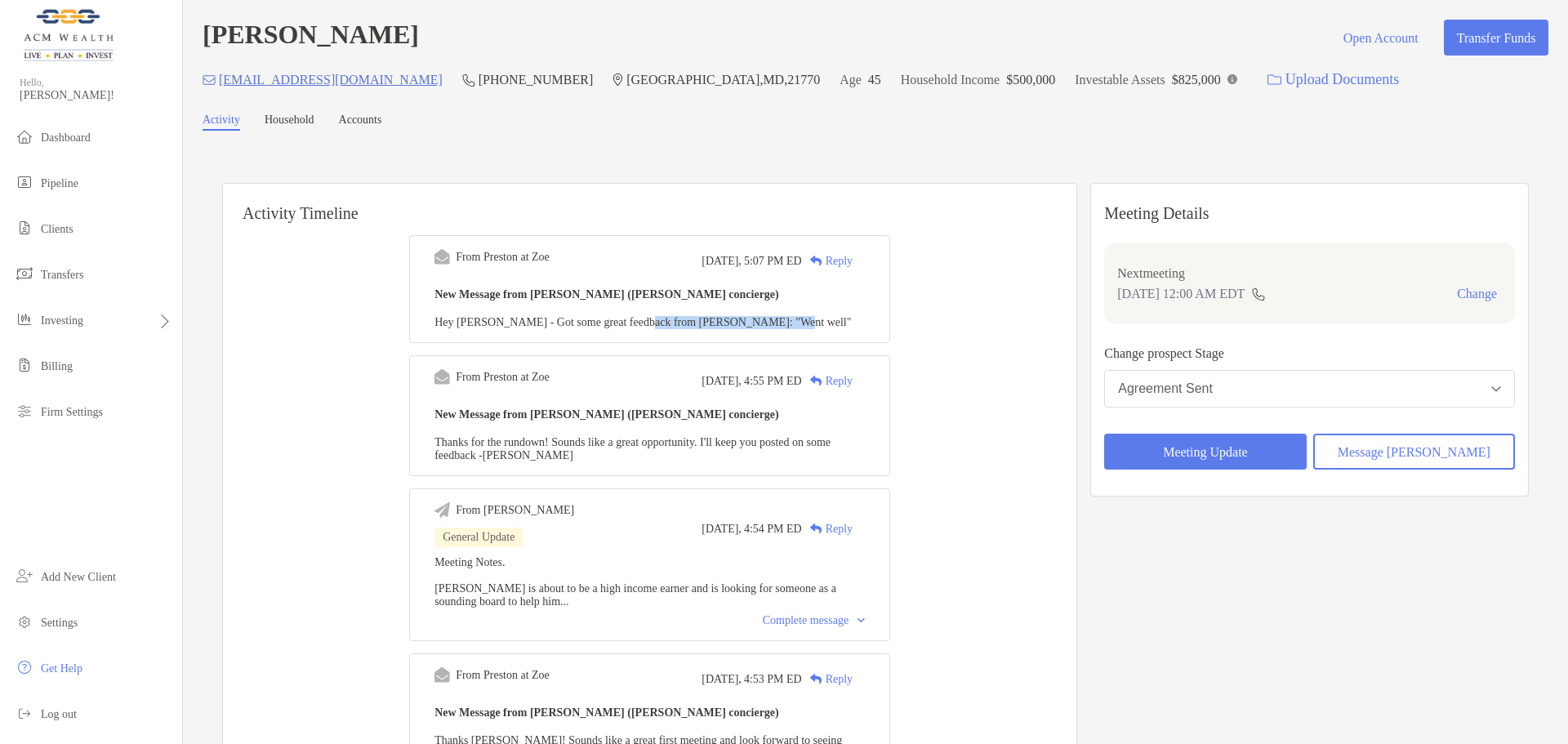
click at [664, 319] on span "Hey [PERSON_NAME] - Got some great feedback from [PERSON_NAME]: "Went well"" at bounding box center [642, 323] width 416 height 13
